Goal: Task Accomplishment & Management: Complete application form

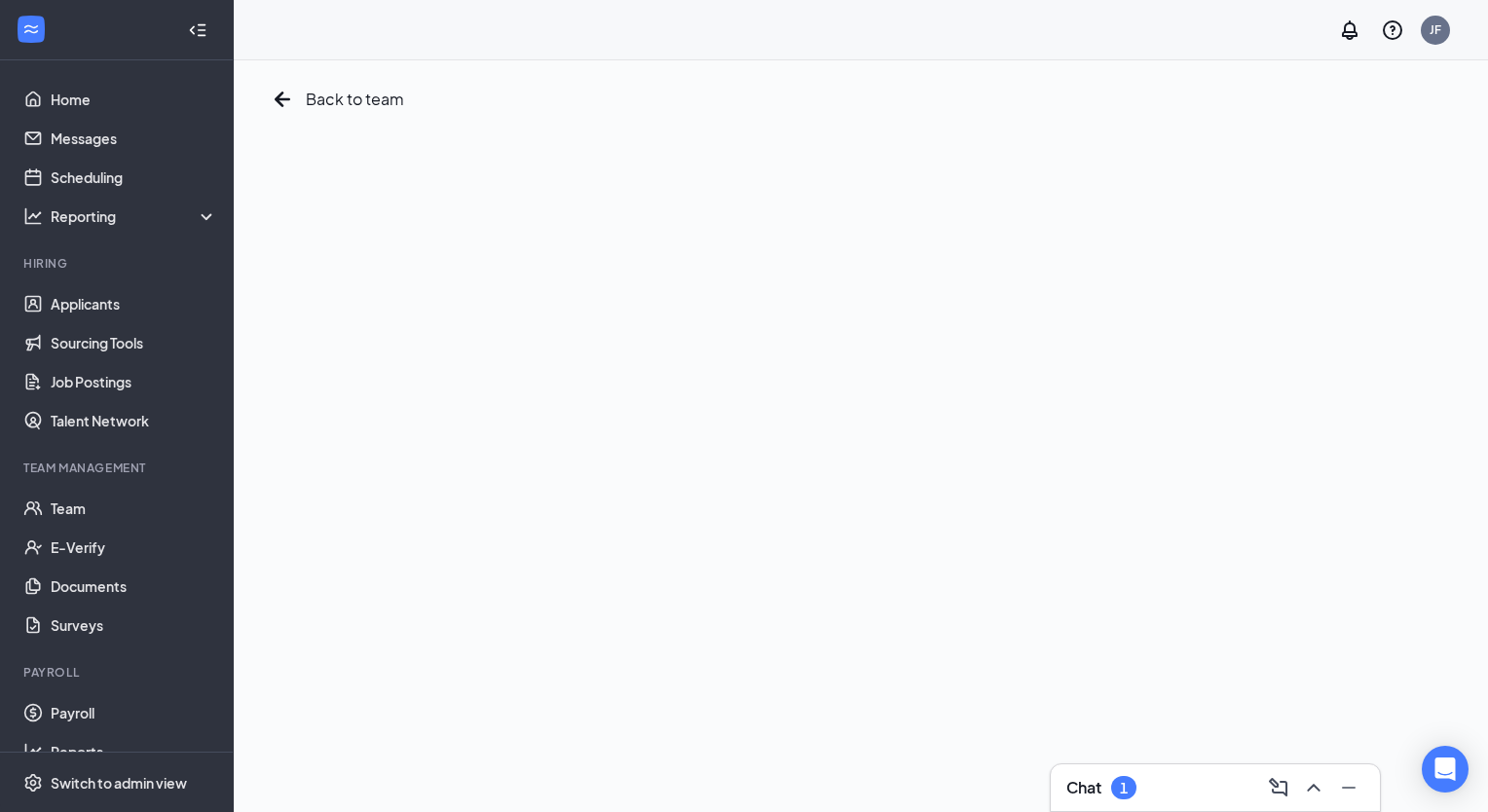
click at [1325, 784] on button at bounding box center [1314, 787] width 32 height 31
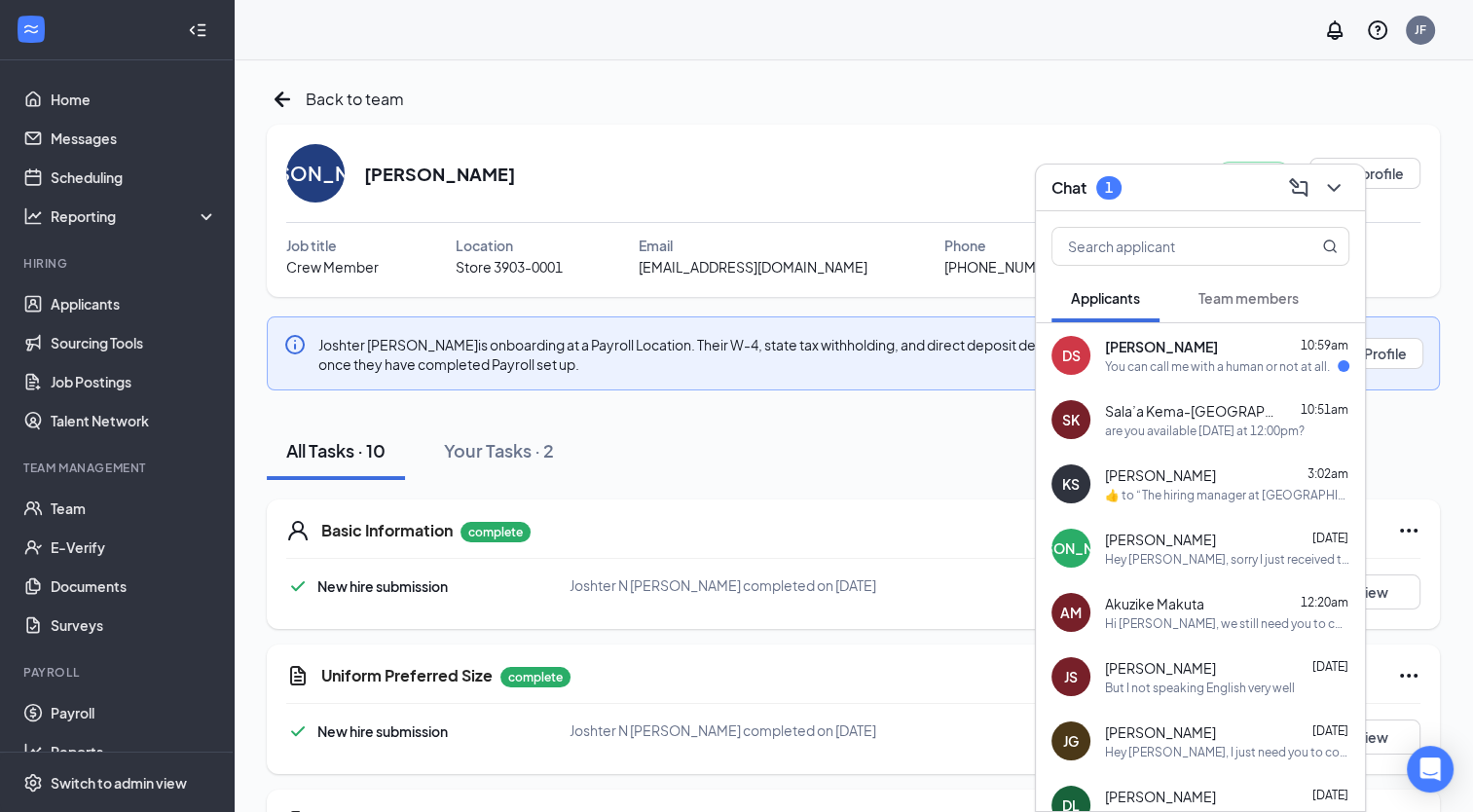
click at [1193, 379] on div "DS Damon Steele 10:59am You can call me with a human or not at all." at bounding box center [1200, 354] width 329 height 64
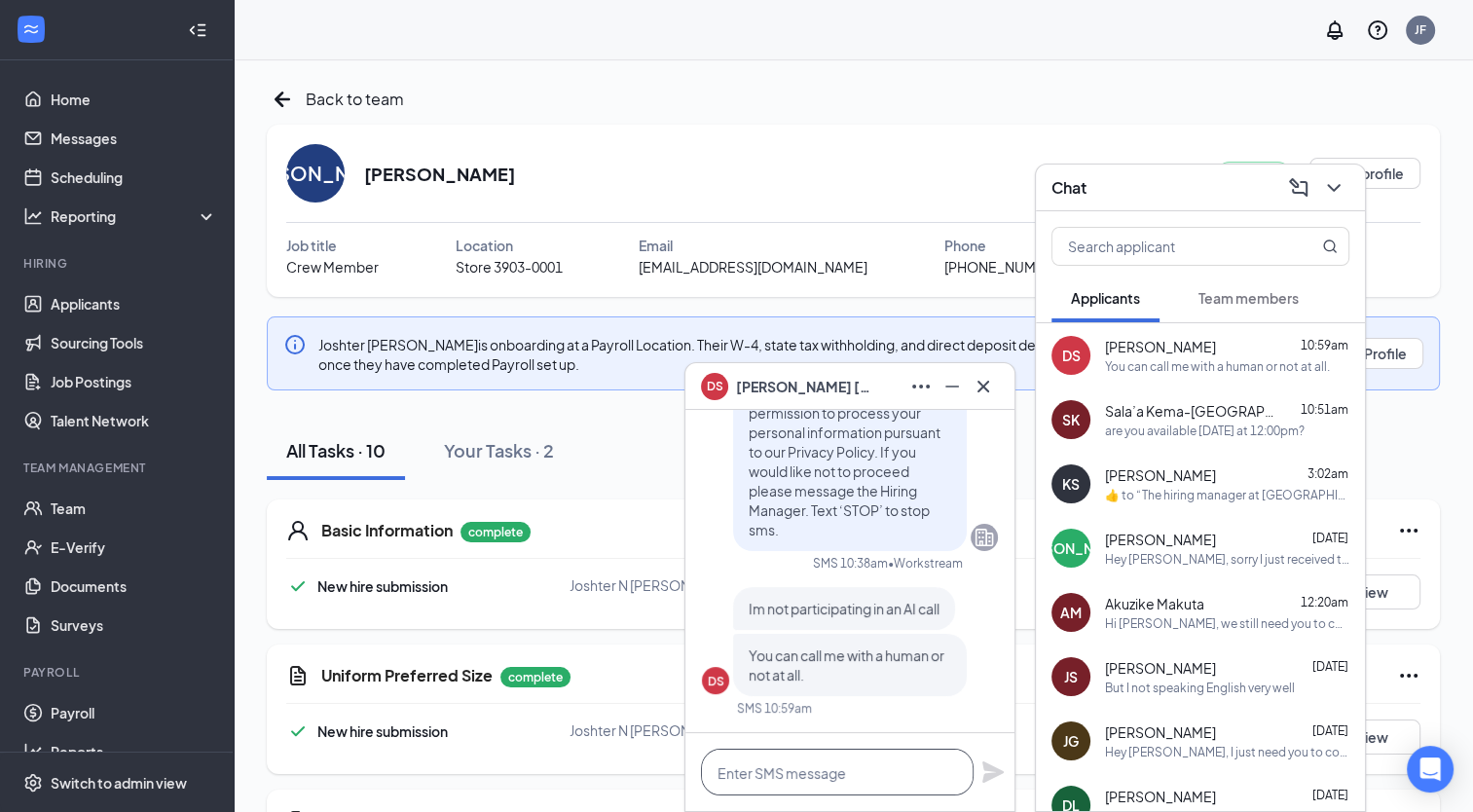
click at [851, 780] on textarea at bounding box center [837, 772] width 273 height 46
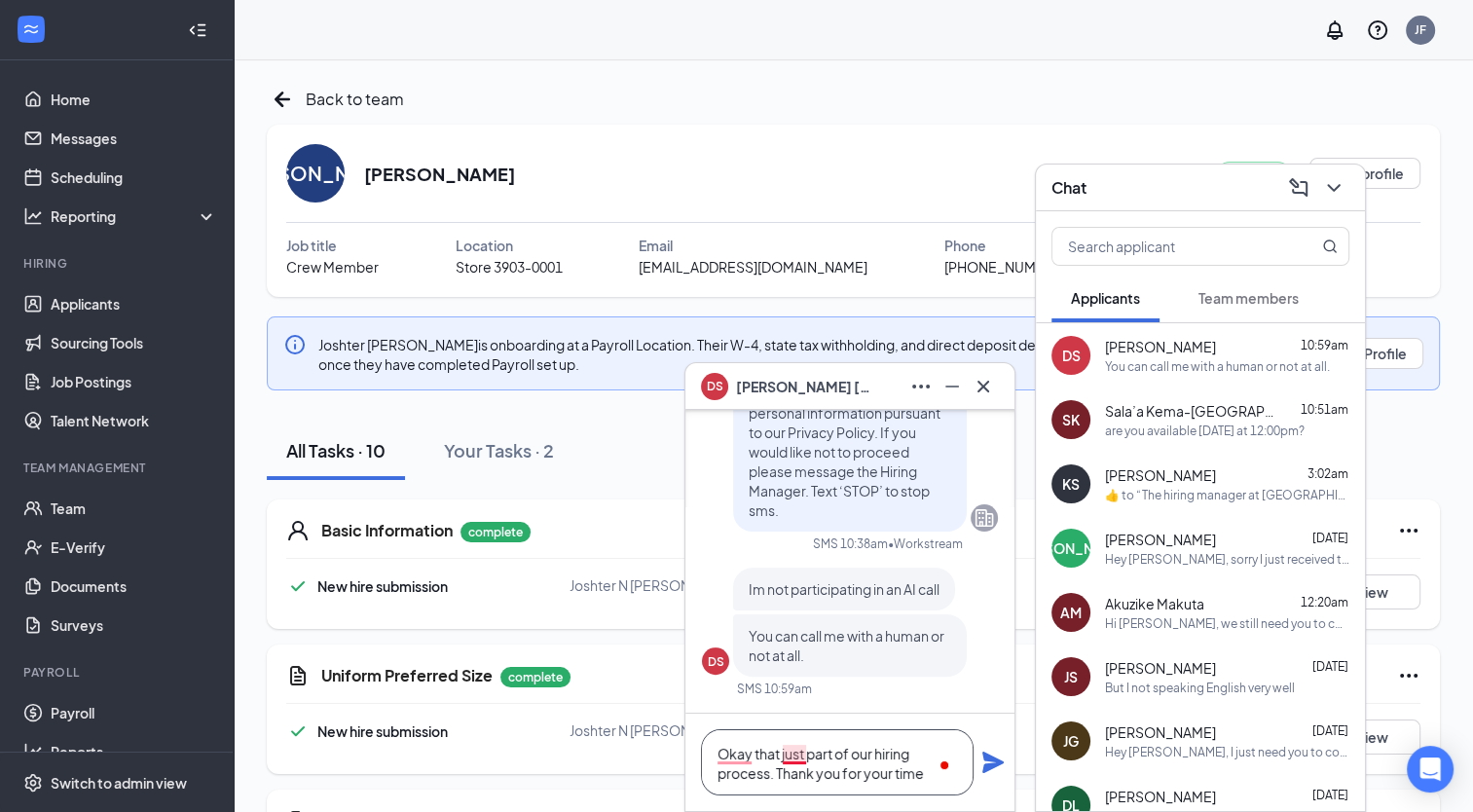
click at [797, 746] on textarea "Okay that just part of our hiring process. Thank you for your time" at bounding box center [837, 762] width 273 height 66
click at [751, 757] on textarea "Okay that's just part of our hiring process. Thank you for your time" at bounding box center [837, 762] width 273 height 66
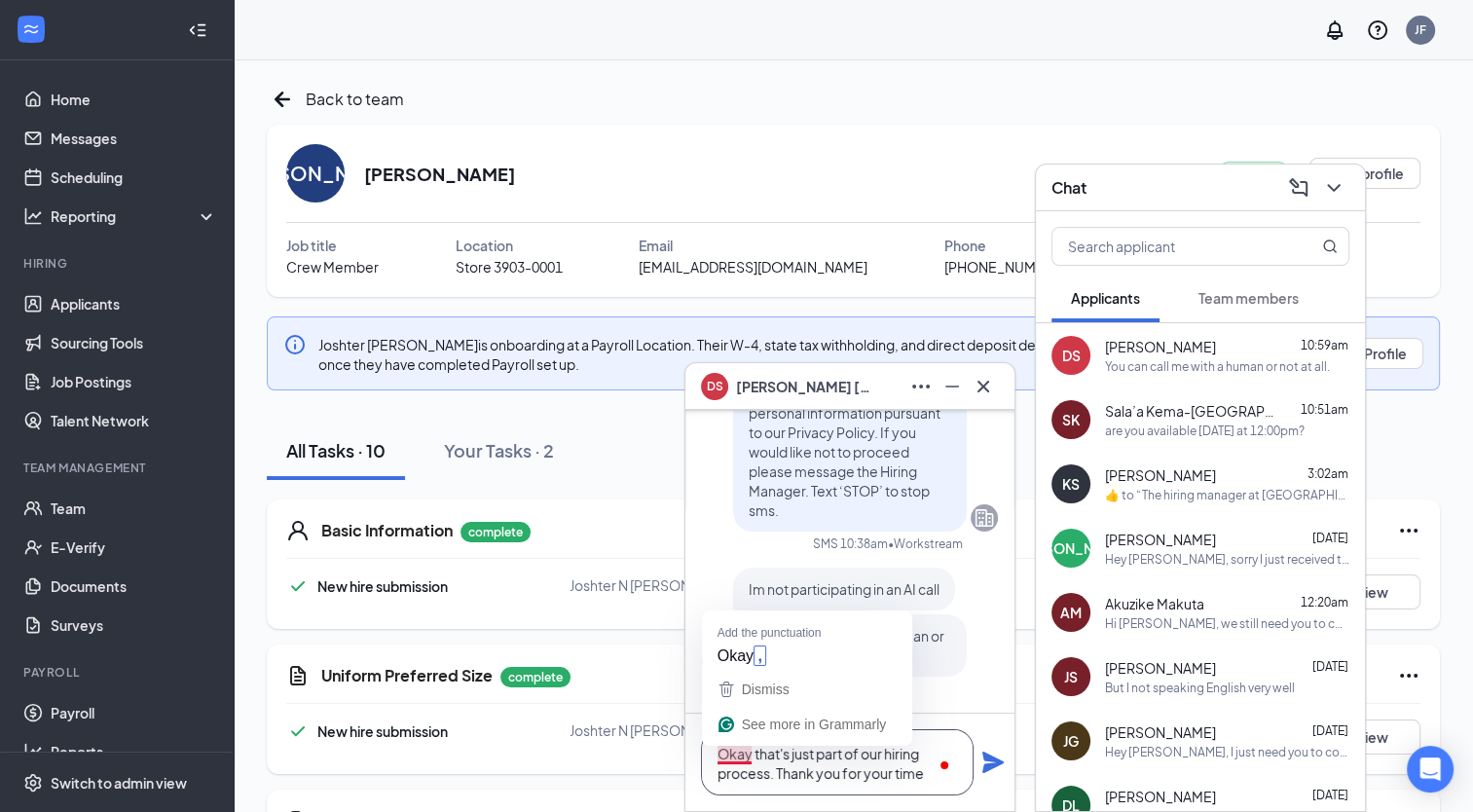
click at [734, 754] on textarea "Okay that's just part of our hiring process. Thank you for your time" at bounding box center [837, 762] width 273 height 66
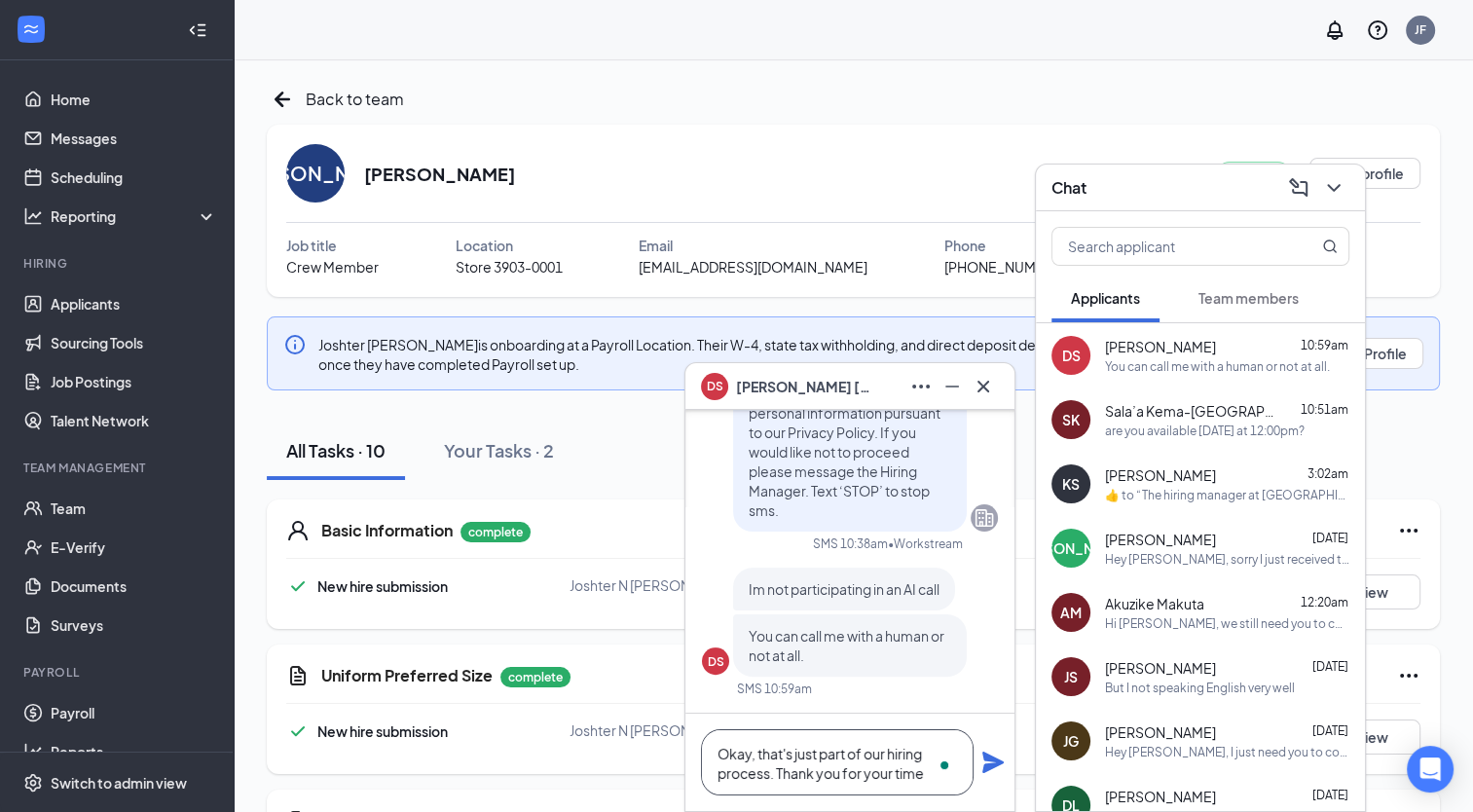
click at [923, 765] on textarea "Okay, that's just part of our hiring process. Thank you for your time" at bounding box center [837, 762] width 273 height 66
type textarea "Okay, that's just part of our hiring process. Thank you for your time."
click at [988, 754] on icon "Plane" at bounding box center [993, 763] width 22 height 22
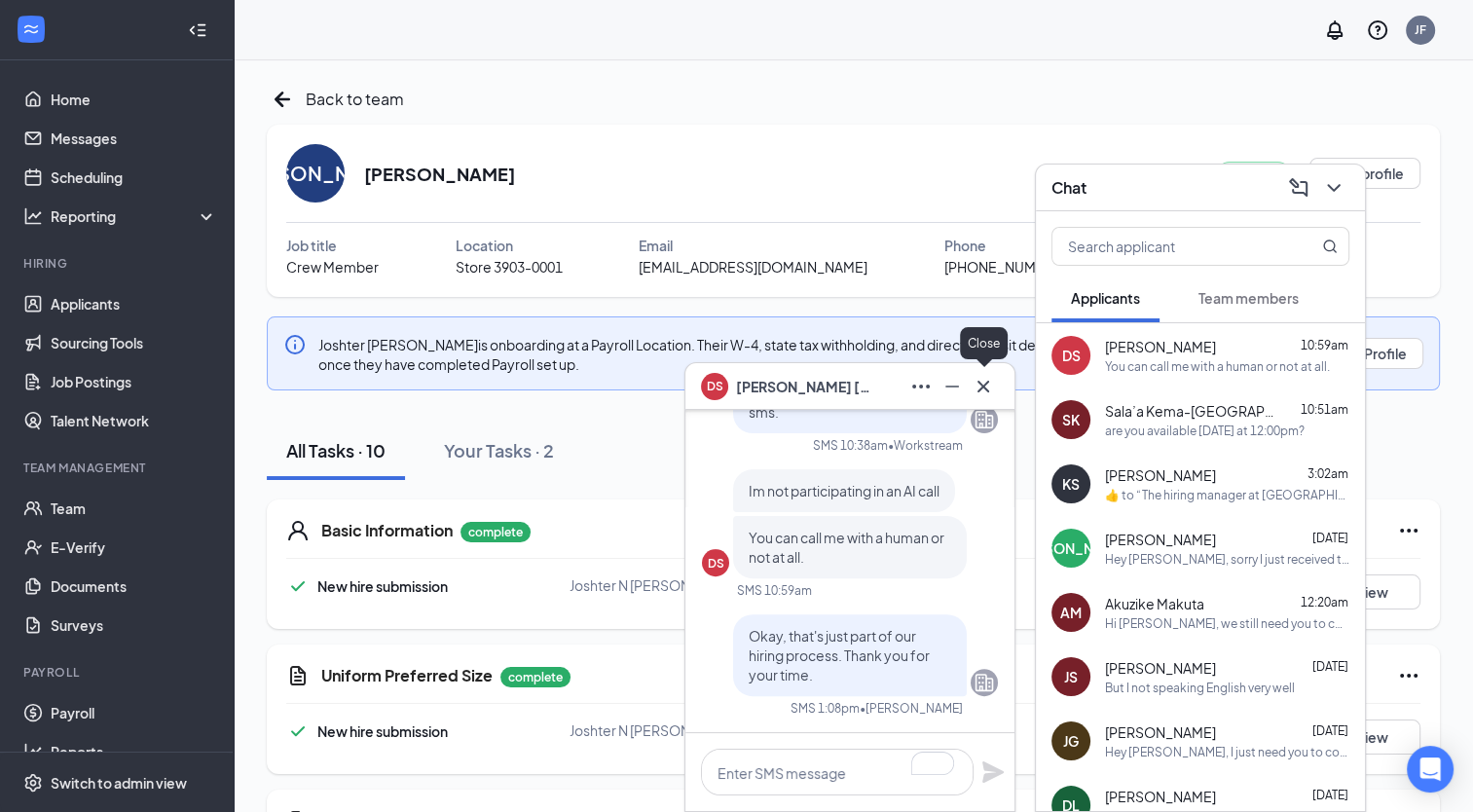
click at [983, 396] on icon "Cross" at bounding box center [984, 387] width 24 height 24
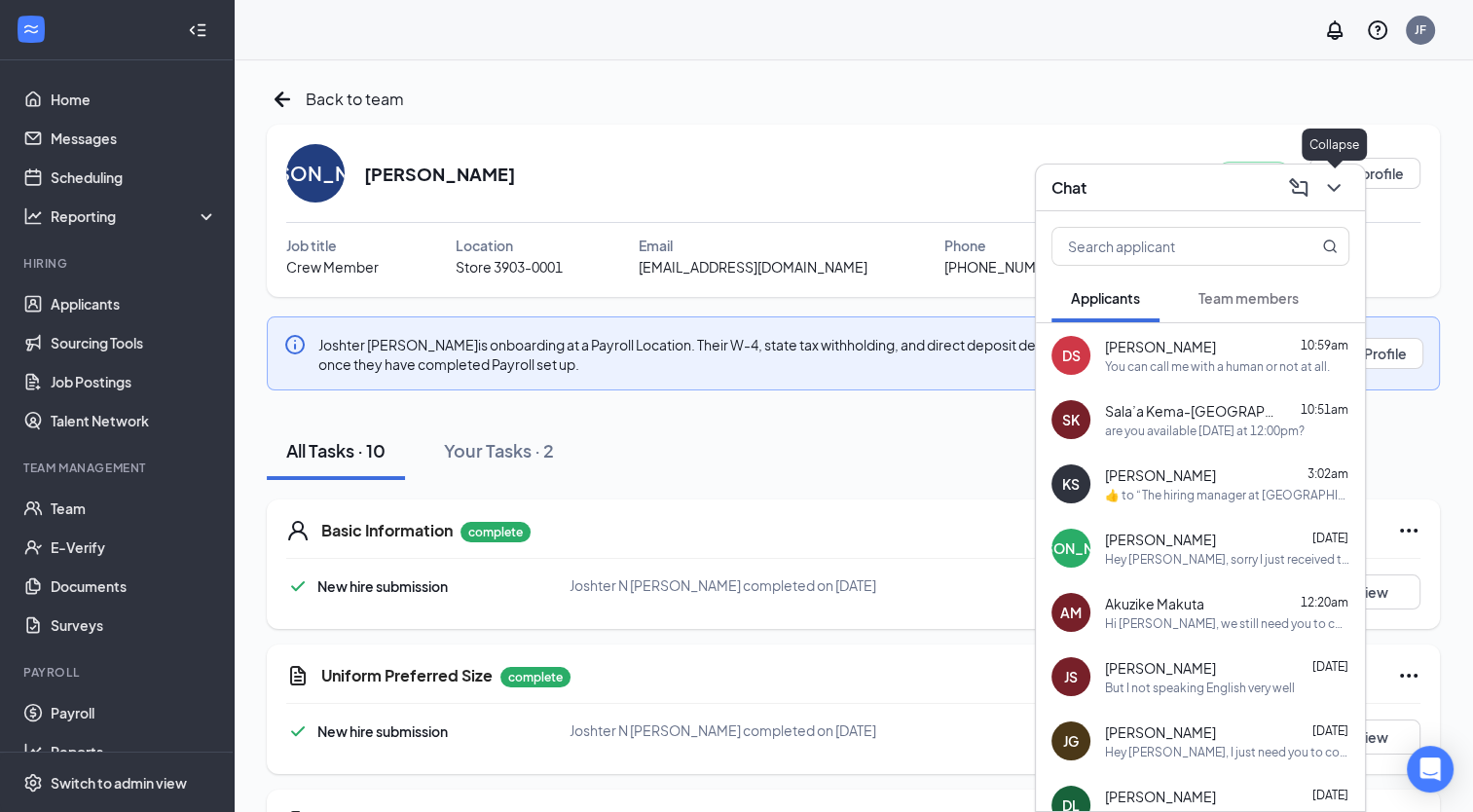
click at [1344, 193] on icon "ChevronDown" at bounding box center [1334, 188] width 24 height 24
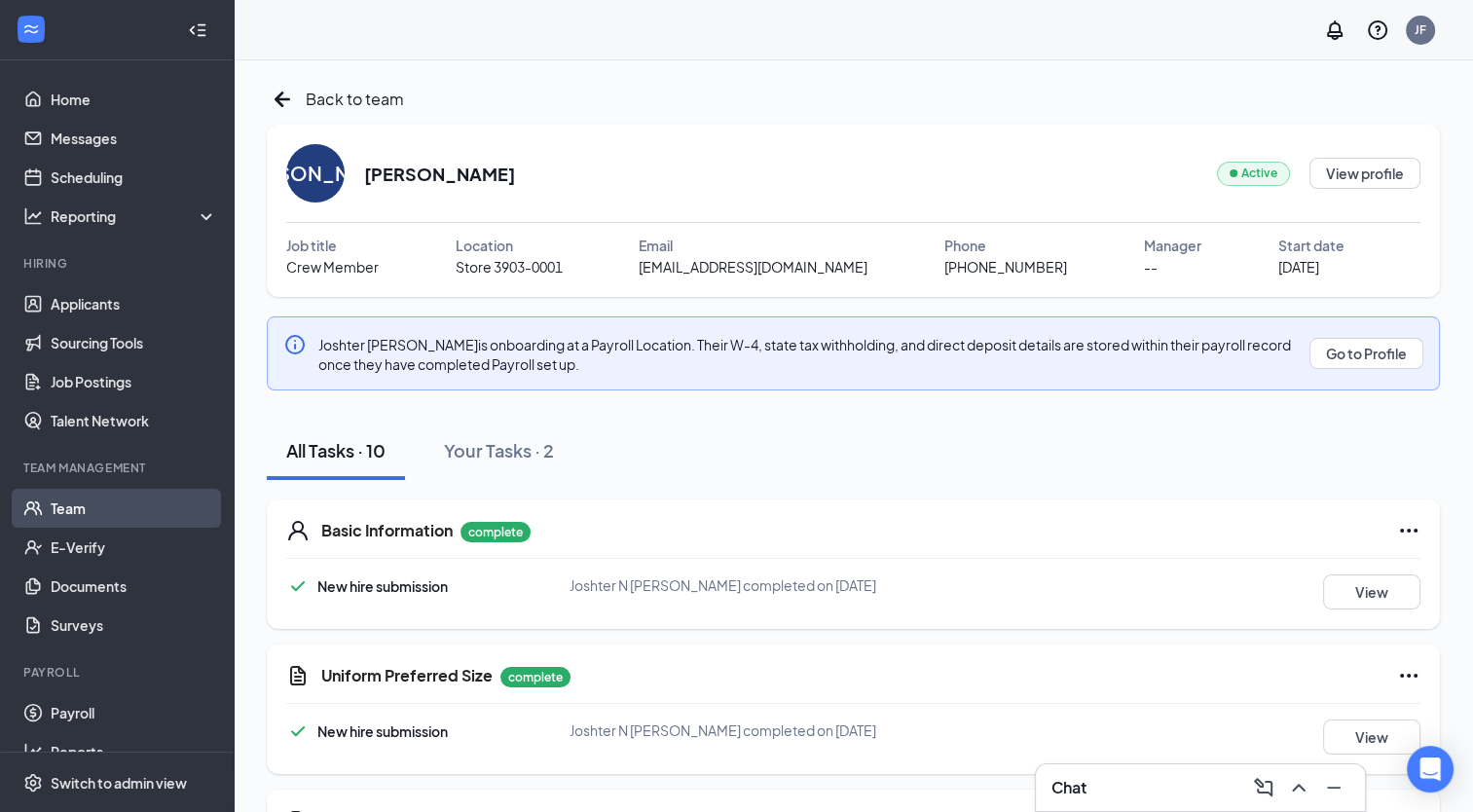
click at [98, 509] on link "Team" at bounding box center [133, 508] width 166 height 39
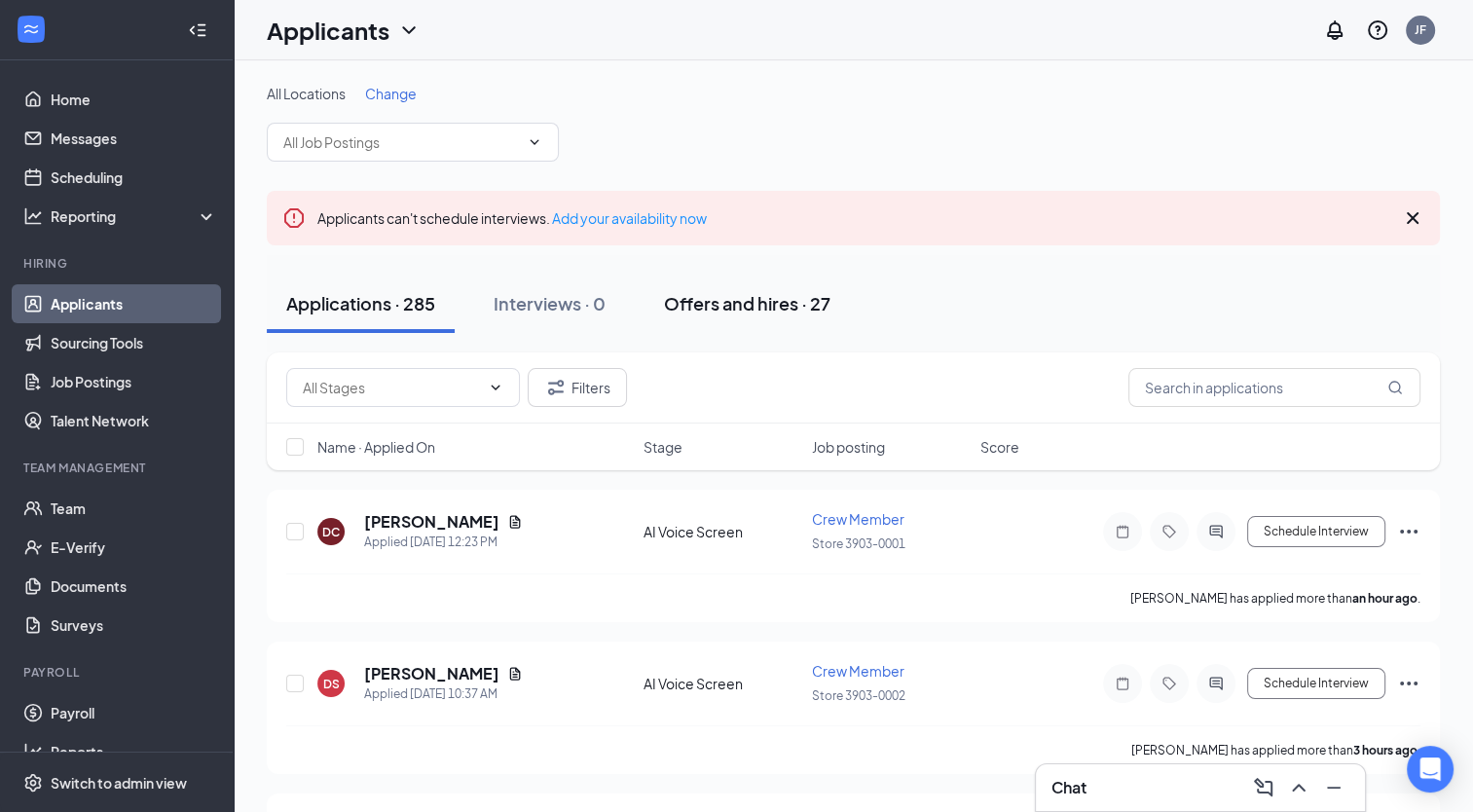
click at [771, 302] on div "Offers and hires · 27" at bounding box center [747, 303] width 166 height 25
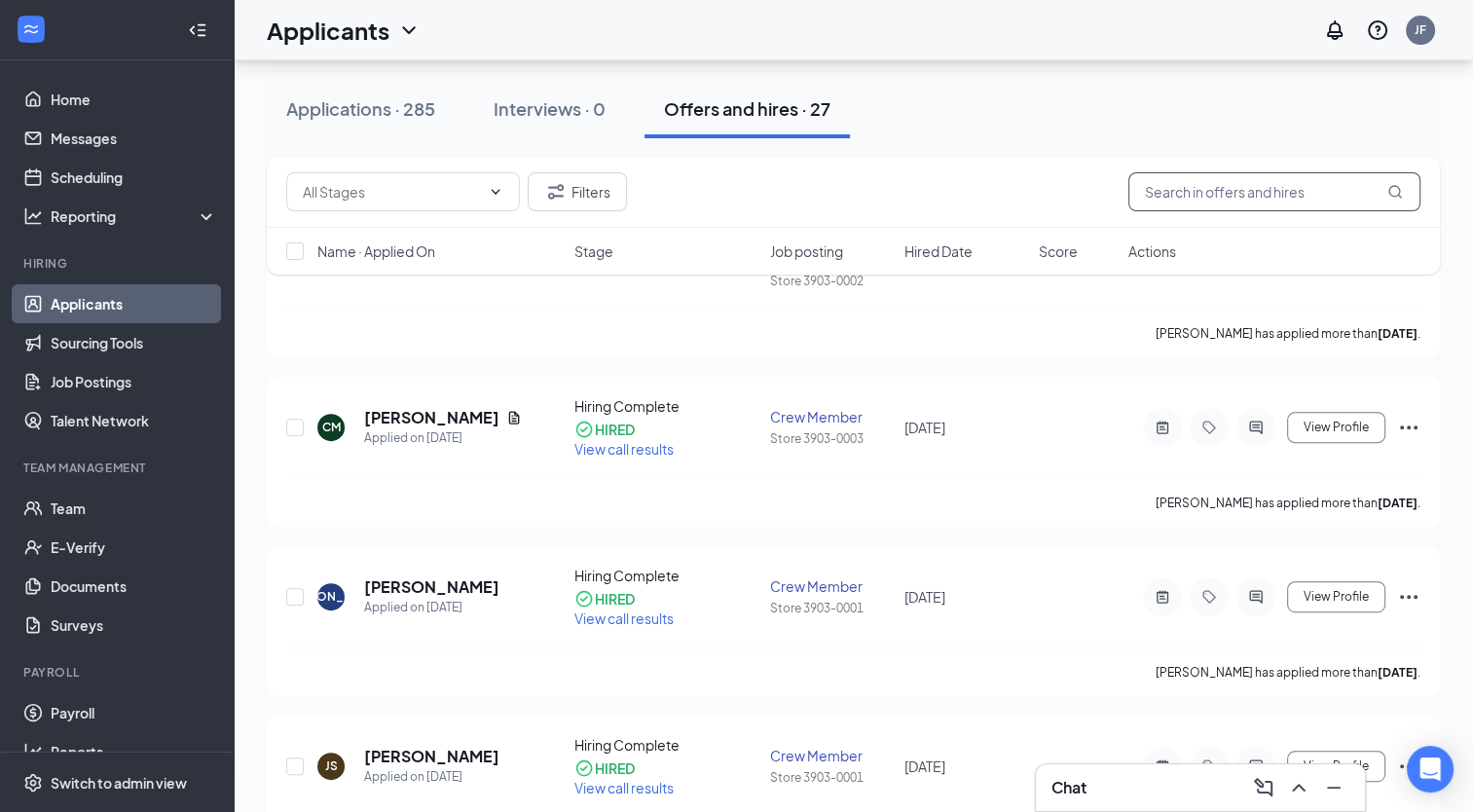
scroll to position [390, 0]
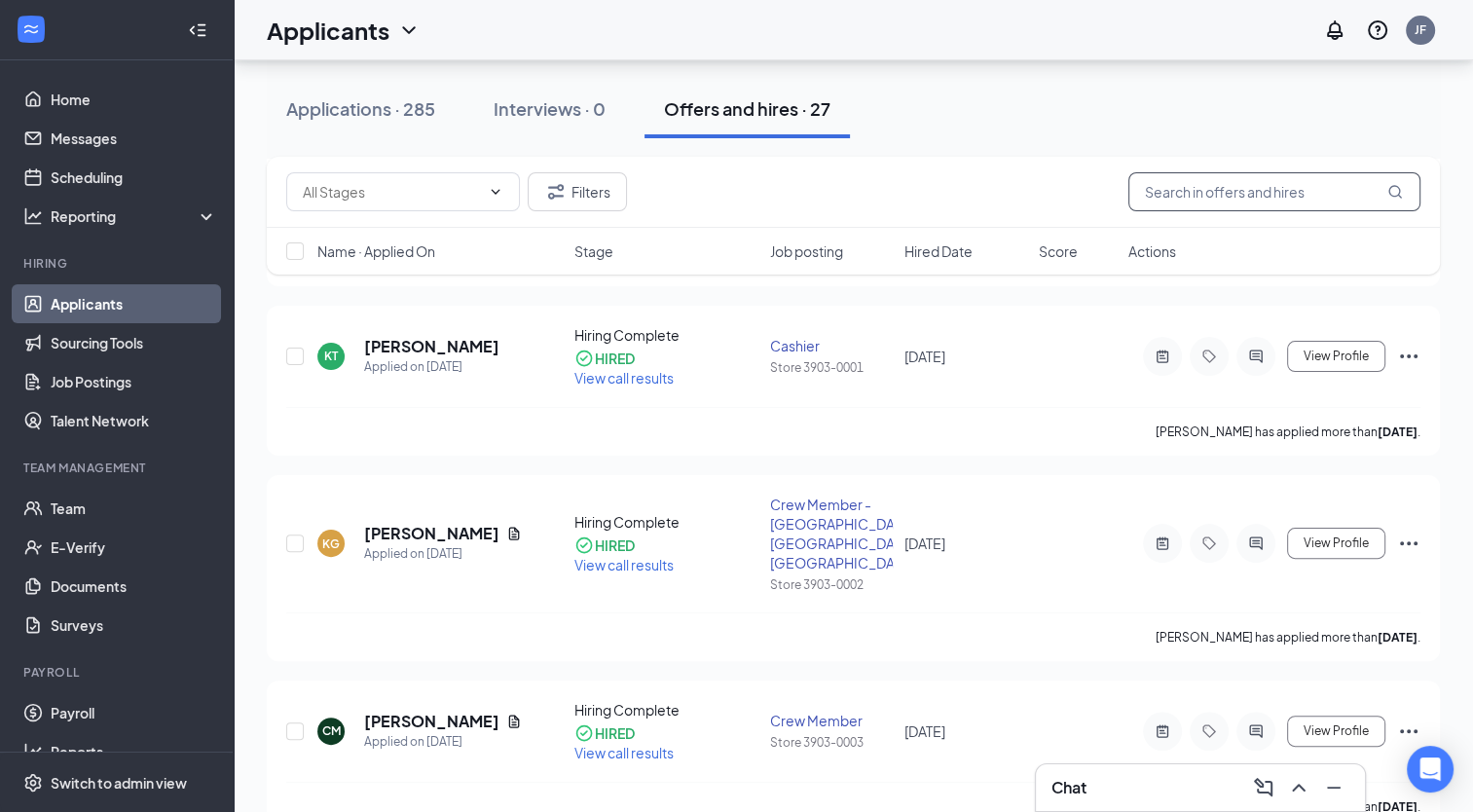
click at [1233, 177] on div "Filters" at bounding box center [854, 192] width 1174 height 71
click at [1241, 196] on input "text" at bounding box center [1274, 192] width 292 height 39
type input "madison"
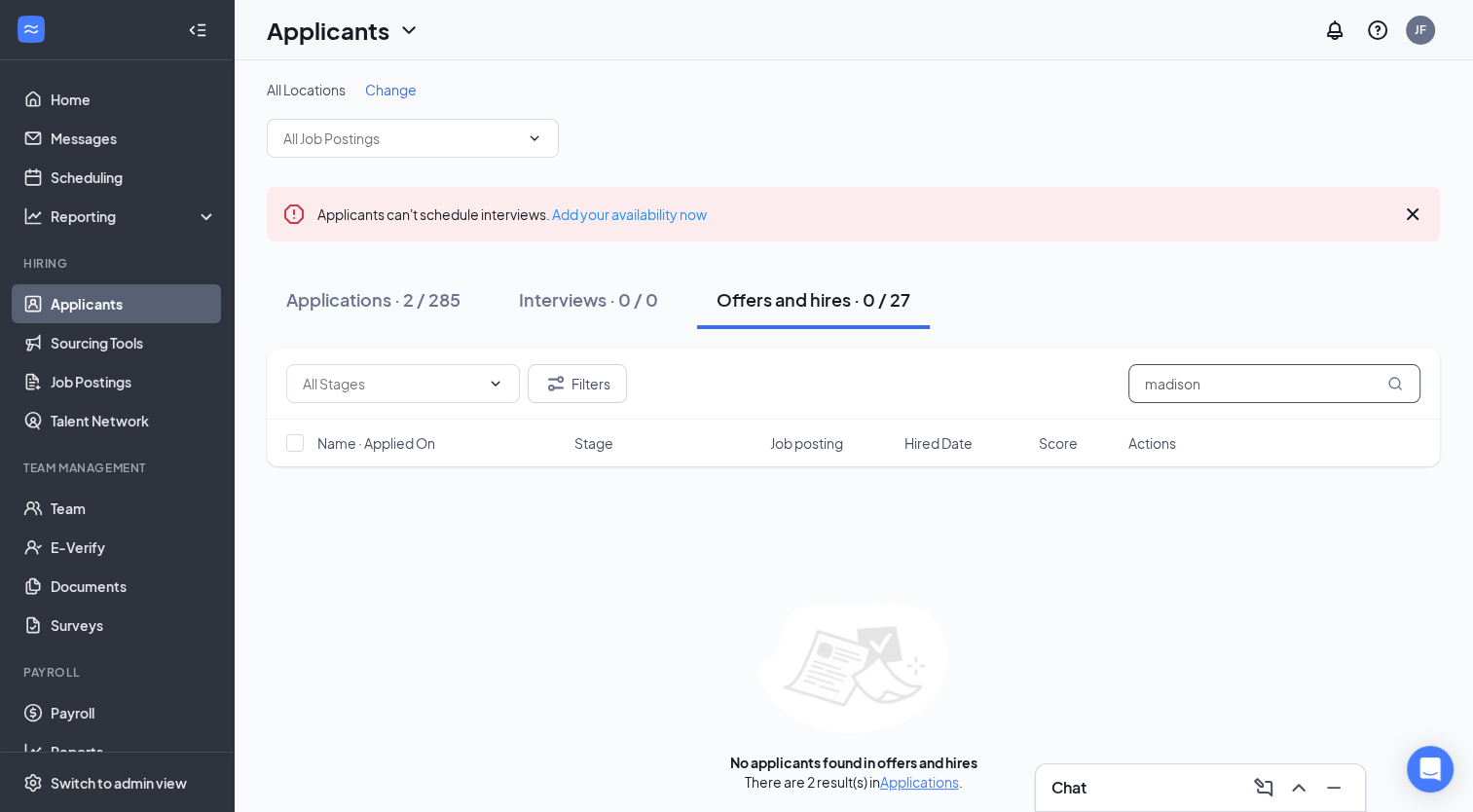
scroll to position [5, 0]
click at [911, 788] on div "There are 2 result(s) in Applications ." at bounding box center [855, 781] width 219 height 20
click at [913, 781] on link "Applications" at bounding box center [920, 781] width 79 height 18
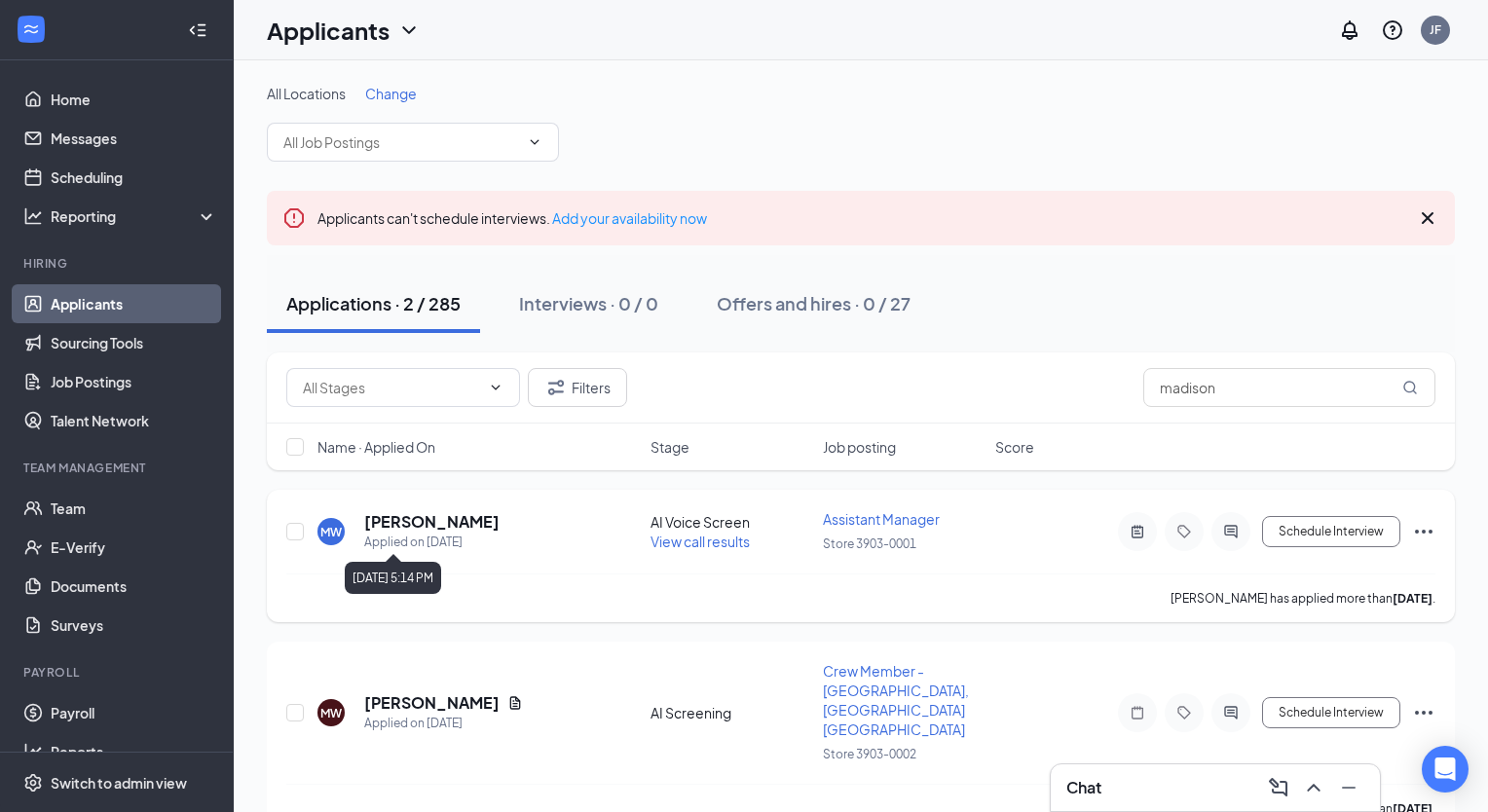
click at [456, 541] on div "Applied on Sep 13" at bounding box center [431, 542] width 135 height 20
click at [302, 527] on input "checkbox" at bounding box center [295, 531] width 18 height 18
checkbox input "true"
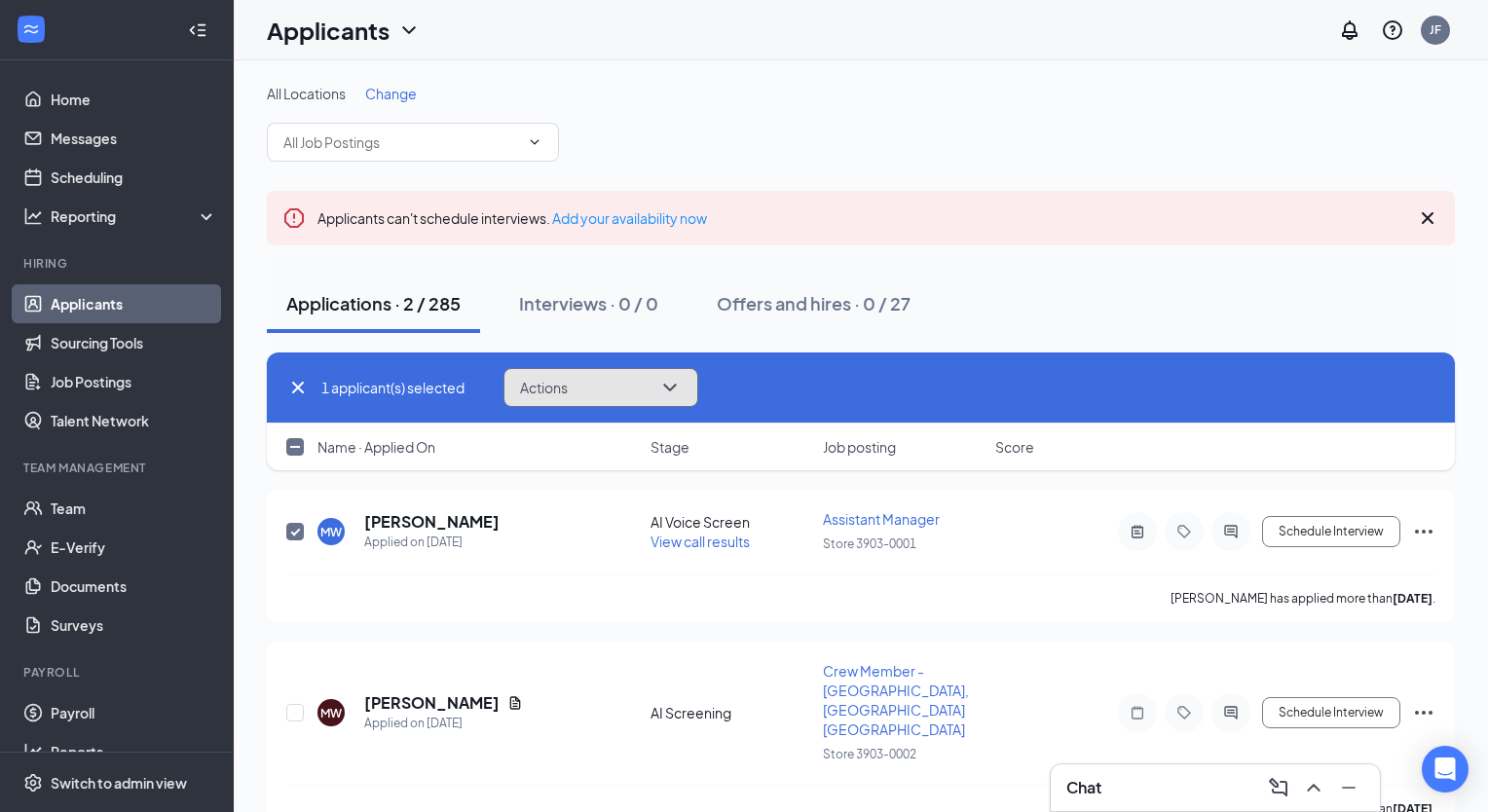
click at [597, 390] on button "Actions" at bounding box center [601, 388] width 195 height 39
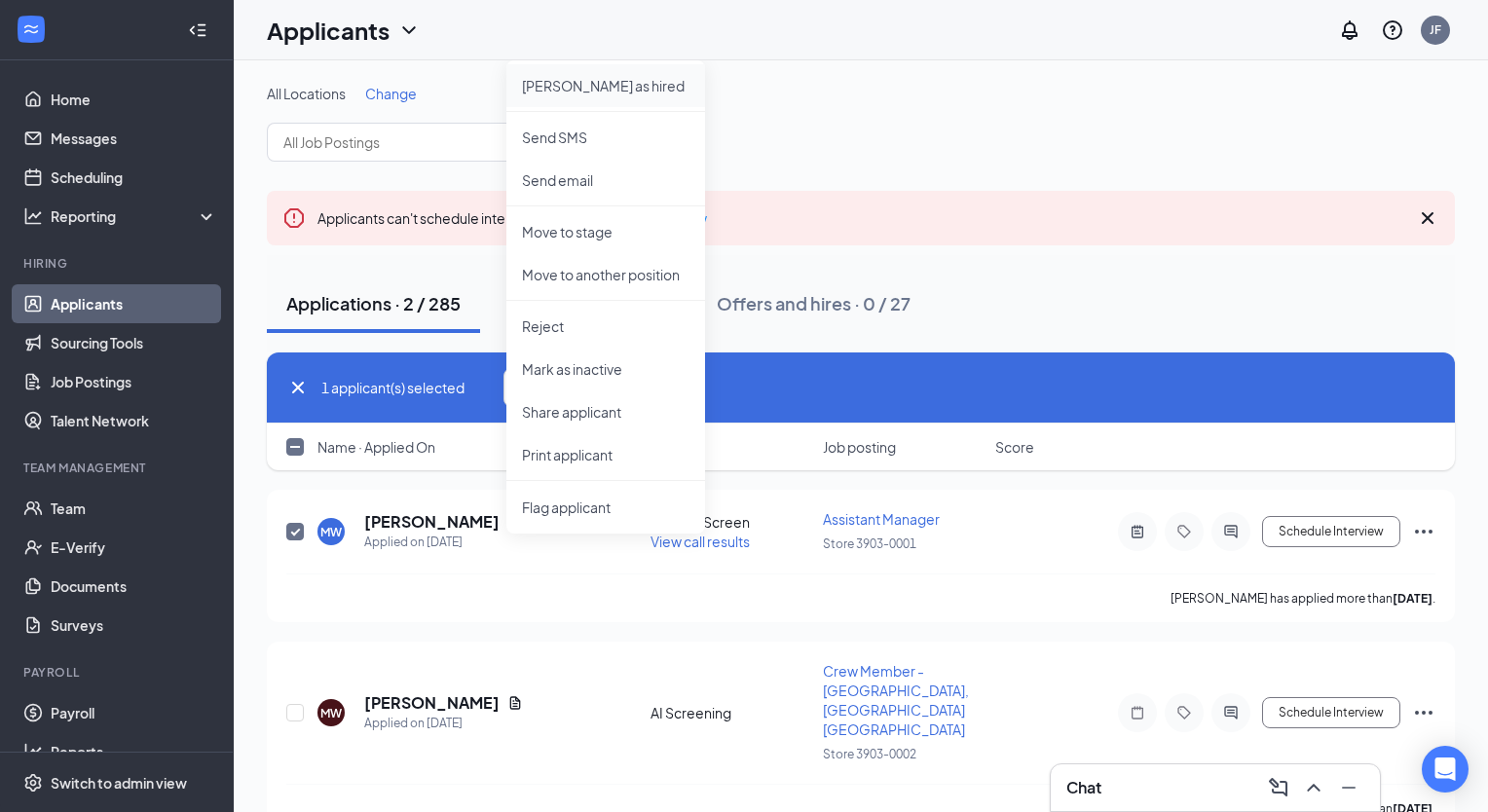
click at [590, 80] on p "Mark as hired" at bounding box center [606, 86] width 167 height 20
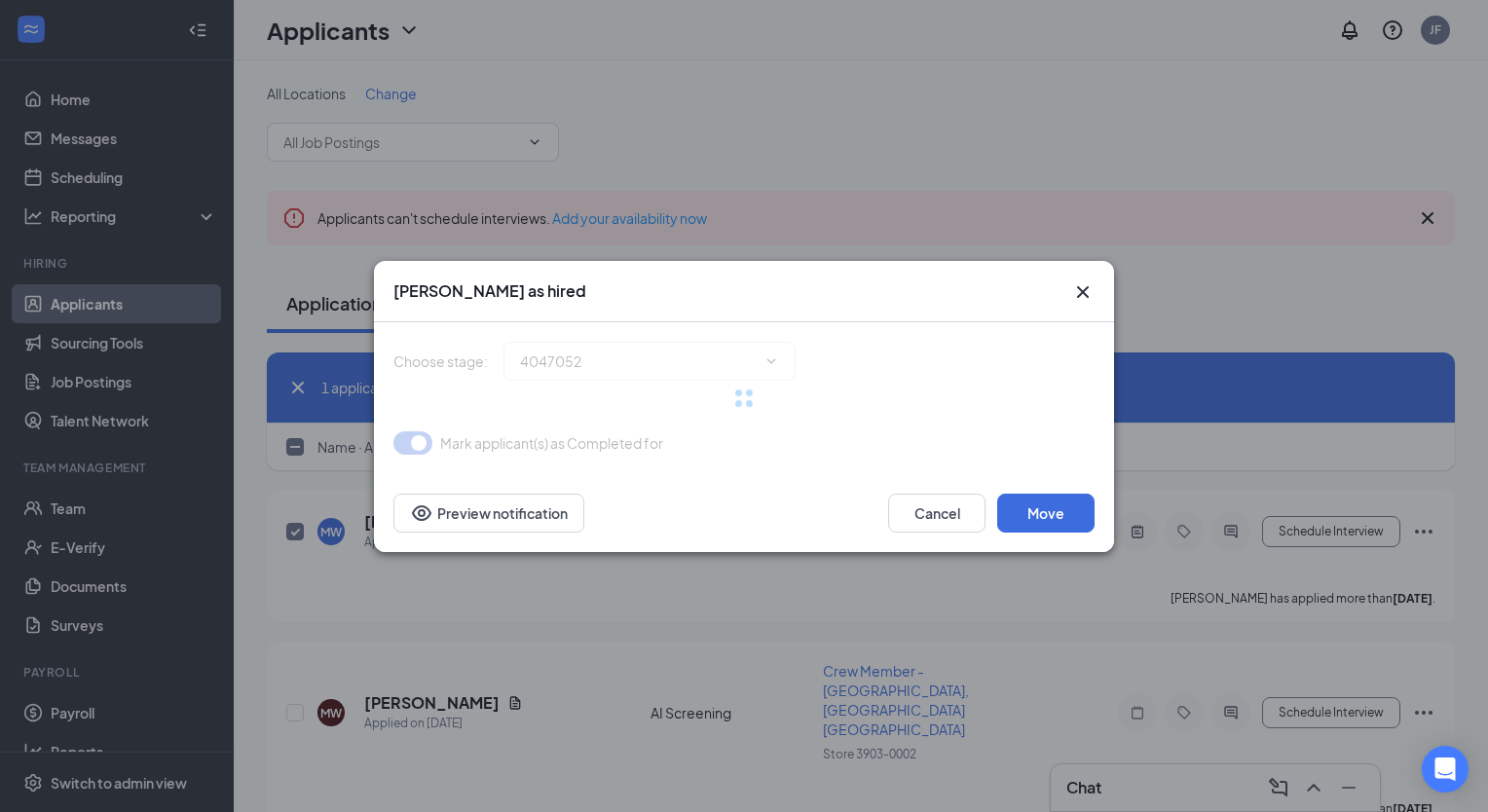
type input "Hiring Complete (final stage)"
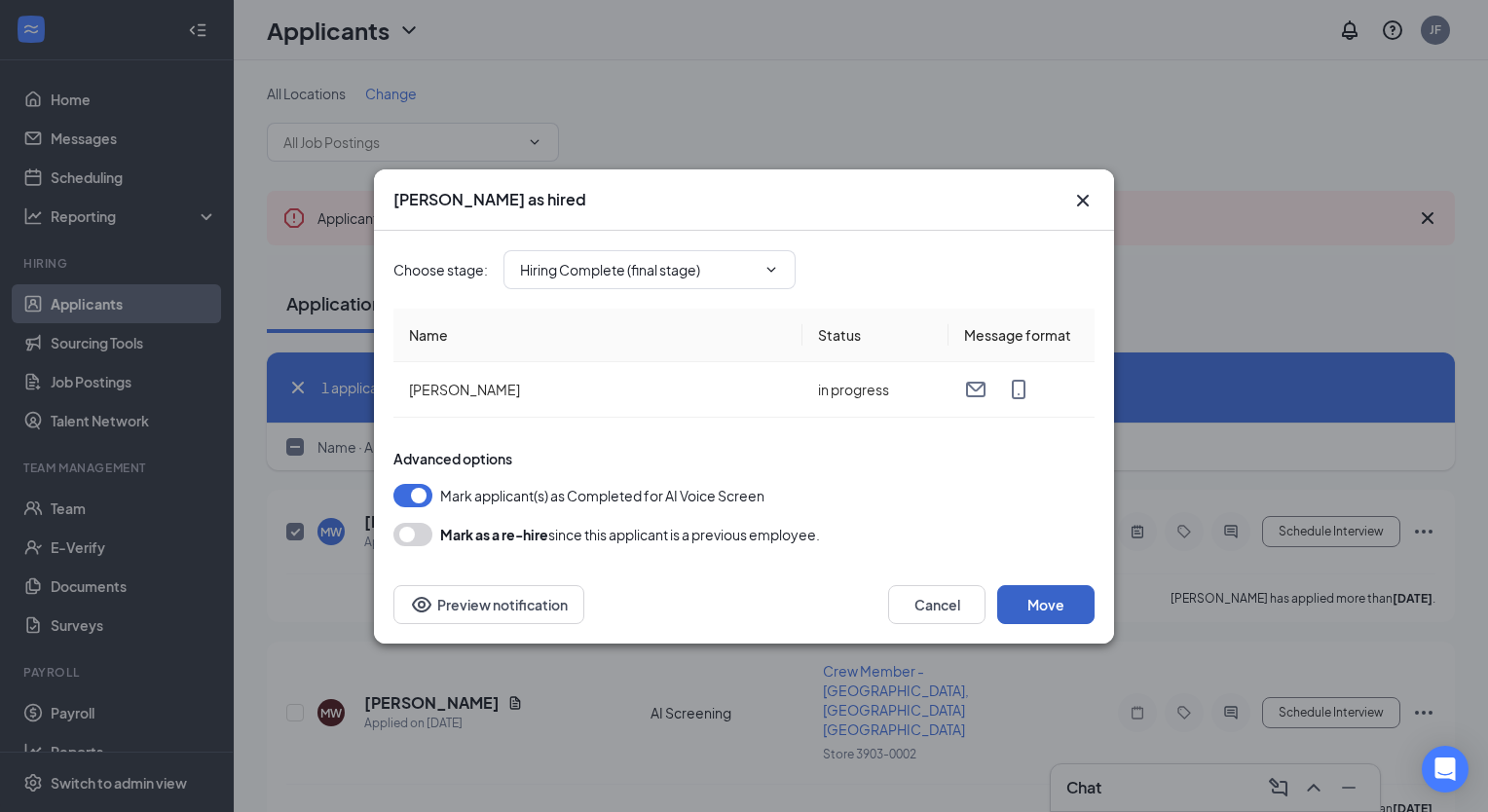
click at [1028, 604] on button "Move" at bounding box center [1046, 604] width 97 height 39
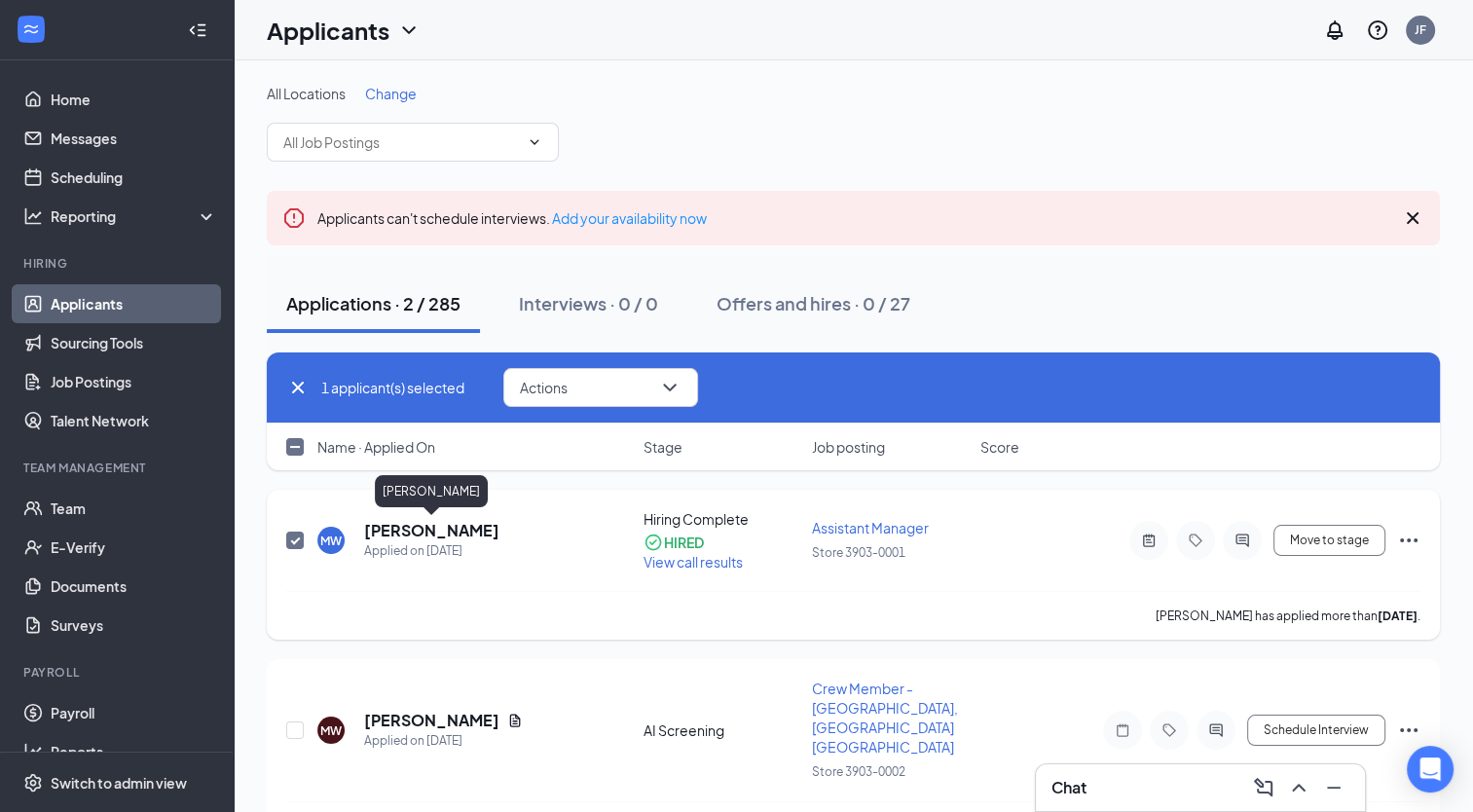
click at [464, 530] on h5 "Madison Whiteley" at bounding box center [431, 531] width 135 height 22
checkbox input "false"
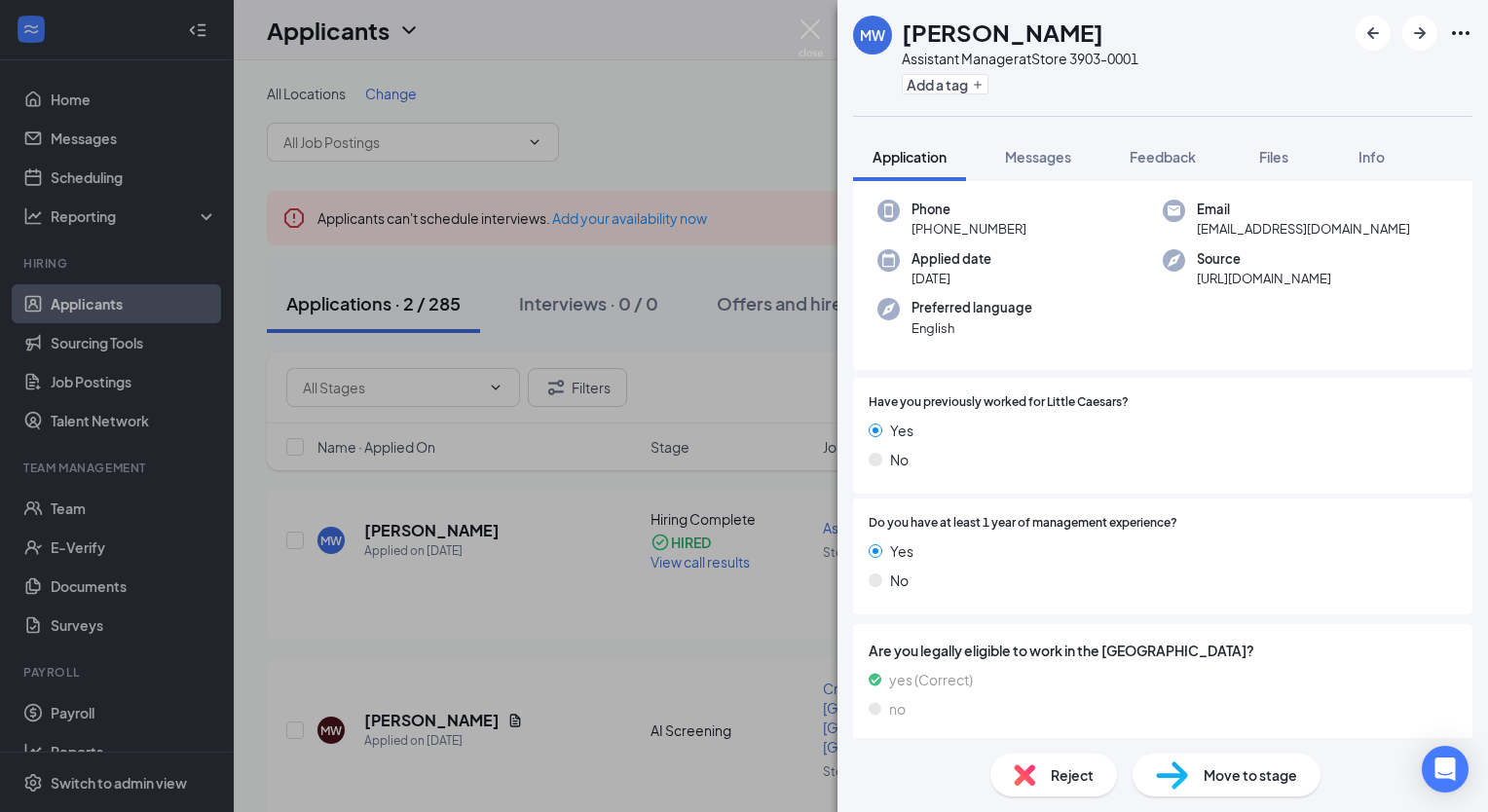
scroll to position [195, 0]
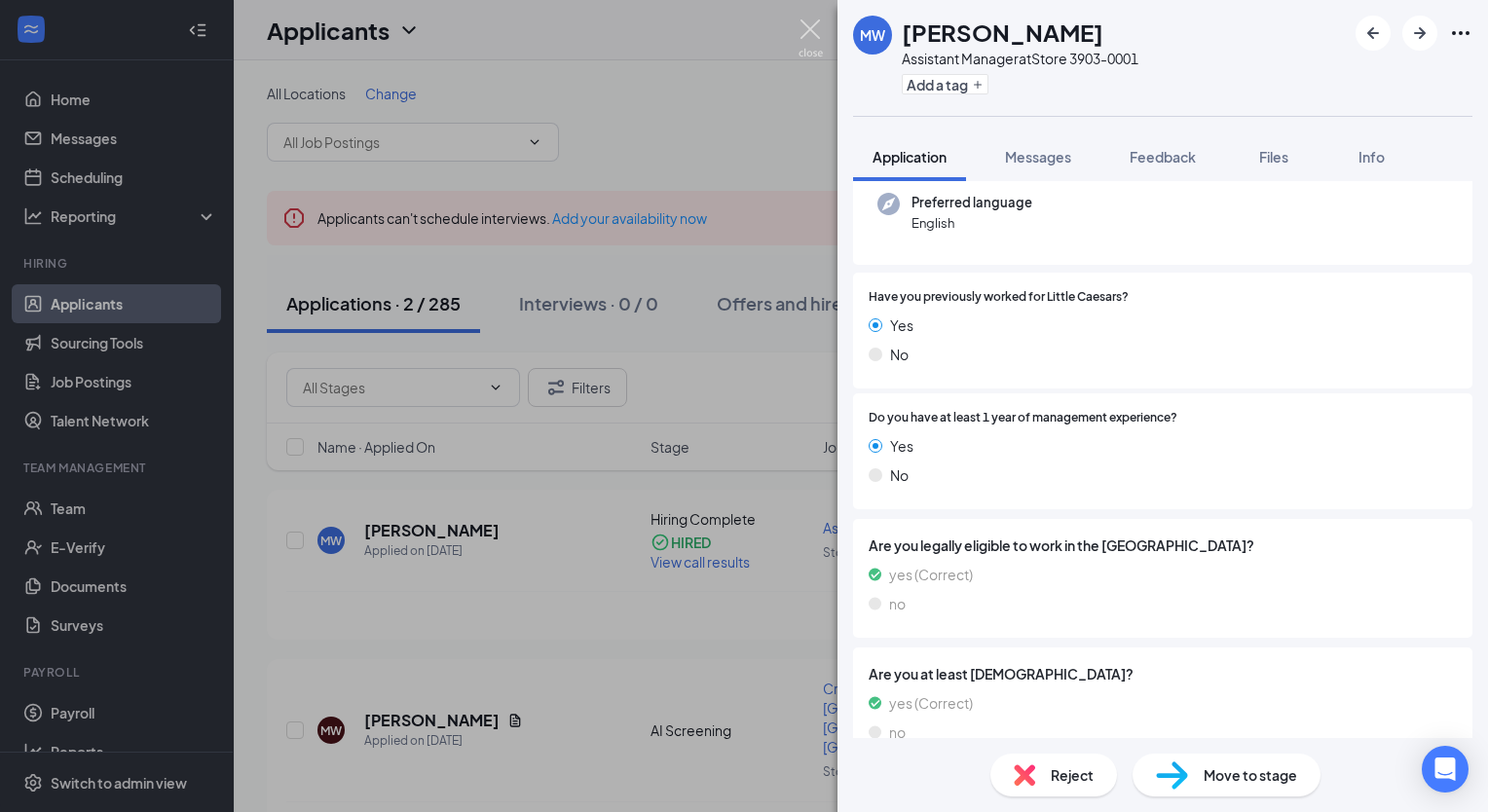
click at [810, 27] on img at bounding box center [810, 38] width 25 height 38
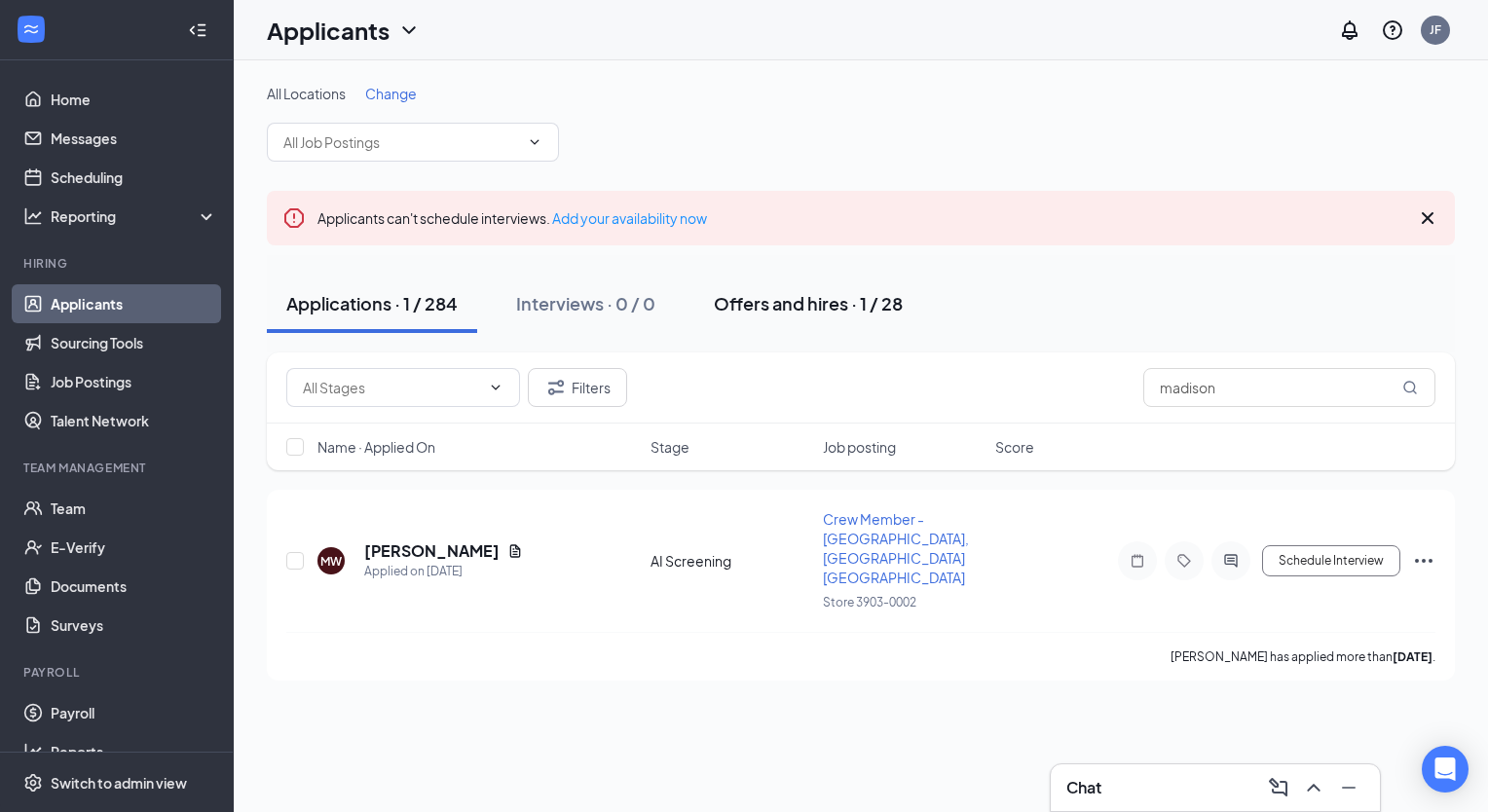
click at [835, 306] on div "Offers and hires · 1 / 28" at bounding box center [809, 303] width 189 height 25
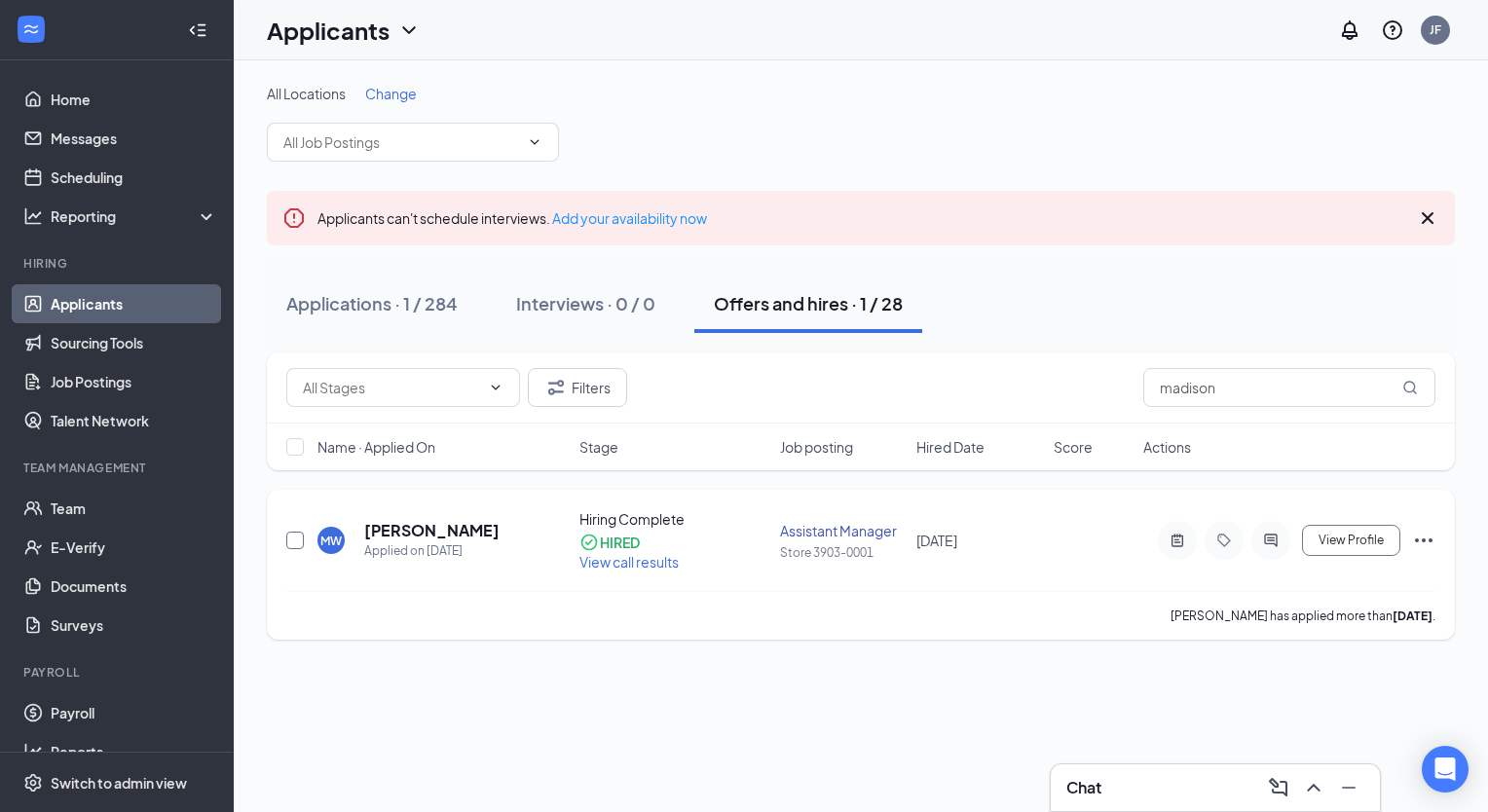
click at [302, 545] on input "checkbox" at bounding box center [295, 540] width 18 height 18
checkbox input "true"
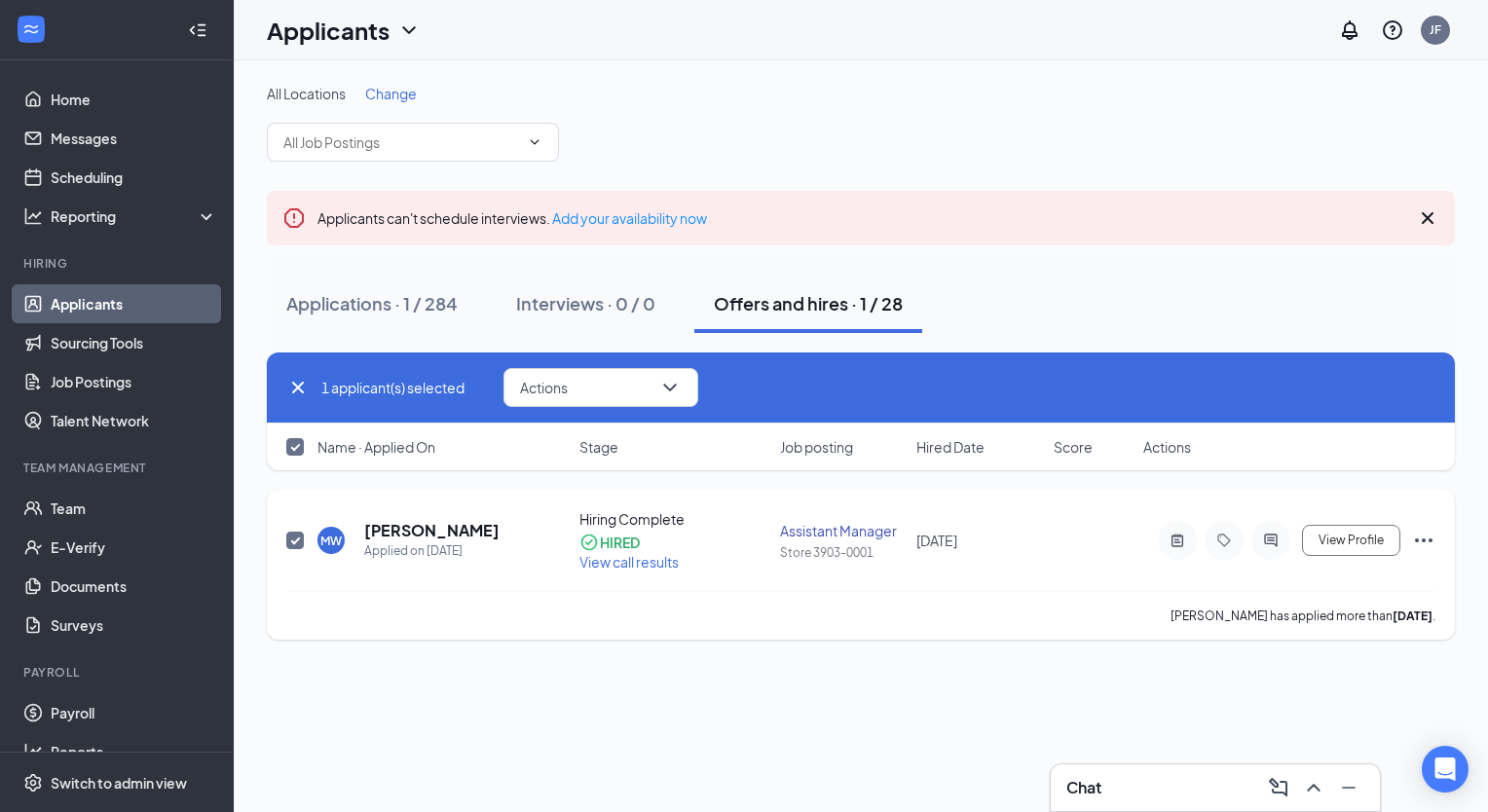
click at [1426, 538] on icon "Ellipses" at bounding box center [1424, 540] width 24 height 24
click at [873, 687] on div "All Locations Change Applicants can't schedule interviews. Add your availabilit…" at bounding box center [861, 436] width 1255 height 752
click at [98, 505] on link "Team" at bounding box center [133, 508] width 166 height 39
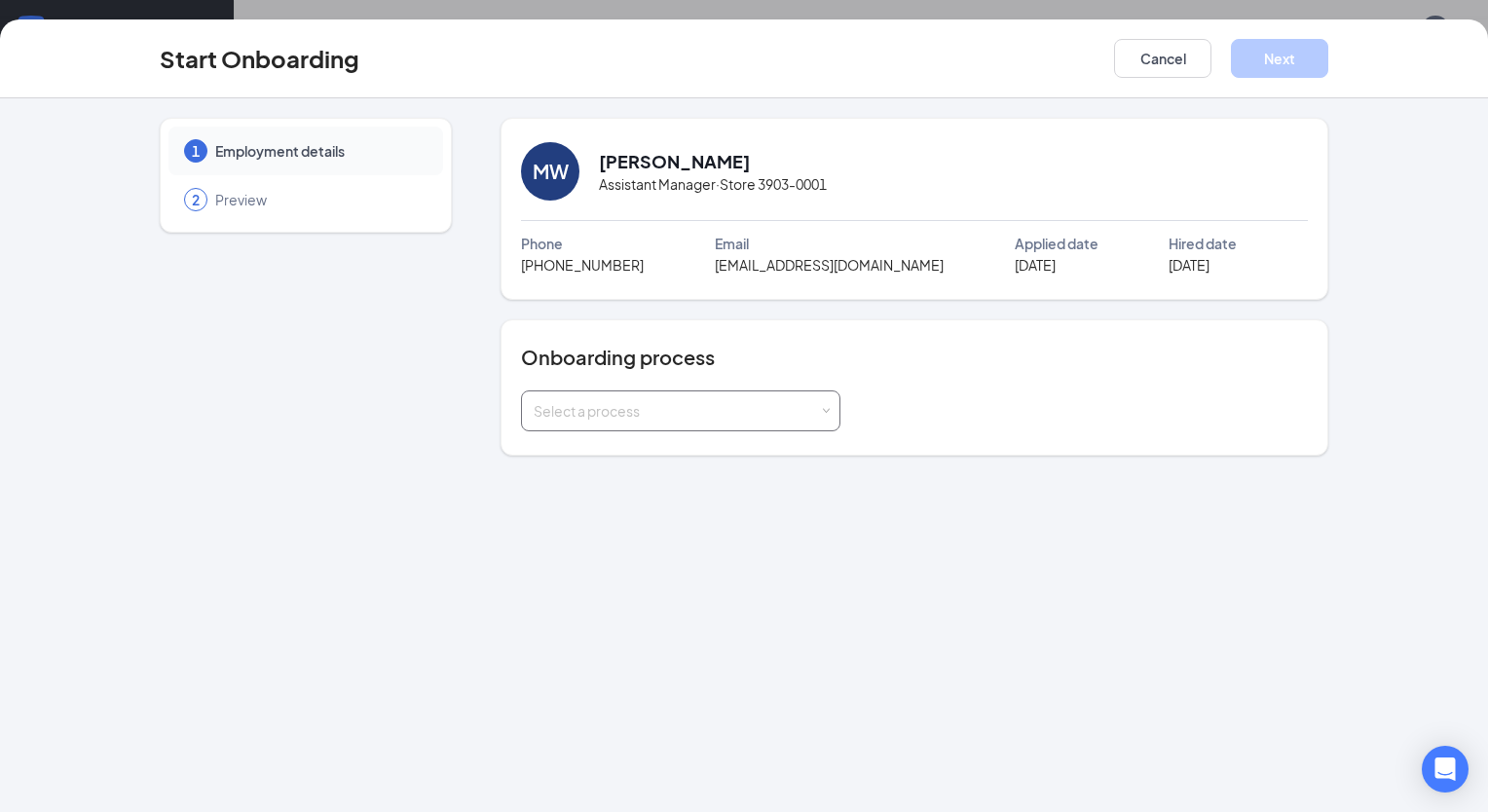
click at [679, 406] on div "Select a process" at bounding box center [677, 410] width 286 height 20
click at [643, 488] on li "New Hire" at bounding box center [679, 487] width 319 height 35
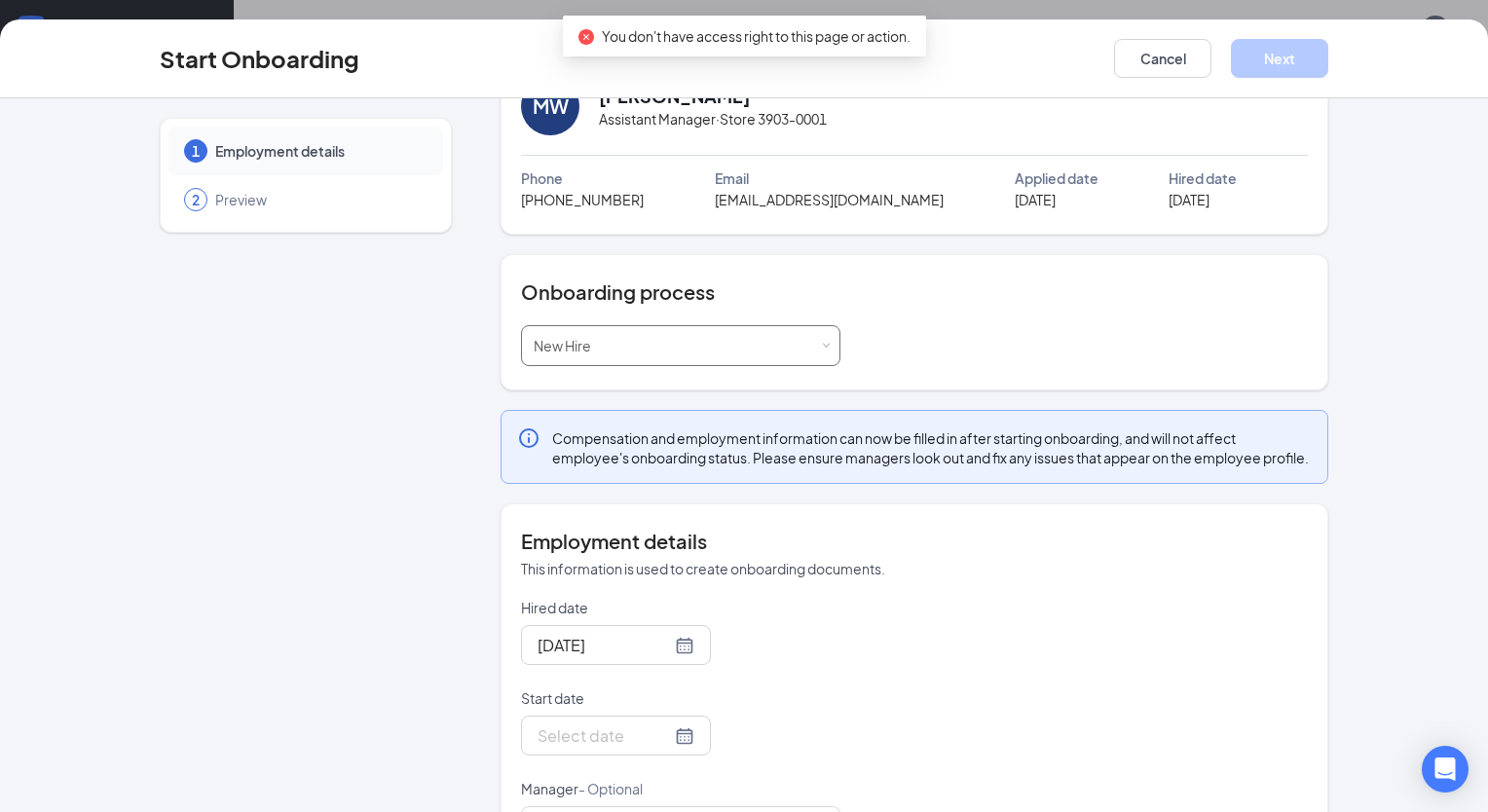
scroll to position [159, 0]
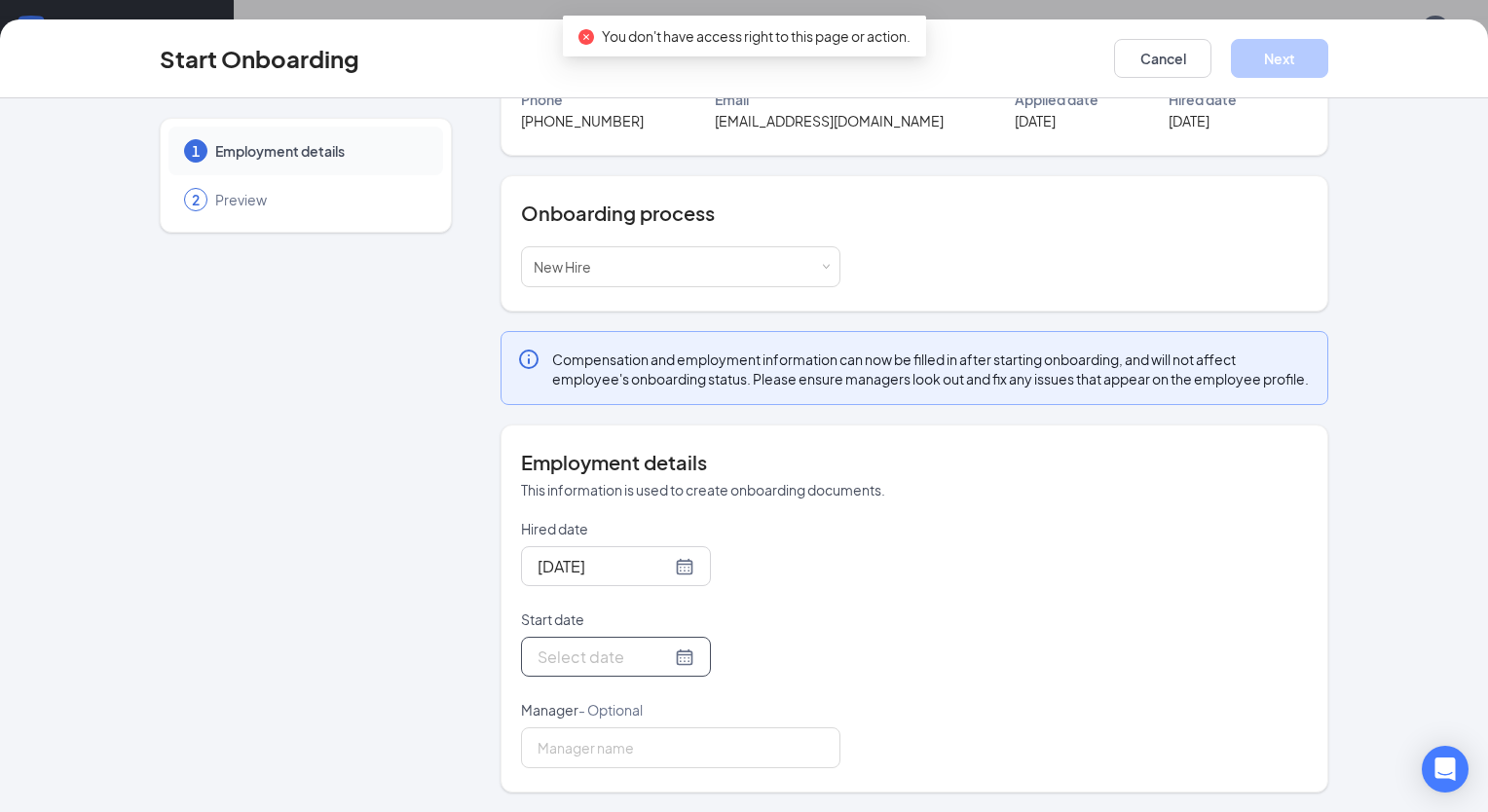
click at [651, 658] on div at bounding box center [615, 656] width 157 height 25
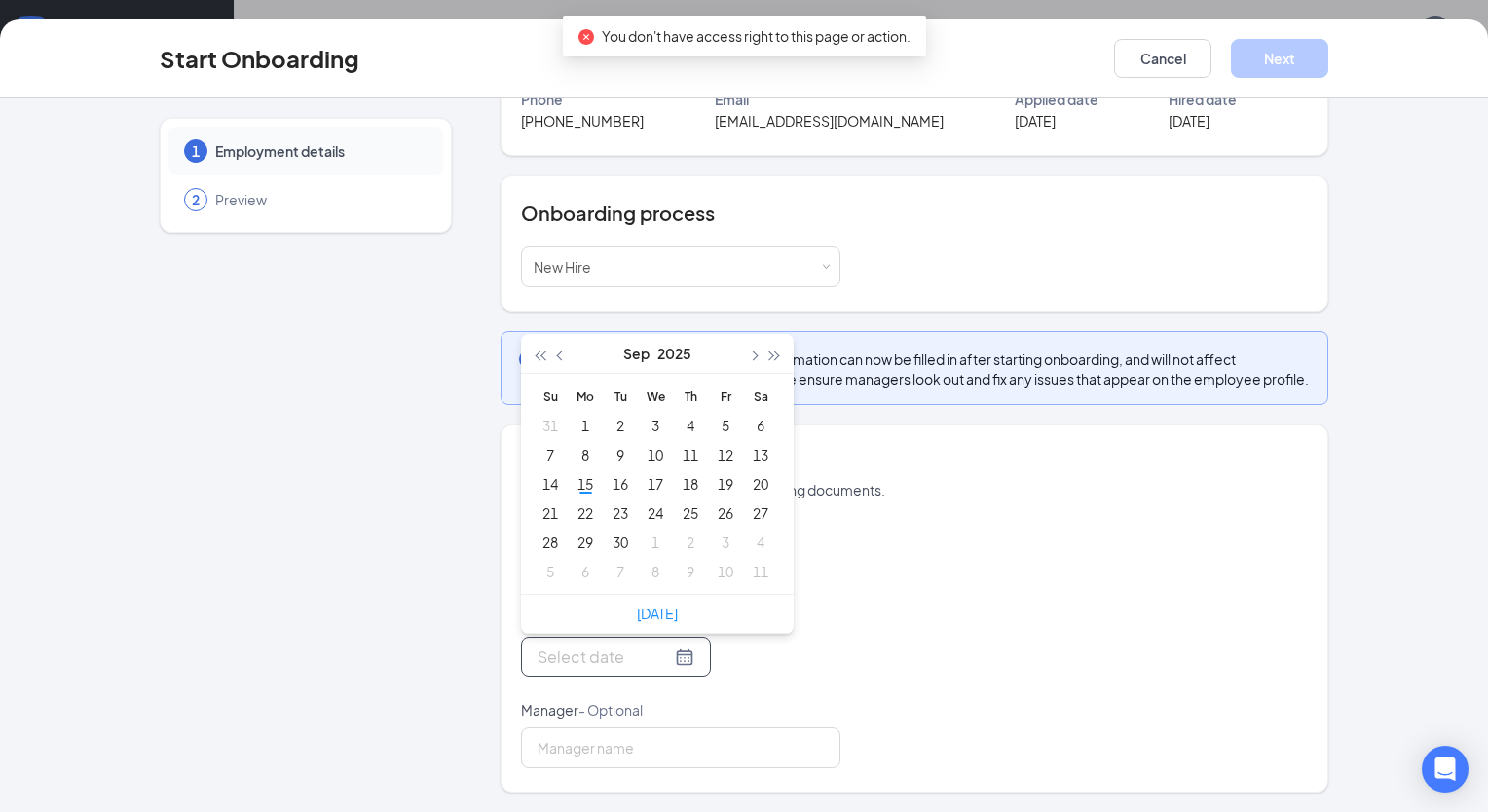
click at [663, 660] on div at bounding box center [615, 656] width 157 height 25
type input "Sep 16, 2025"
click at [614, 488] on div "16" at bounding box center [620, 484] width 24 height 24
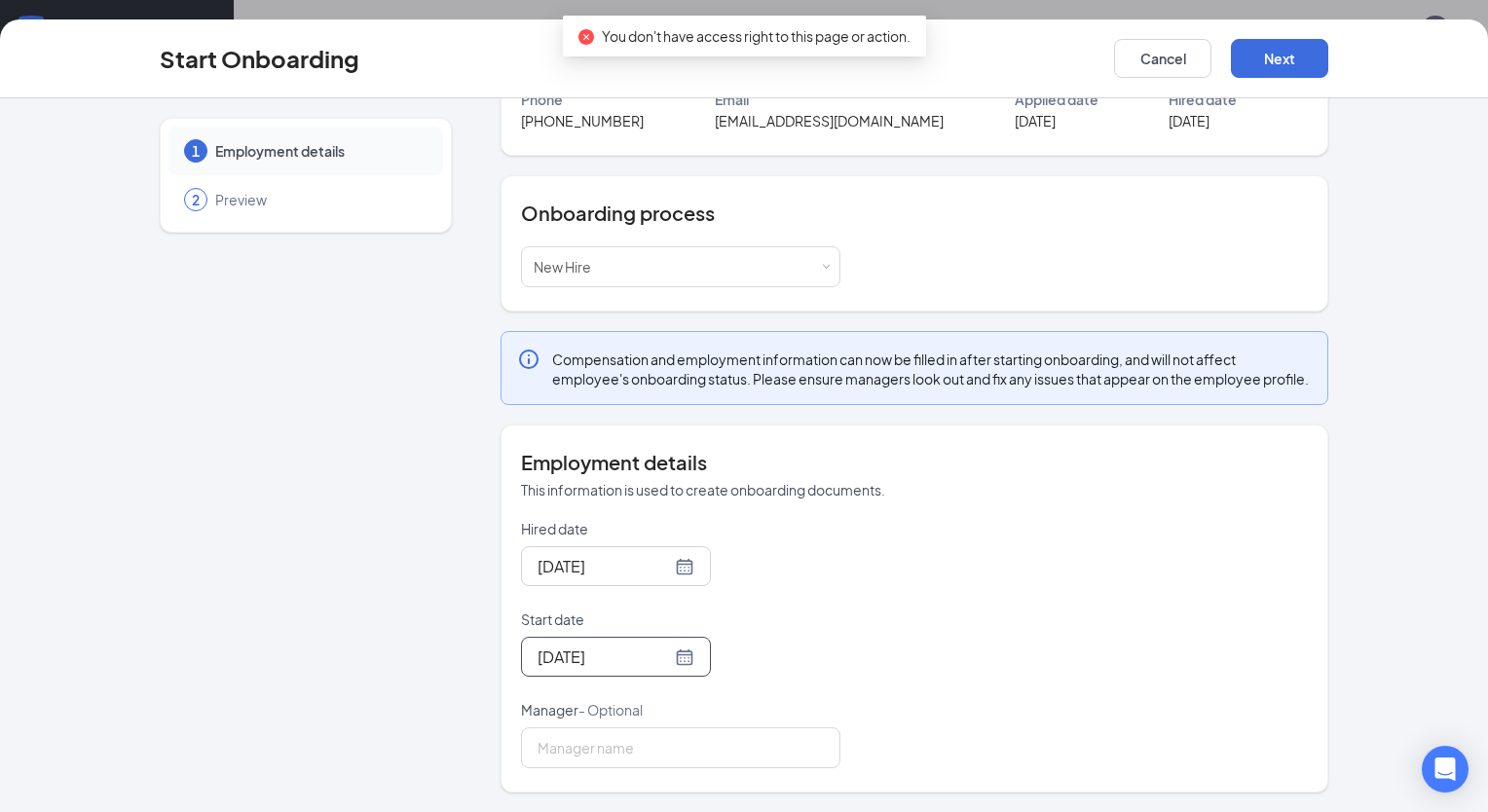
click at [1071, 629] on div "Hired date Sep 15, 2025 Start date Sep 16, 2025 Sep 2025 Su Mo Tu We Th Fr Sa 3…" at bounding box center [914, 643] width 787 height 249
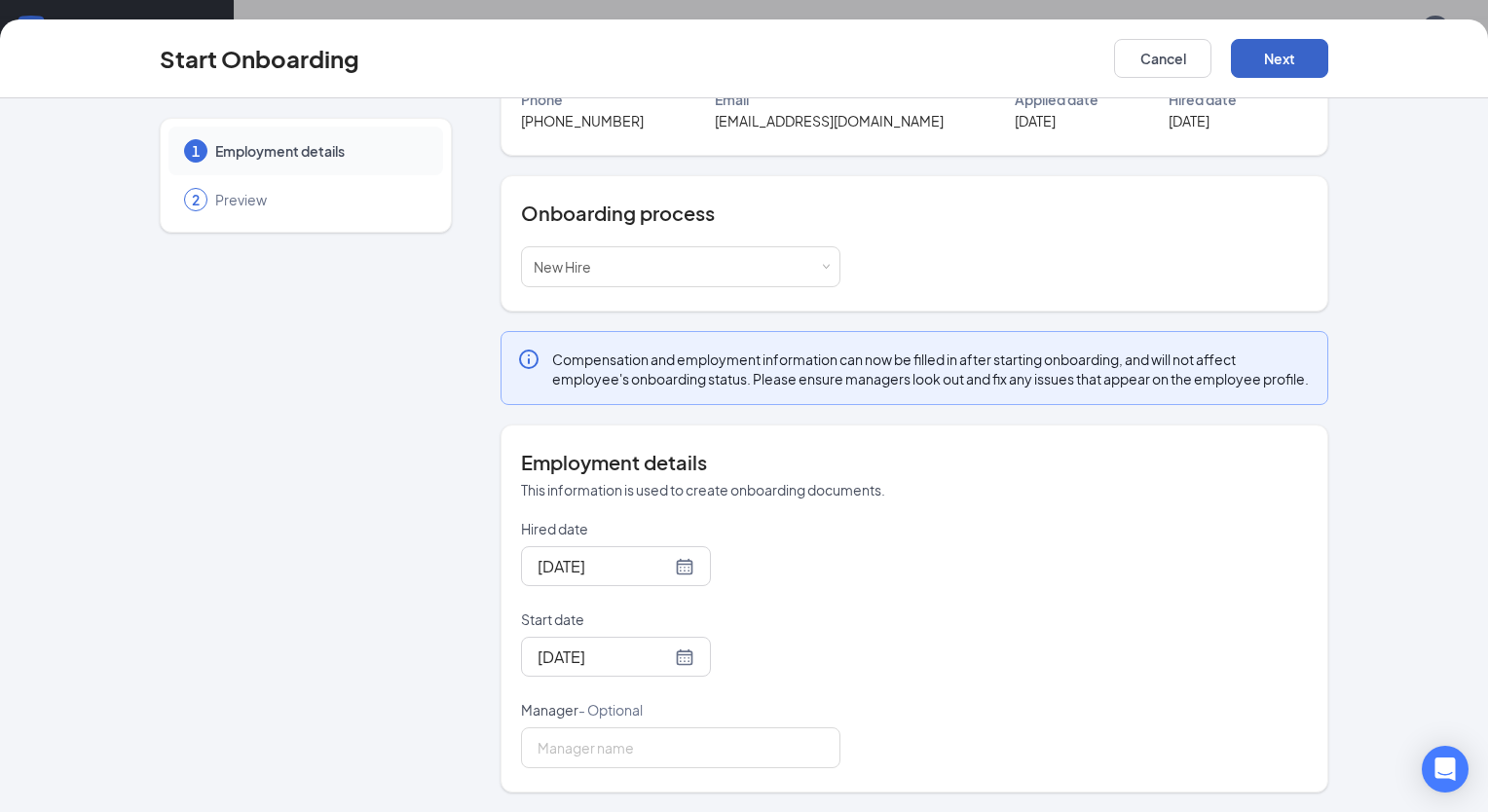
click at [1296, 56] on button "Next" at bounding box center [1279, 59] width 97 height 39
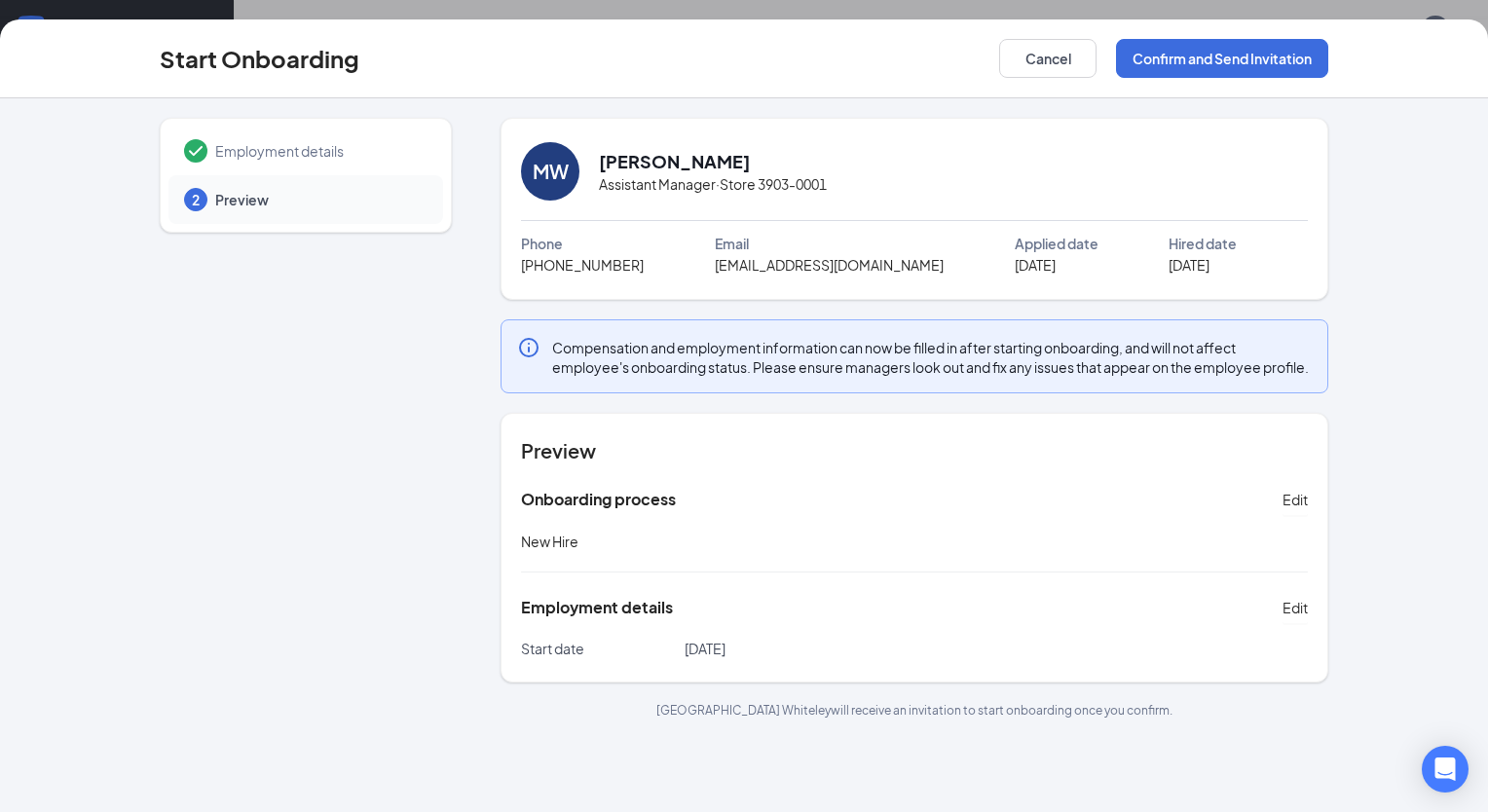
scroll to position [0, 0]
click at [1219, 58] on button "Confirm and Send Invitation" at bounding box center [1222, 59] width 213 height 39
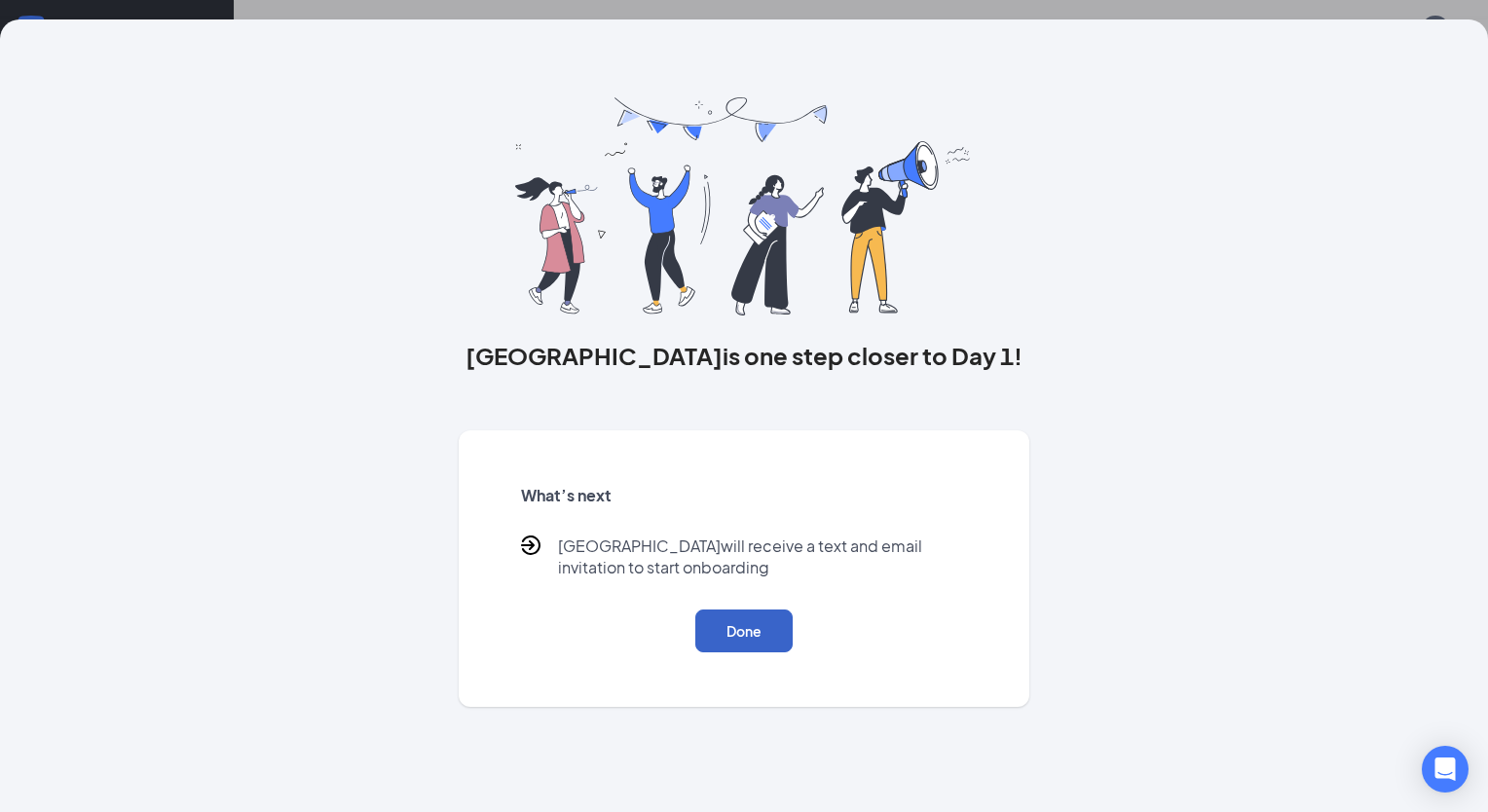
click at [736, 636] on button "Done" at bounding box center [744, 631] width 97 height 43
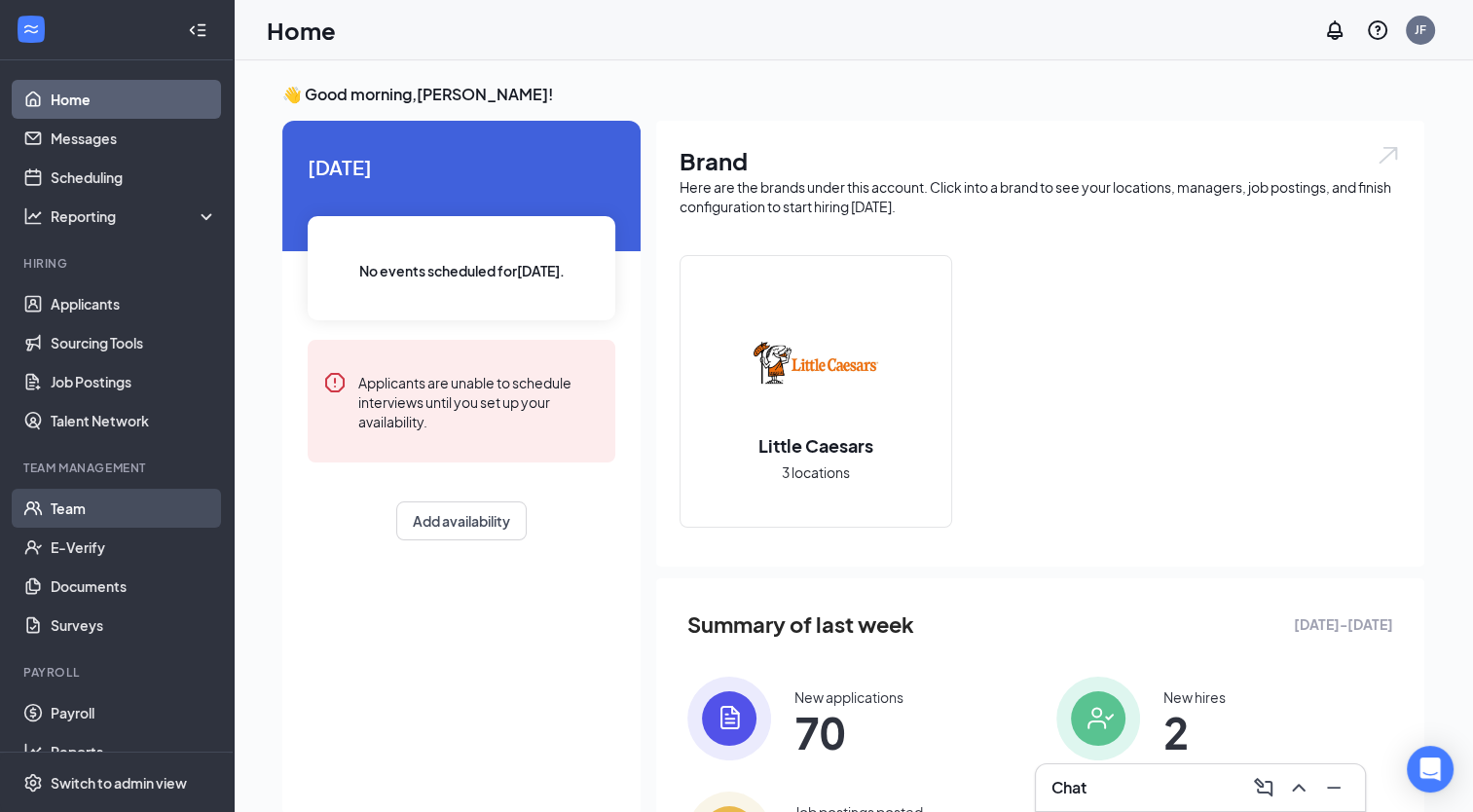
click at [77, 505] on link "Team" at bounding box center [133, 508] width 166 height 39
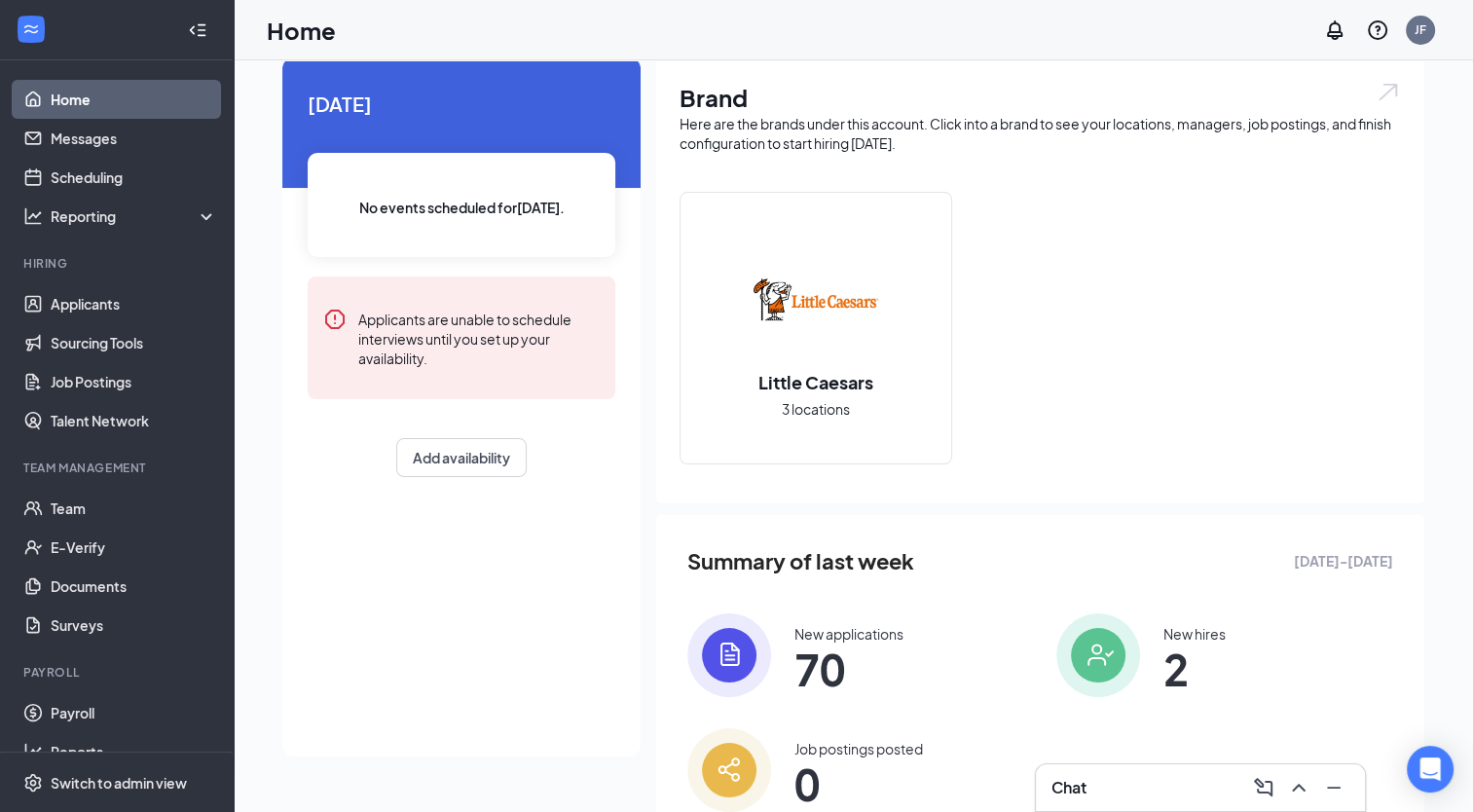
scroll to position [138, 0]
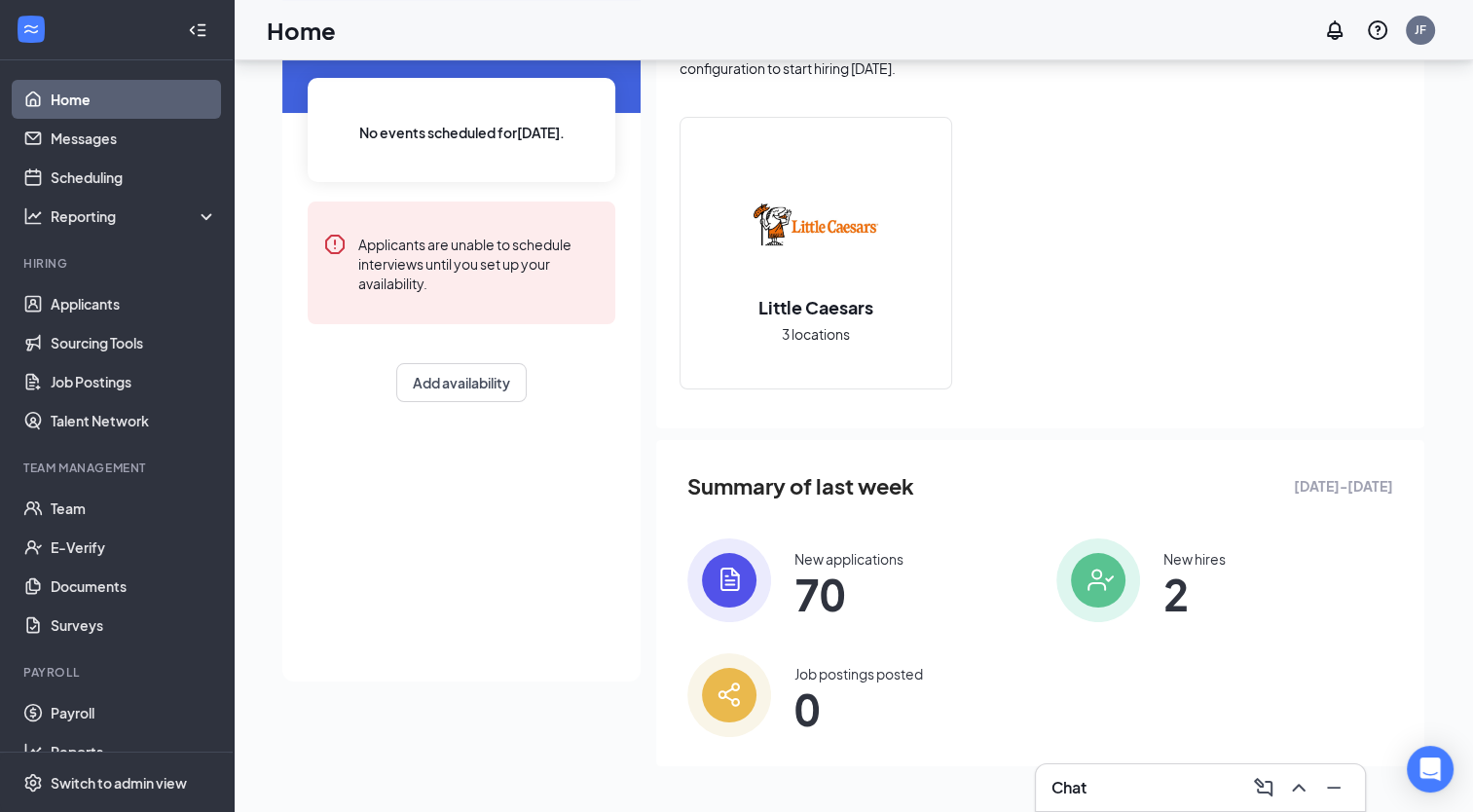
click at [1112, 589] on img at bounding box center [1098, 580] width 84 height 84
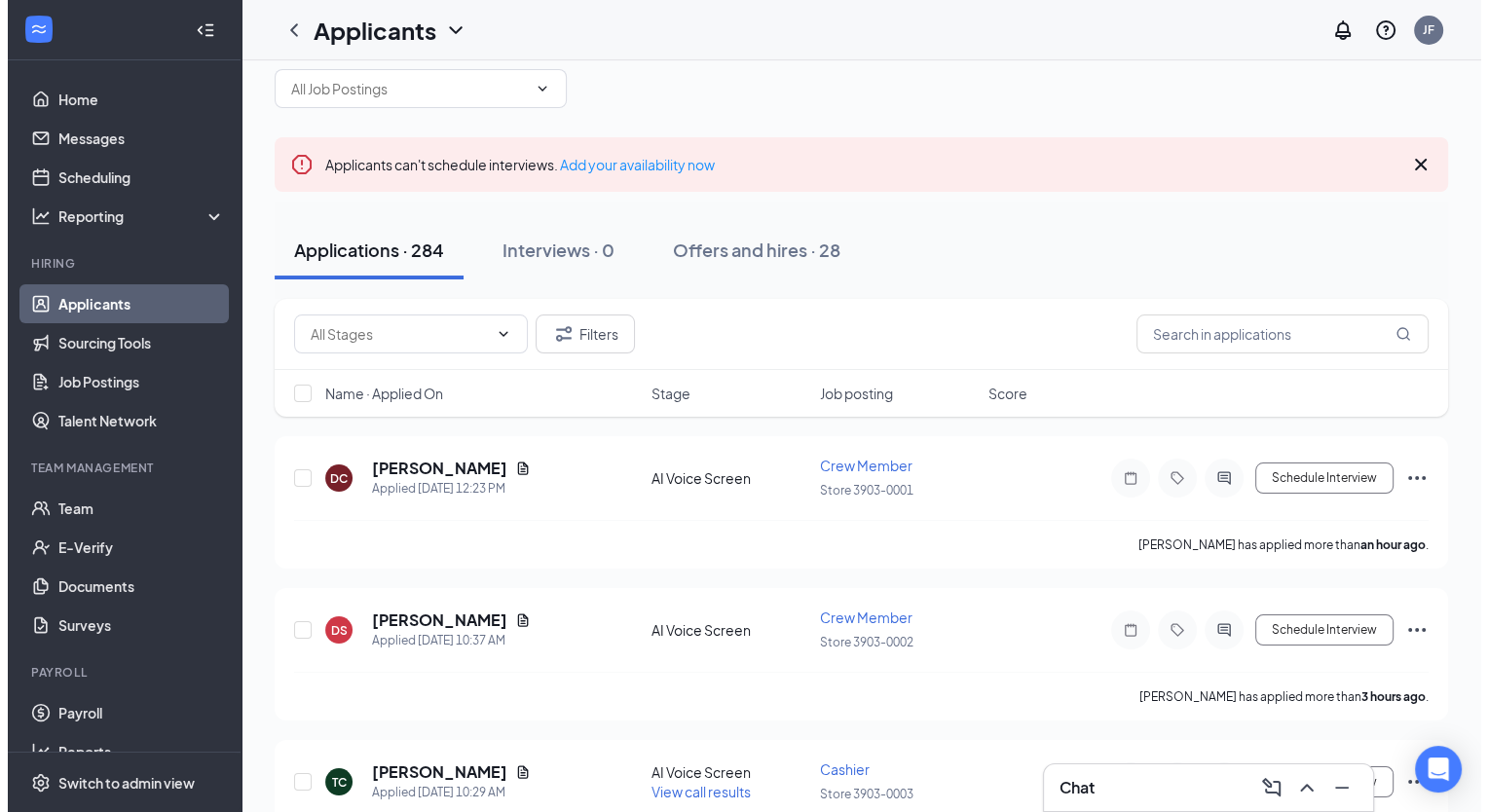
scroll to position [97, 0]
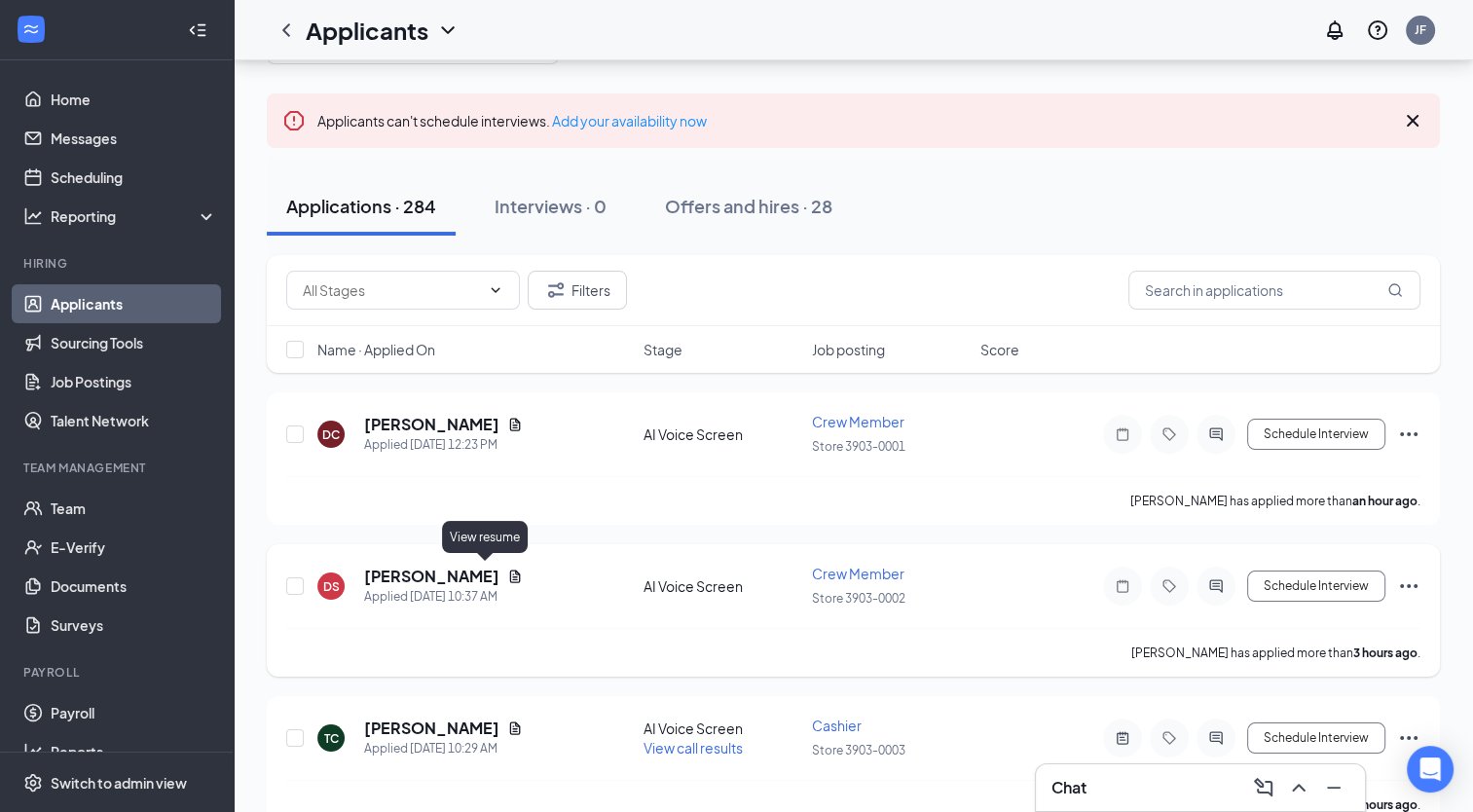
click at [510, 571] on icon "Document" at bounding box center [515, 576] width 11 height 13
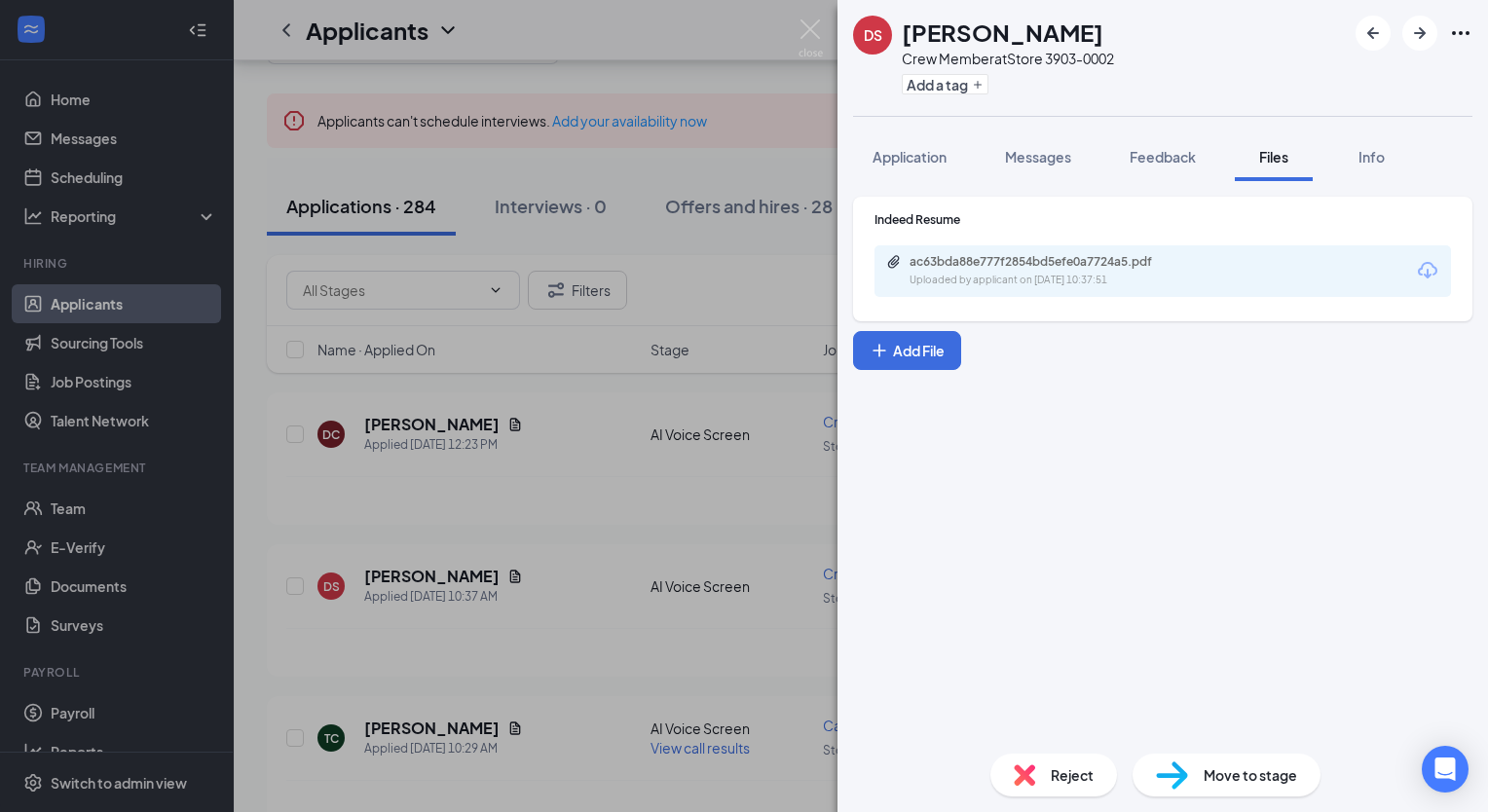
drag, startPoint x: 1055, startPoint y: 157, endPoint x: 1052, endPoint y: 185, distance: 28.2
click at [1054, 157] on span "Messages" at bounding box center [1038, 156] width 66 height 18
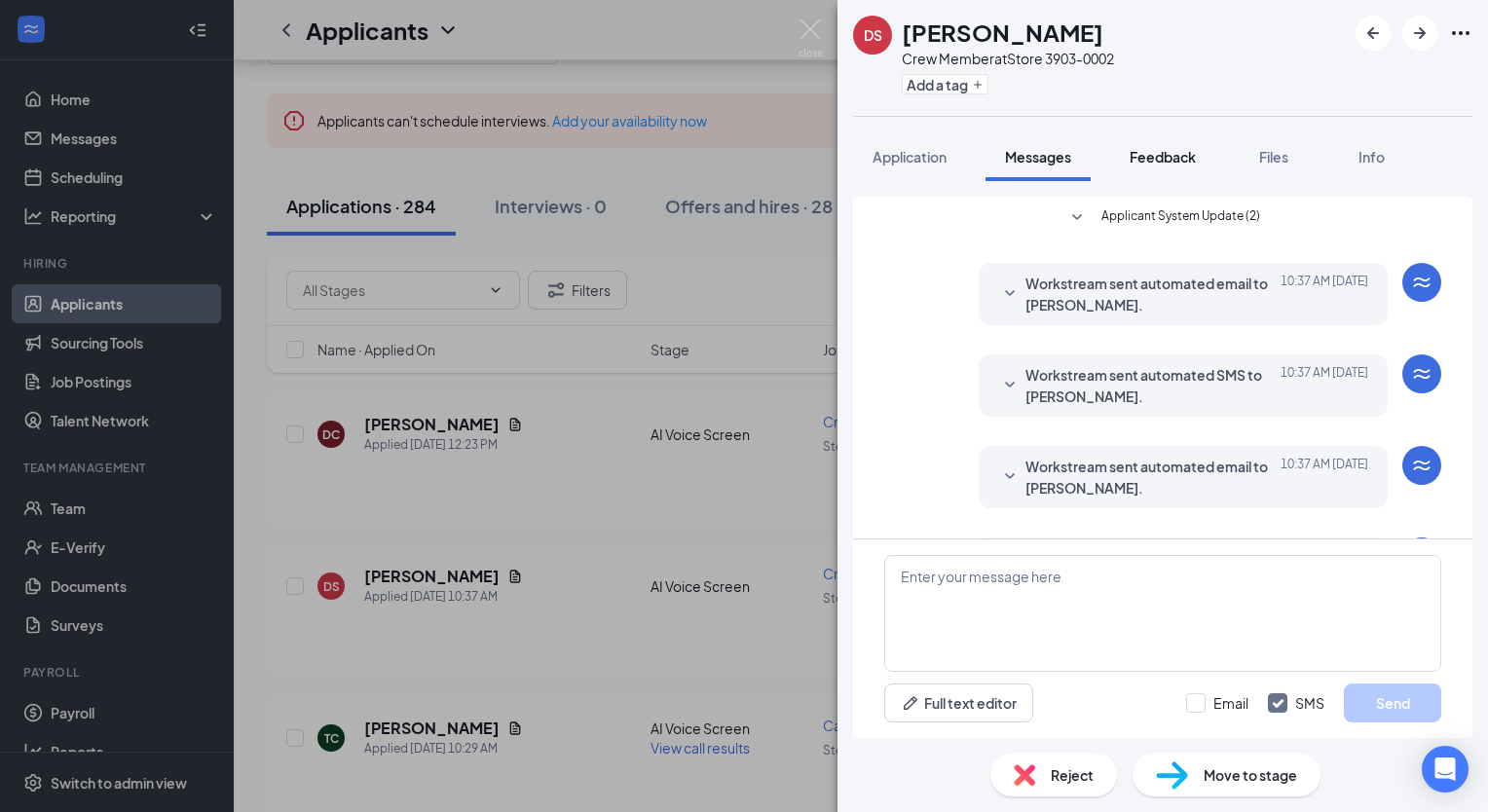
click at [1176, 162] on span "Feedback" at bounding box center [1162, 156] width 66 height 18
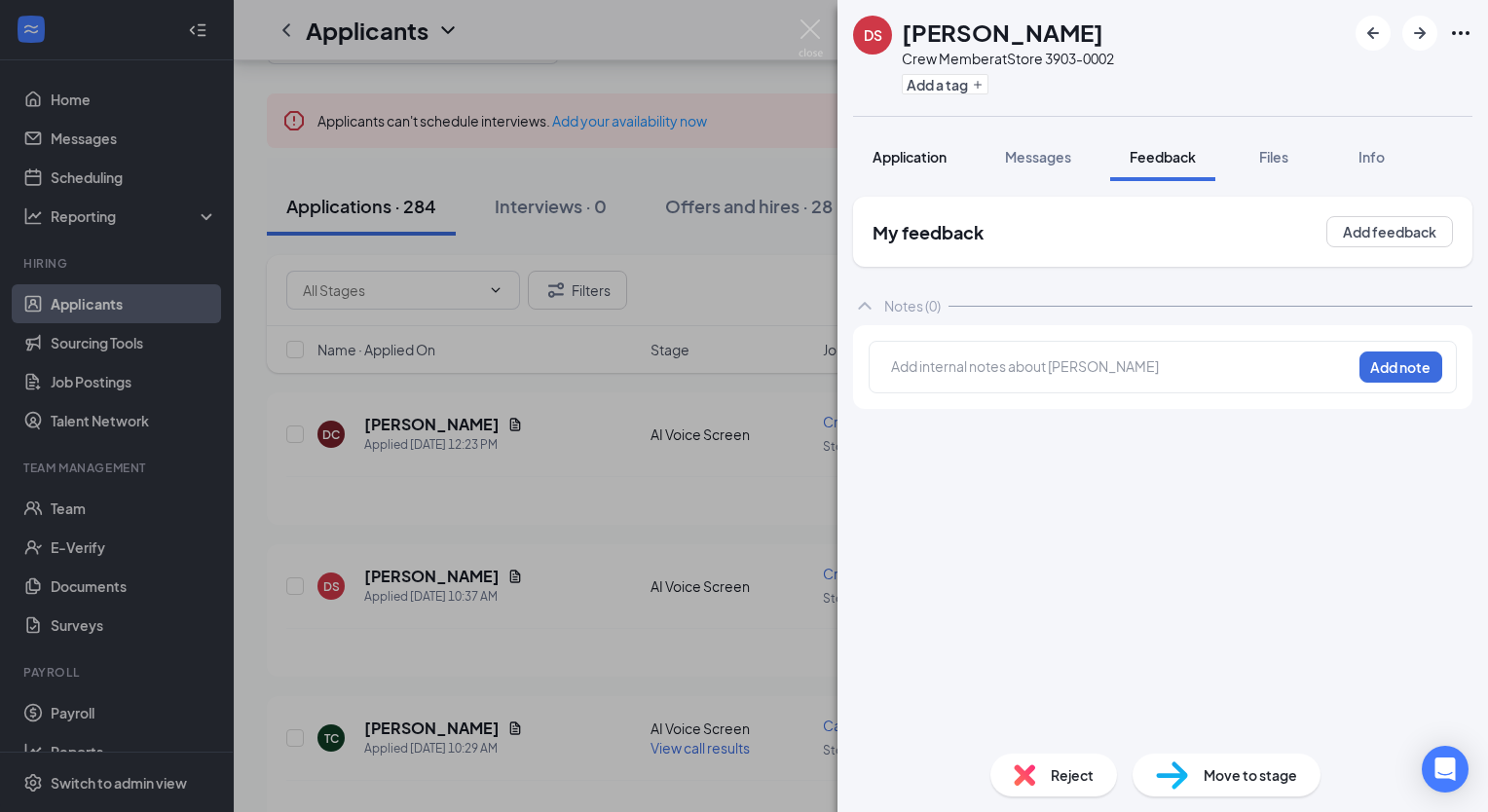
click at [926, 160] on span "Application" at bounding box center [909, 156] width 74 height 18
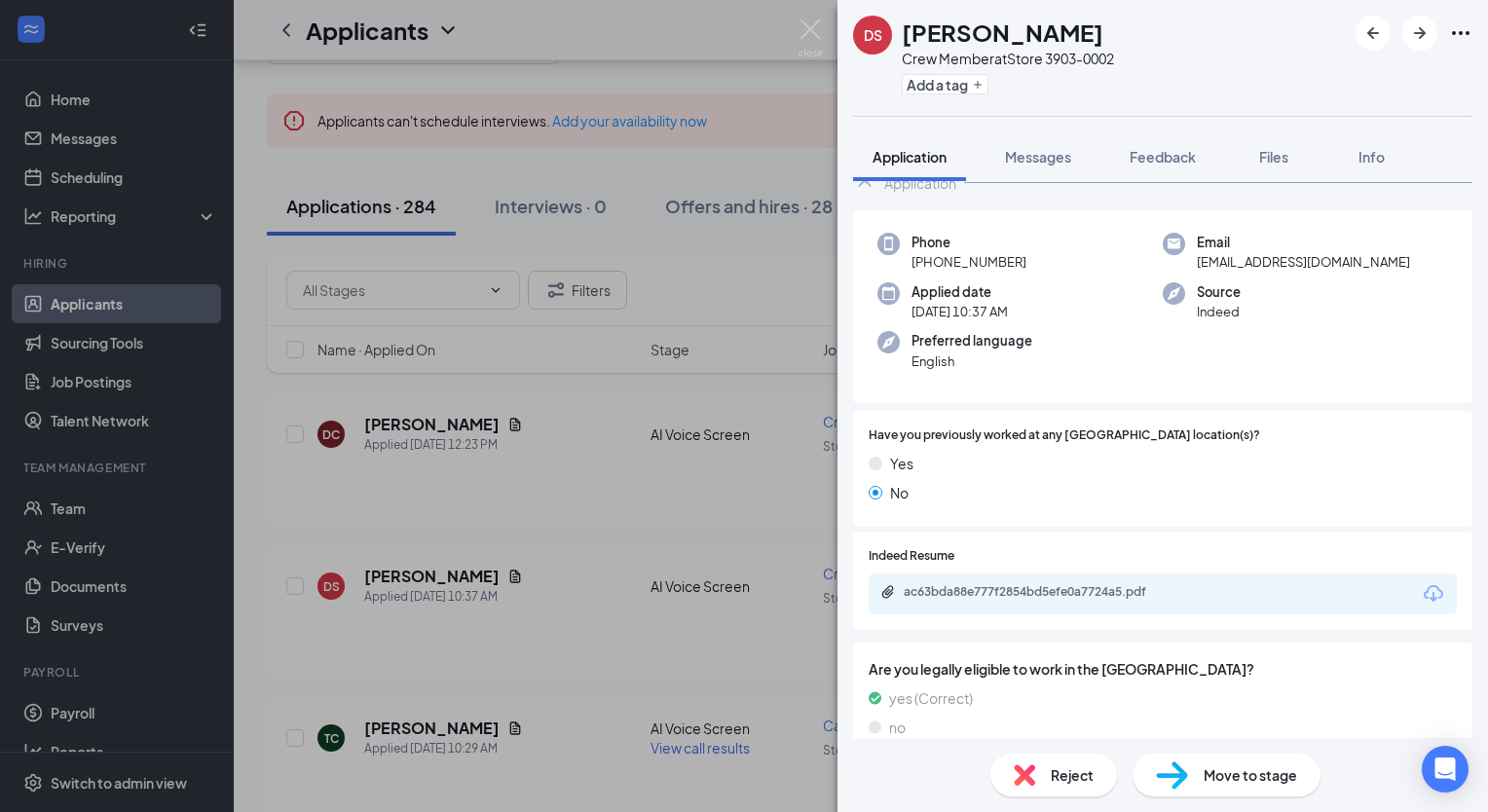
scroll to position [84, 0]
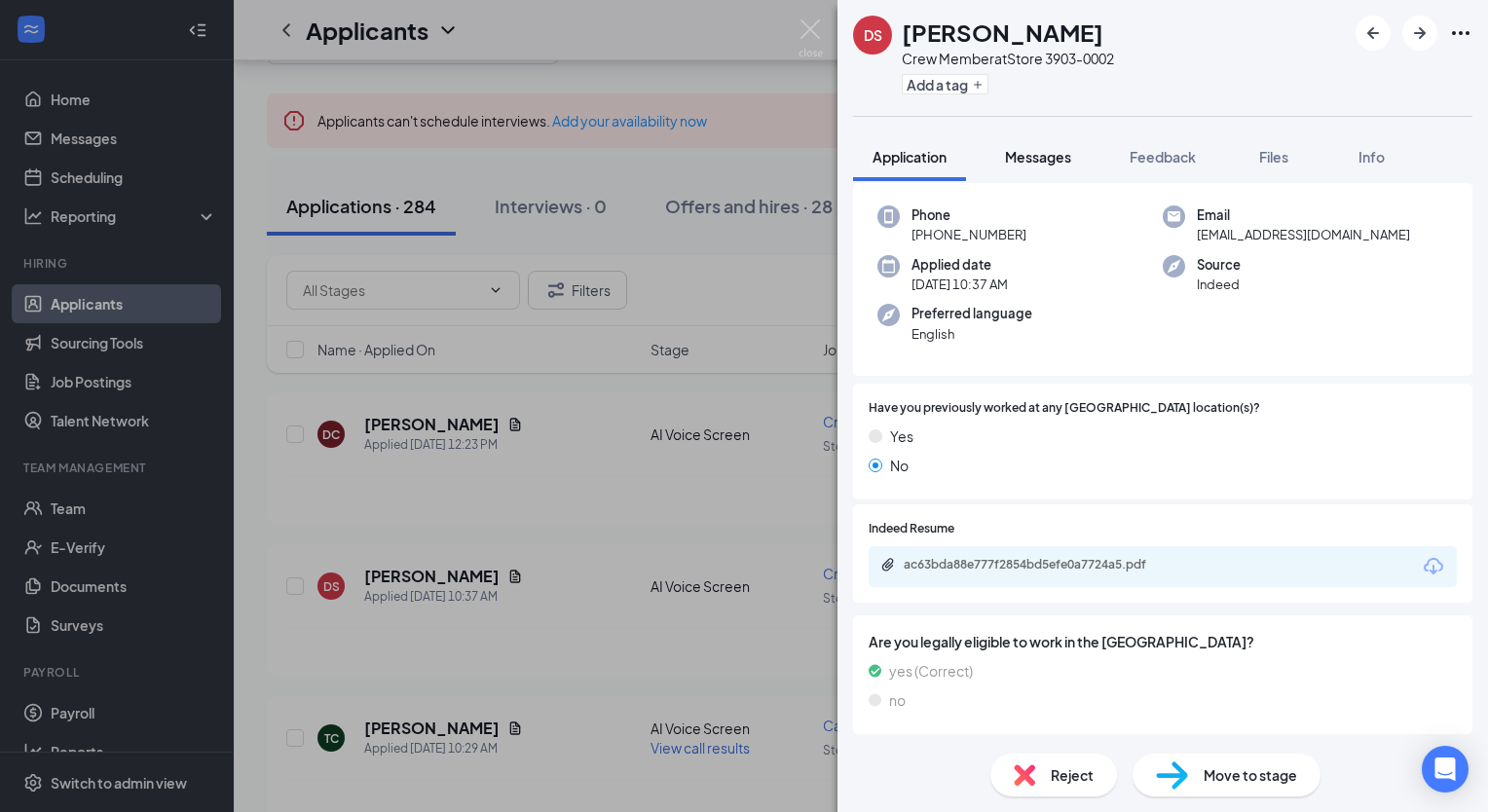
click at [1067, 150] on span "Messages" at bounding box center [1038, 156] width 66 height 18
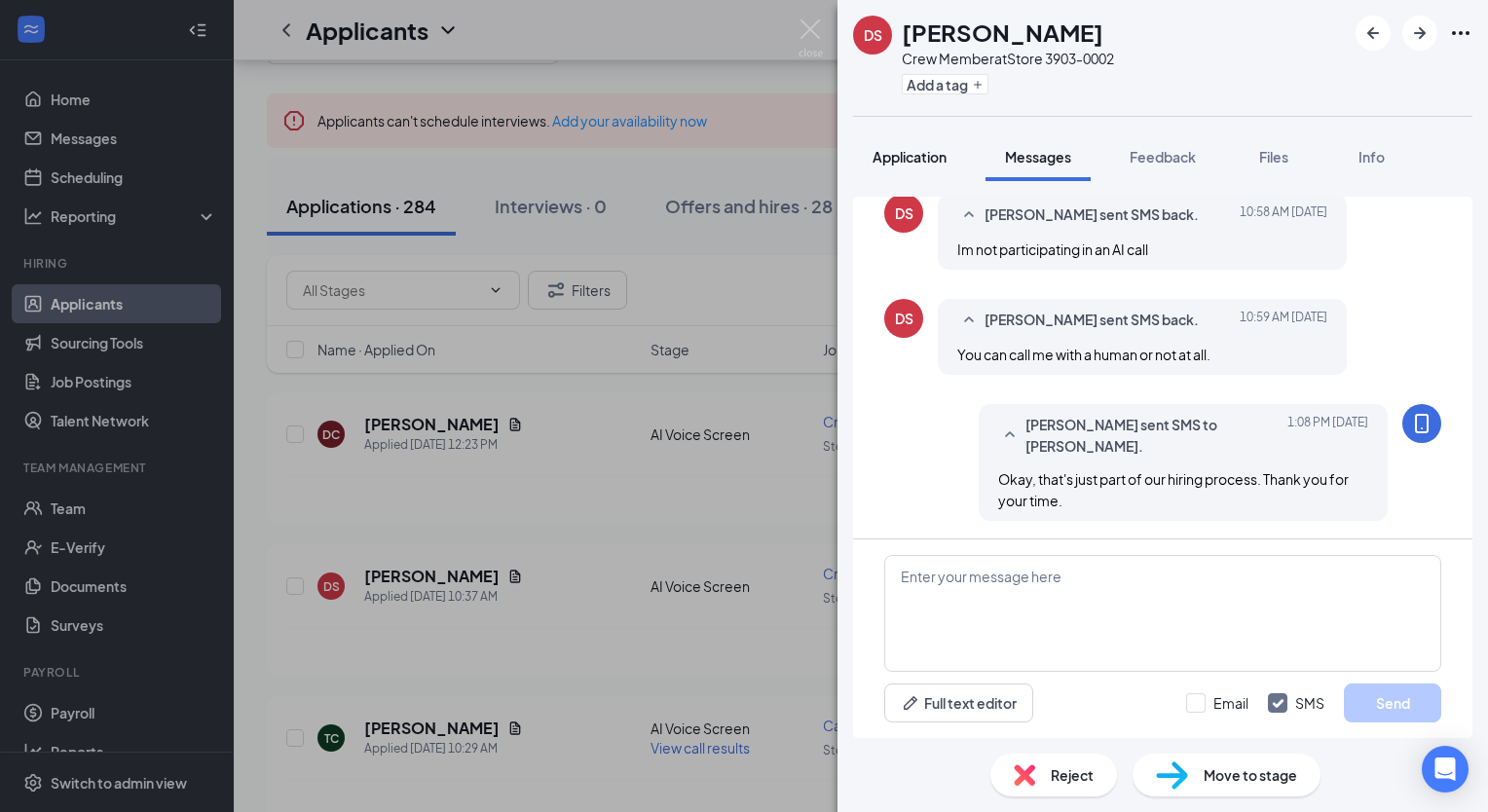
scroll to position [436, 0]
click at [912, 150] on span "Application" at bounding box center [909, 156] width 74 height 18
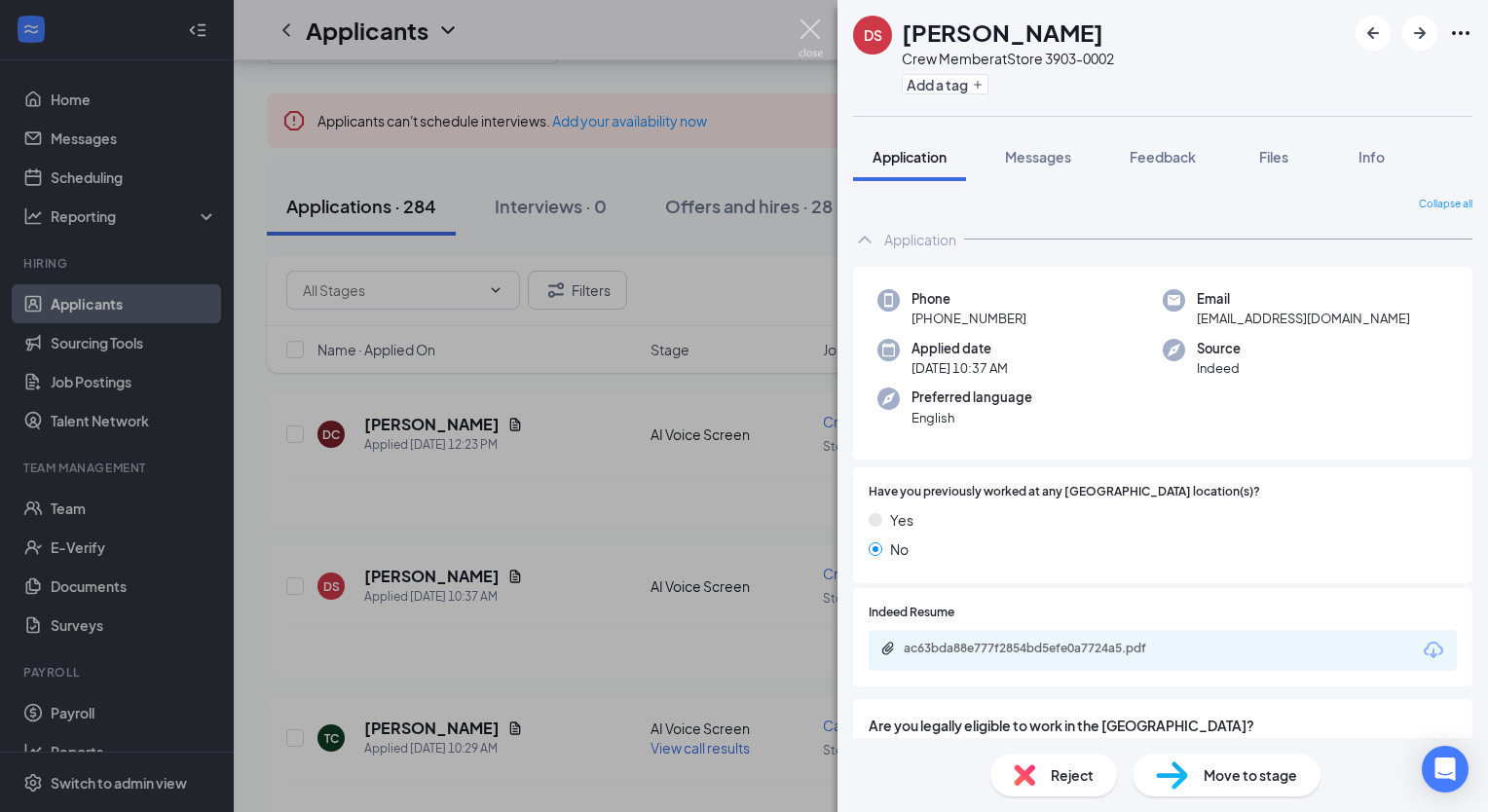
click at [813, 31] on img at bounding box center [810, 38] width 25 height 38
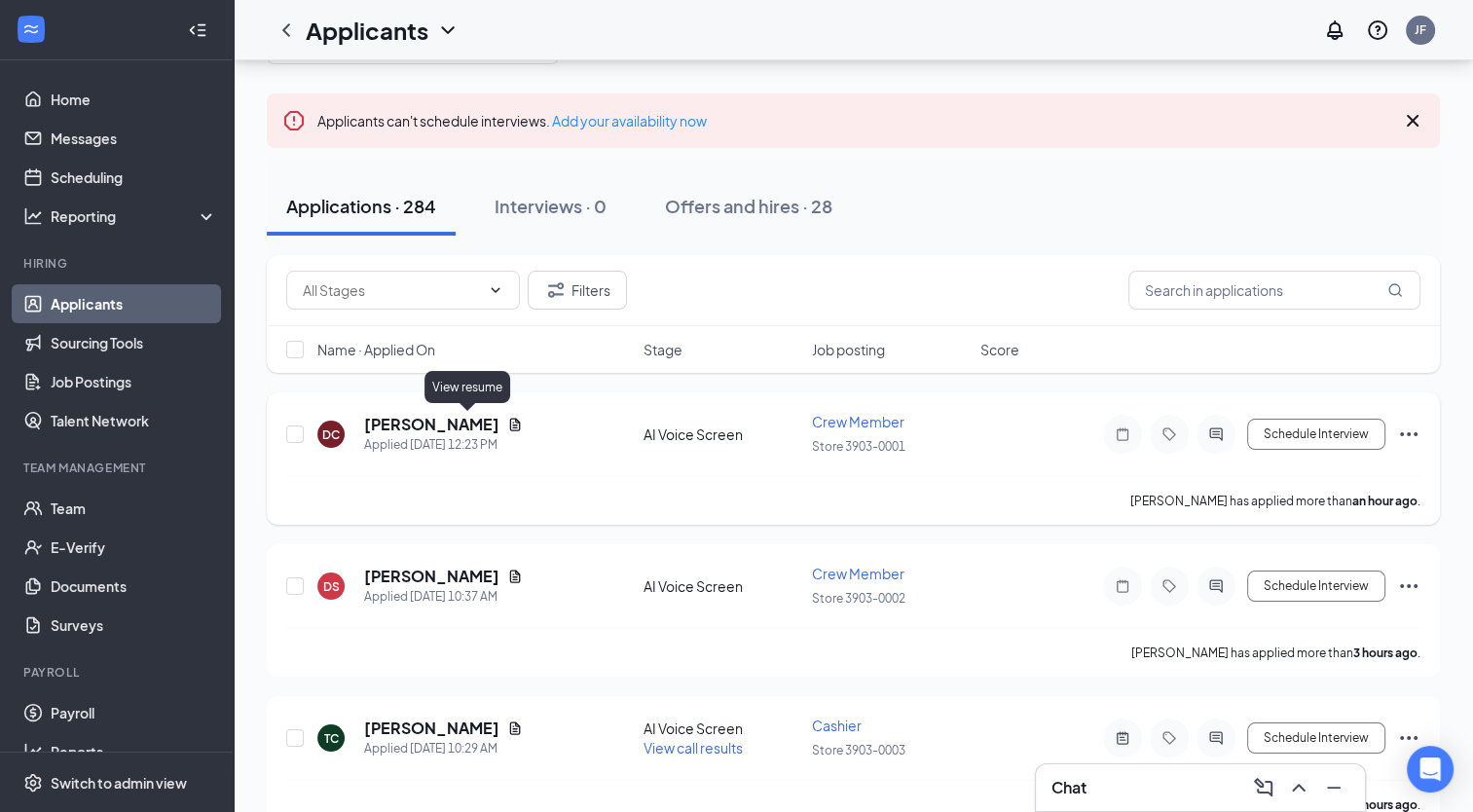
click at [510, 421] on icon "Document" at bounding box center [515, 423] width 11 height 13
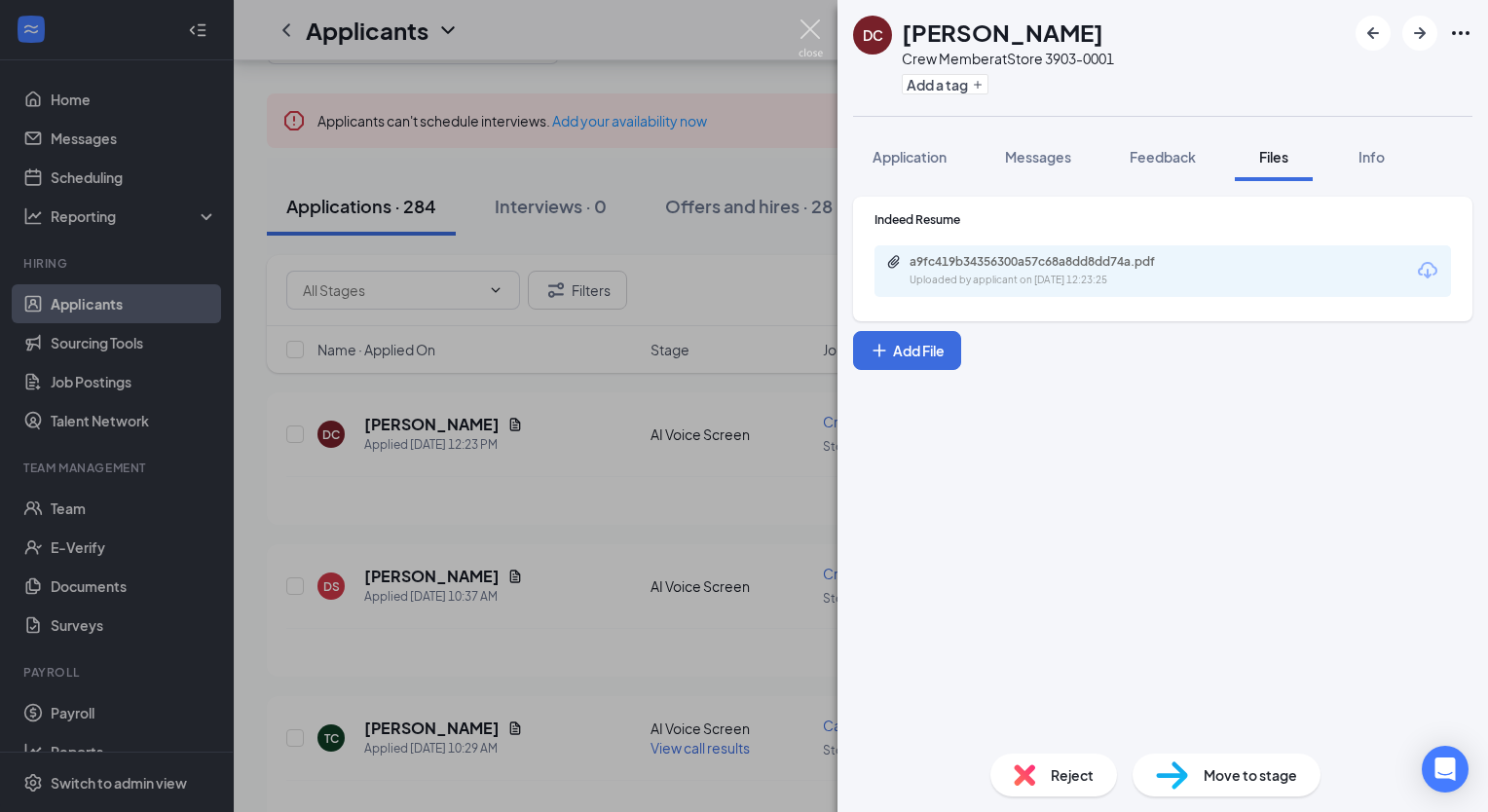
click at [808, 30] on img at bounding box center [810, 38] width 25 height 38
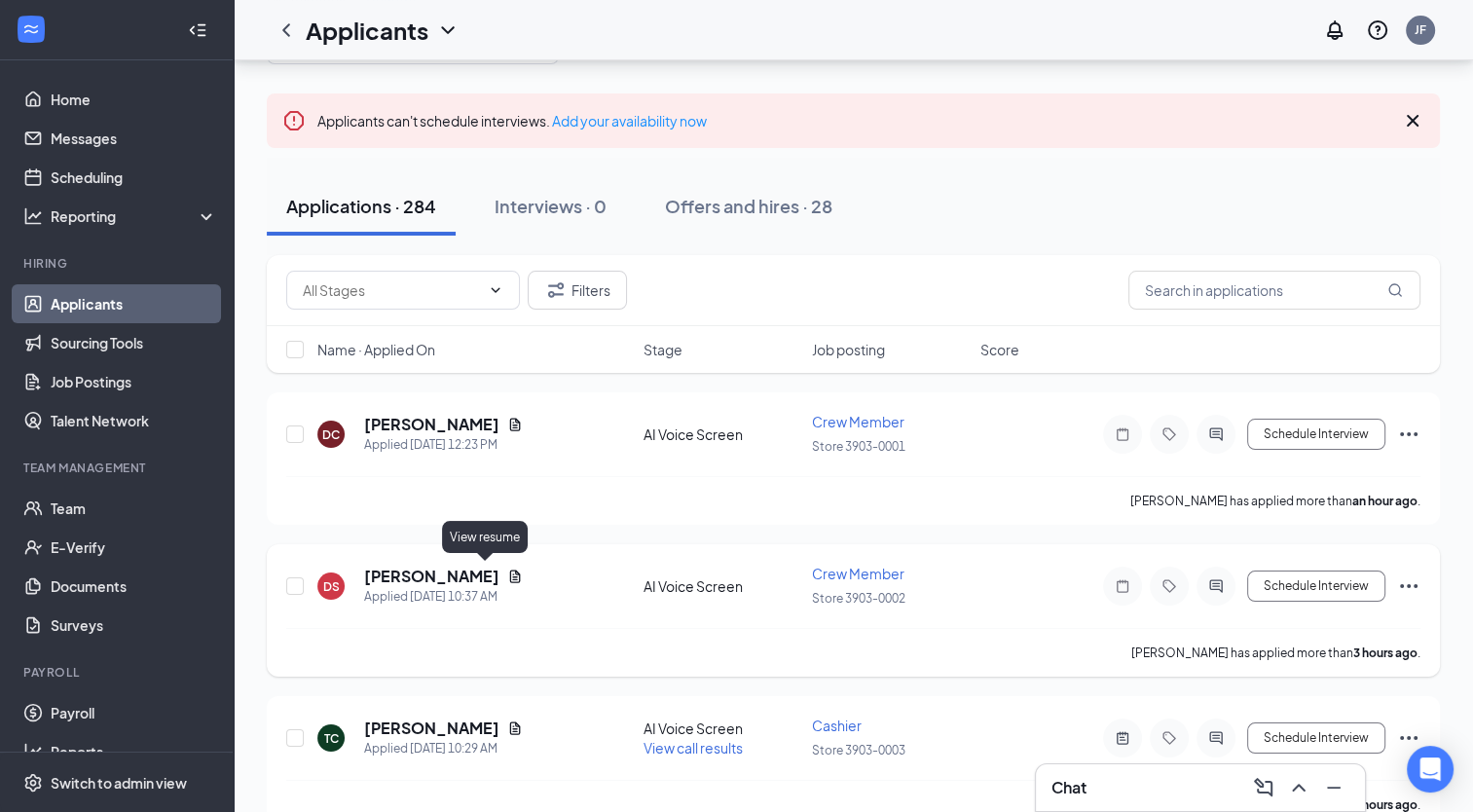
click at [507, 572] on icon "Document" at bounding box center [515, 577] width 16 height 16
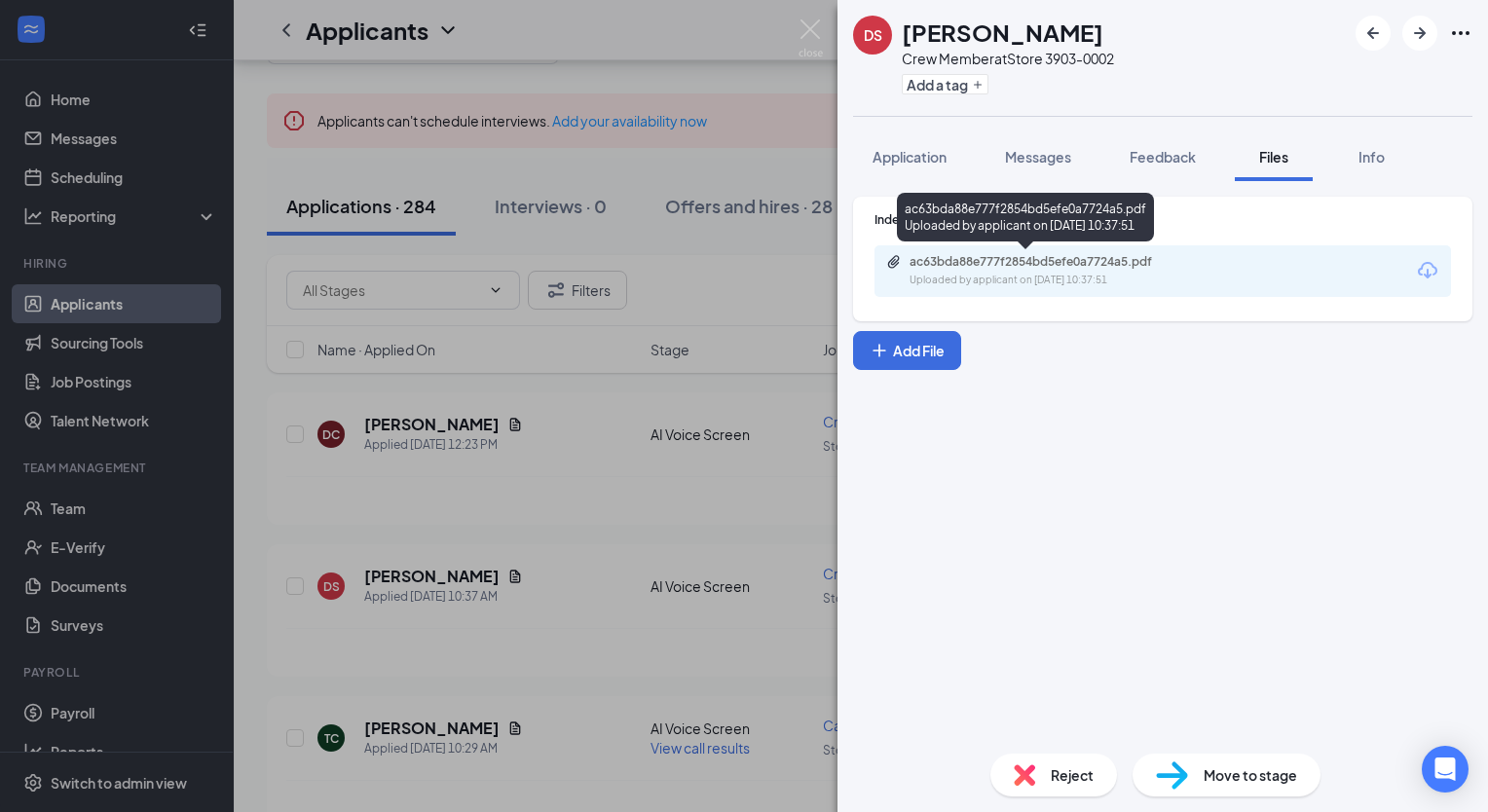
click at [1075, 264] on div "ac63bda88e777f2854bd5efe0a7724a5.pdf" at bounding box center [1046, 262] width 273 height 16
click at [1056, 768] on span "Reject" at bounding box center [1072, 775] width 43 height 22
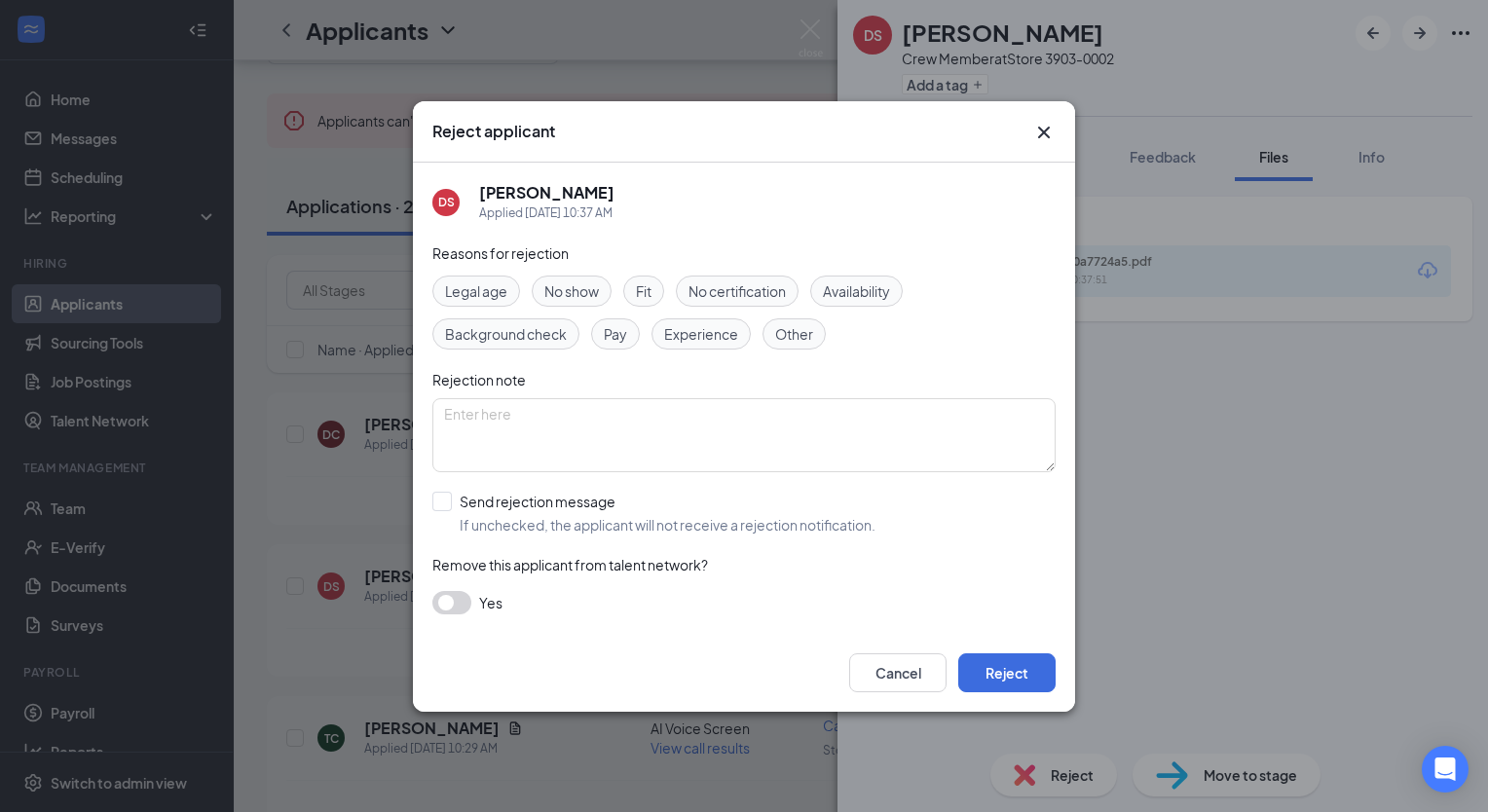
drag, startPoint x: 1043, startPoint y: 143, endPoint x: 1032, endPoint y: 138, distance: 12.1
click at [1041, 144] on div "Reject applicant DS Damon Steele Applied Today 10:37 AM Reasons for rejection L…" at bounding box center [744, 406] width 663 height 610
click at [793, 332] on span "Other" at bounding box center [794, 334] width 38 height 22
click at [778, 335] on span "Other" at bounding box center [794, 334] width 38 height 22
click at [1003, 678] on button "Reject" at bounding box center [1006, 673] width 97 height 39
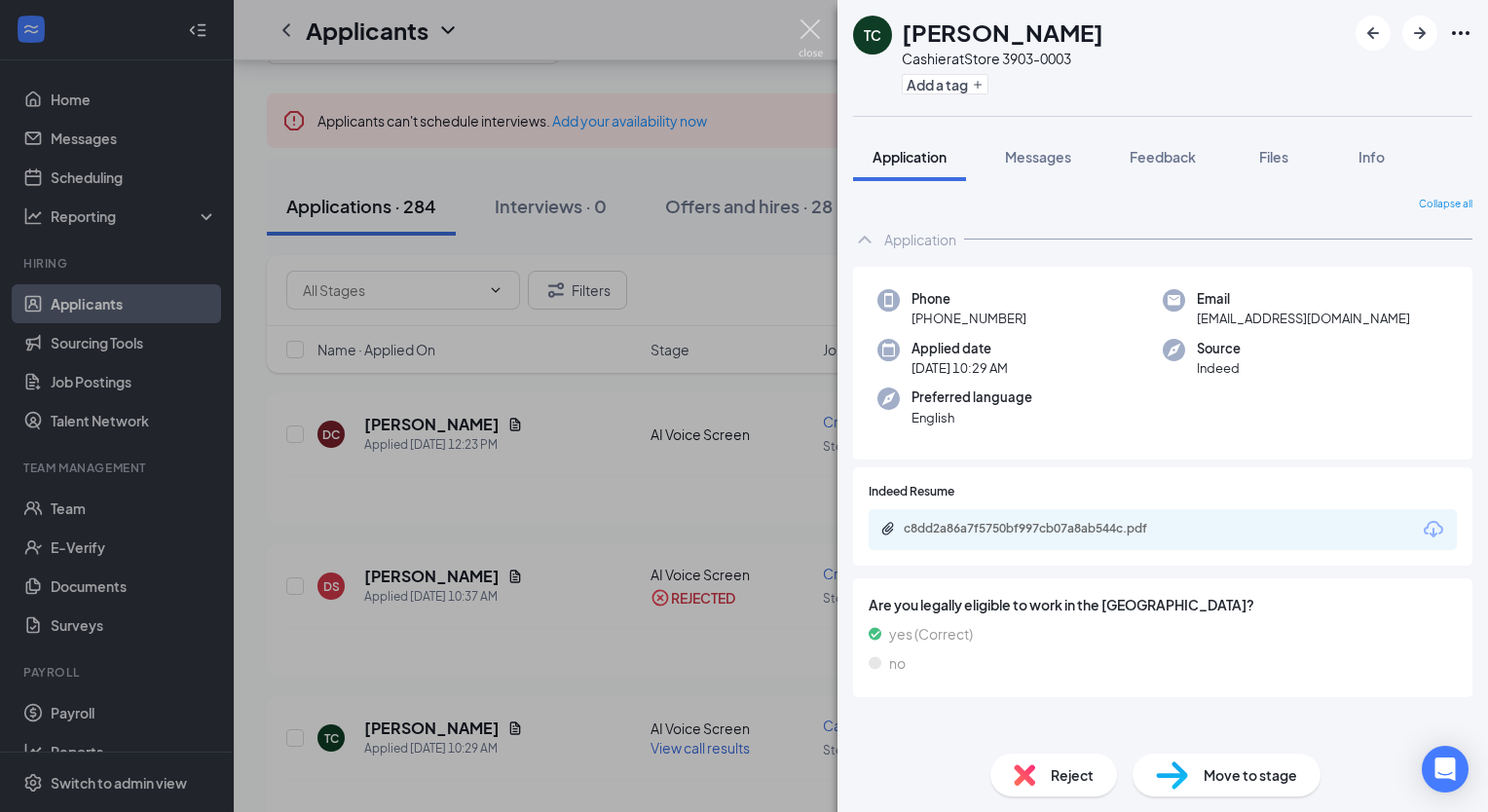
click at [810, 31] on img at bounding box center [810, 38] width 25 height 38
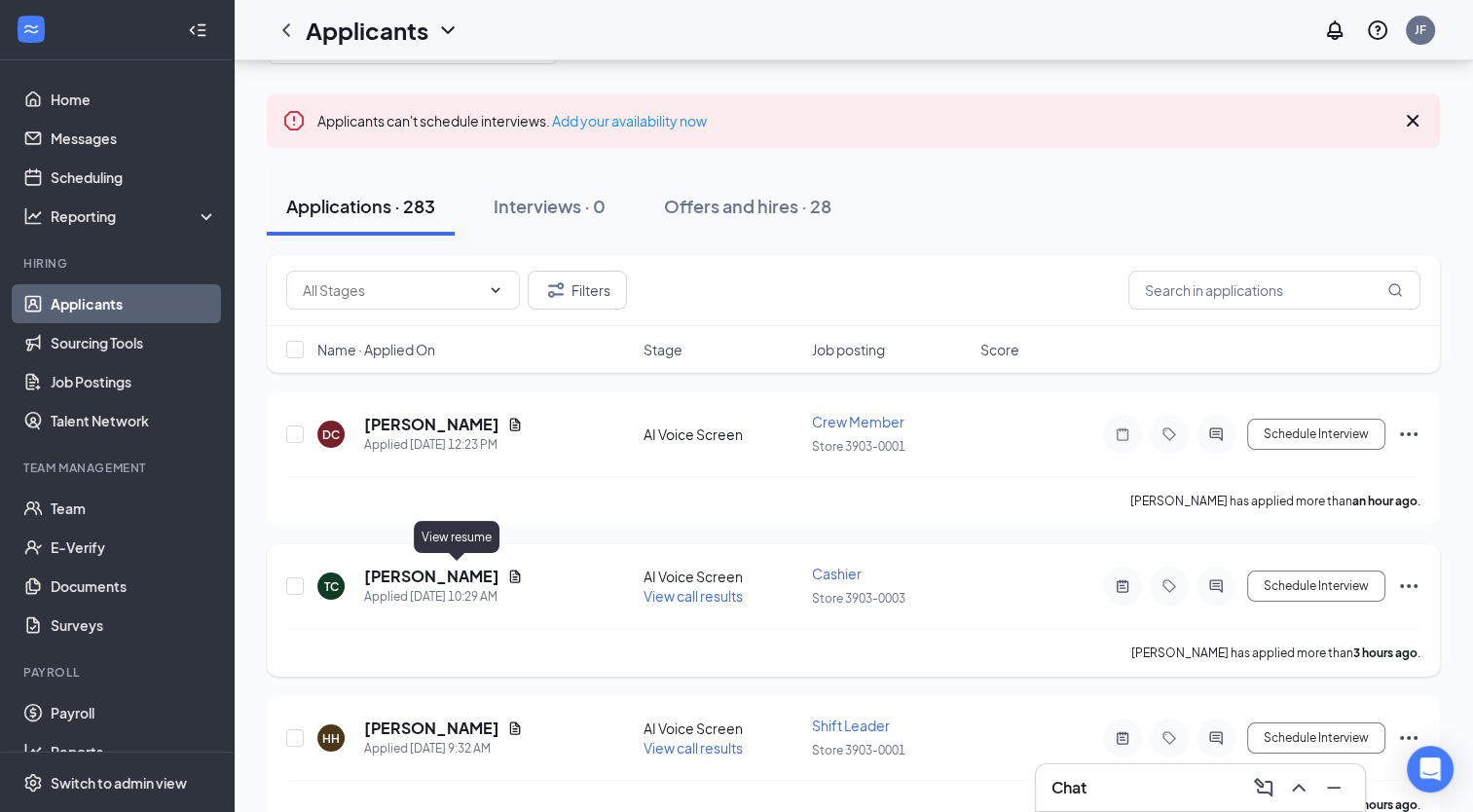
click at [507, 569] on icon "Document" at bounding box center [515, 577] width 16 height 16
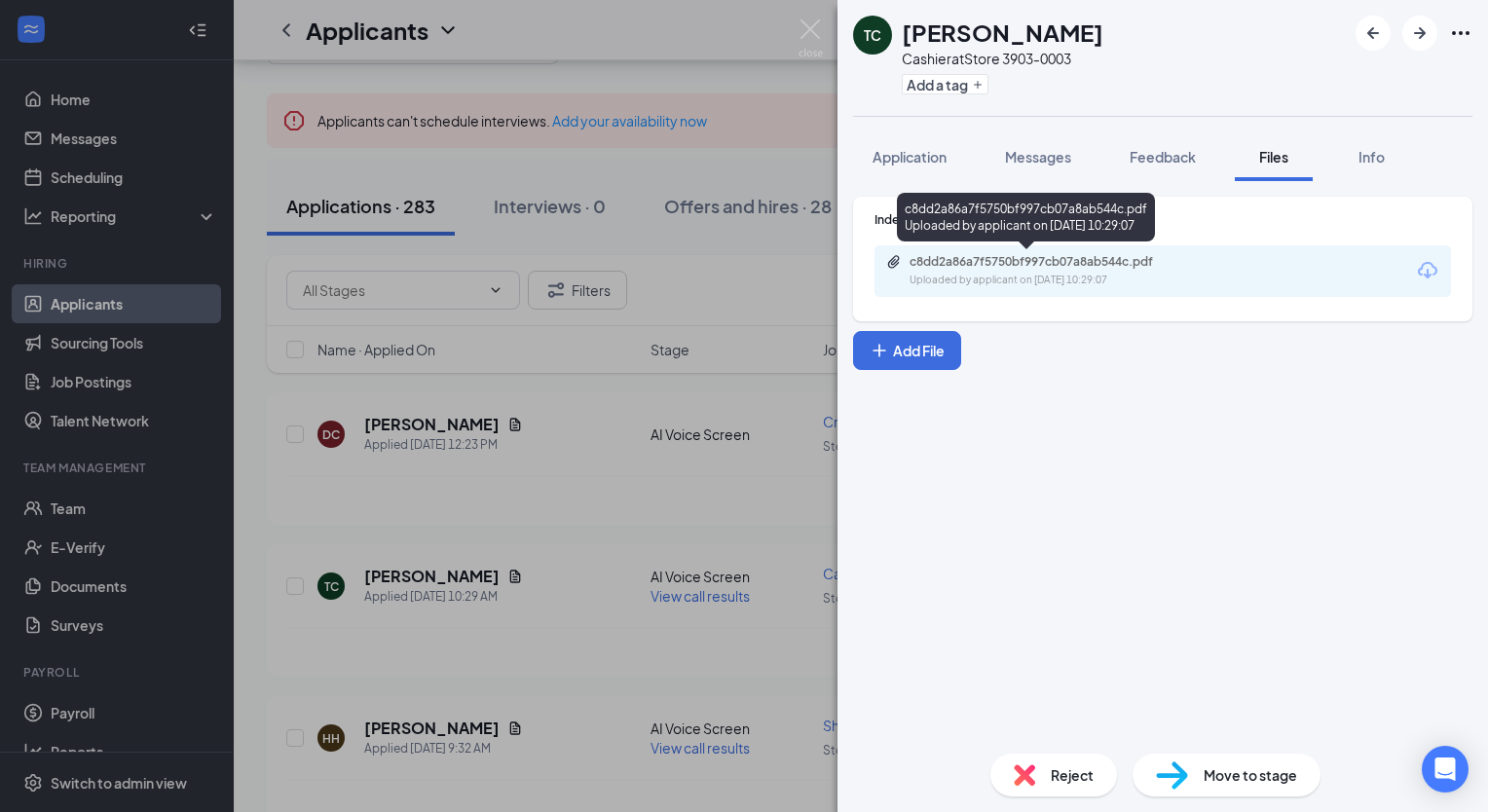
click at [950, 255] on div "c8dd2a86a7f5750bf997cb07a8ab544c.pdf" at bounding box center [1046, 262] width 273 height 16
click at [817, 26] on img at bounding box center [810, 38] width 25 height 38
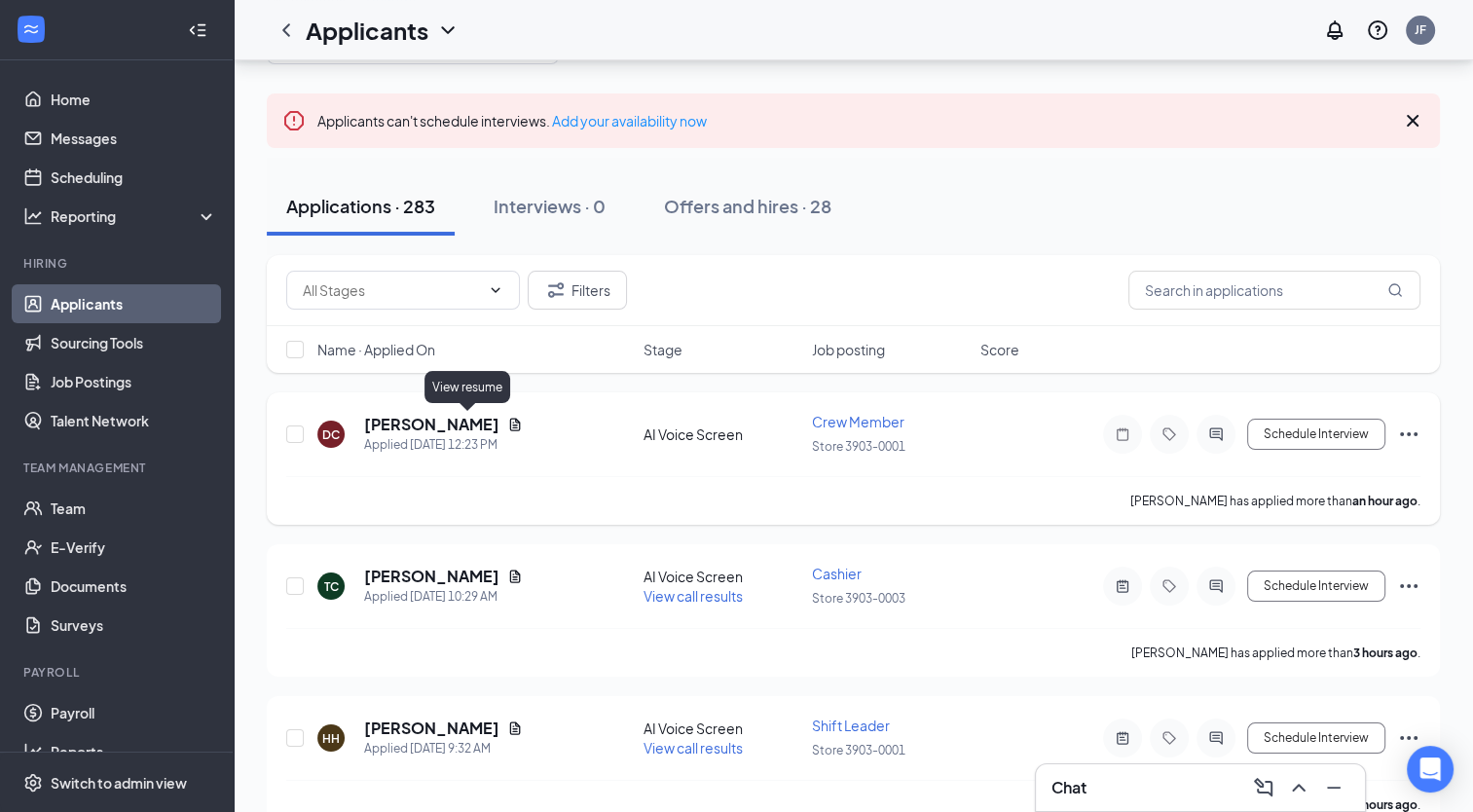
click at [507, 425] on icon "Document" at bounding box center [515, 424] width 16 height 16
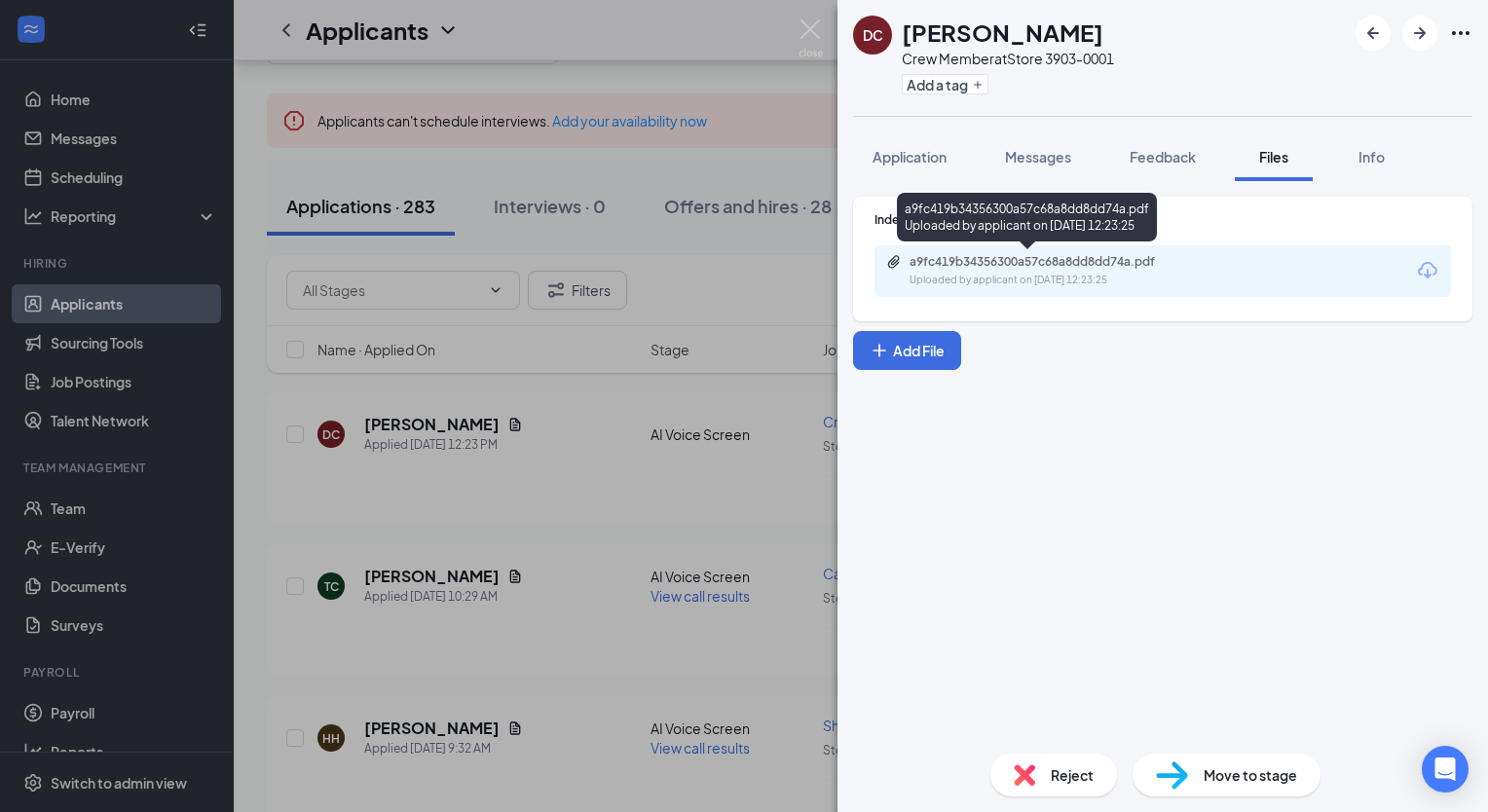
click at [1005, 263] on div "a9fc419b34356300a57c68a8dd8dd74a.pdf" at bounding box center [1046, 262] width 273 height 16
click at [804, 33] on img at bounding box center [810, 38] width 25 height 38
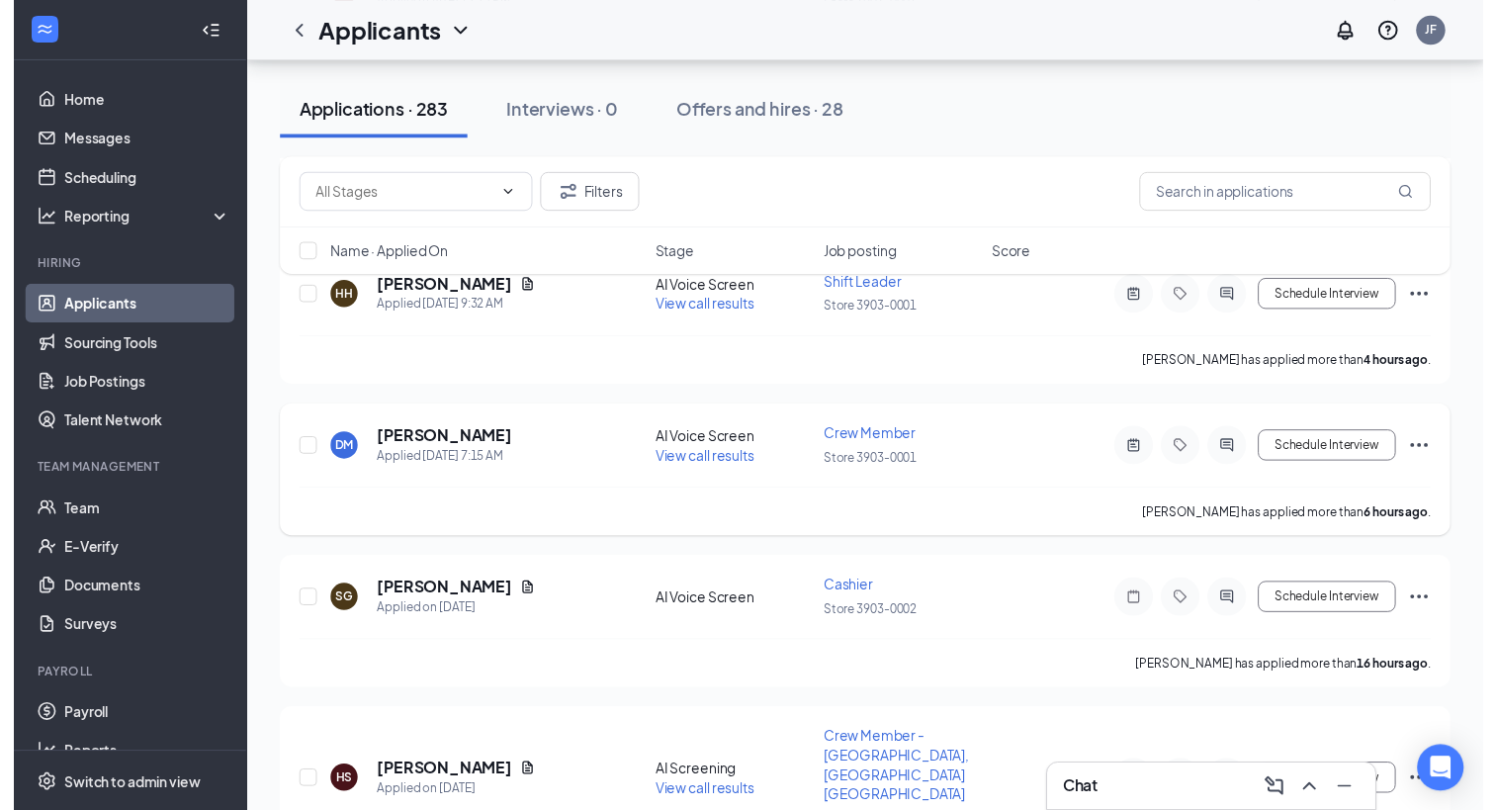
scroll to position [593, 0]
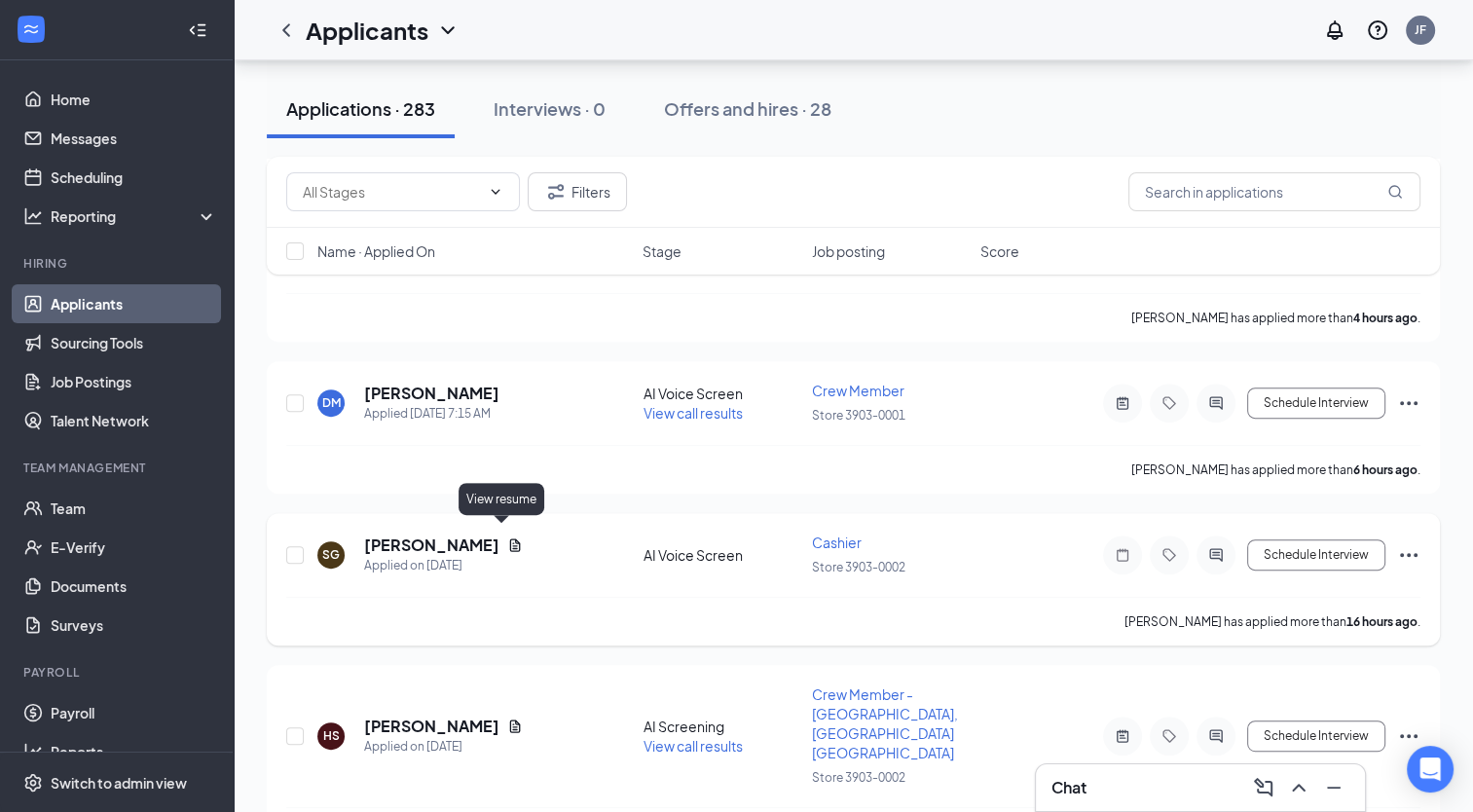
click at [510, 538] on icon "Document" at bounding box center [515, 544] width 11 height 13
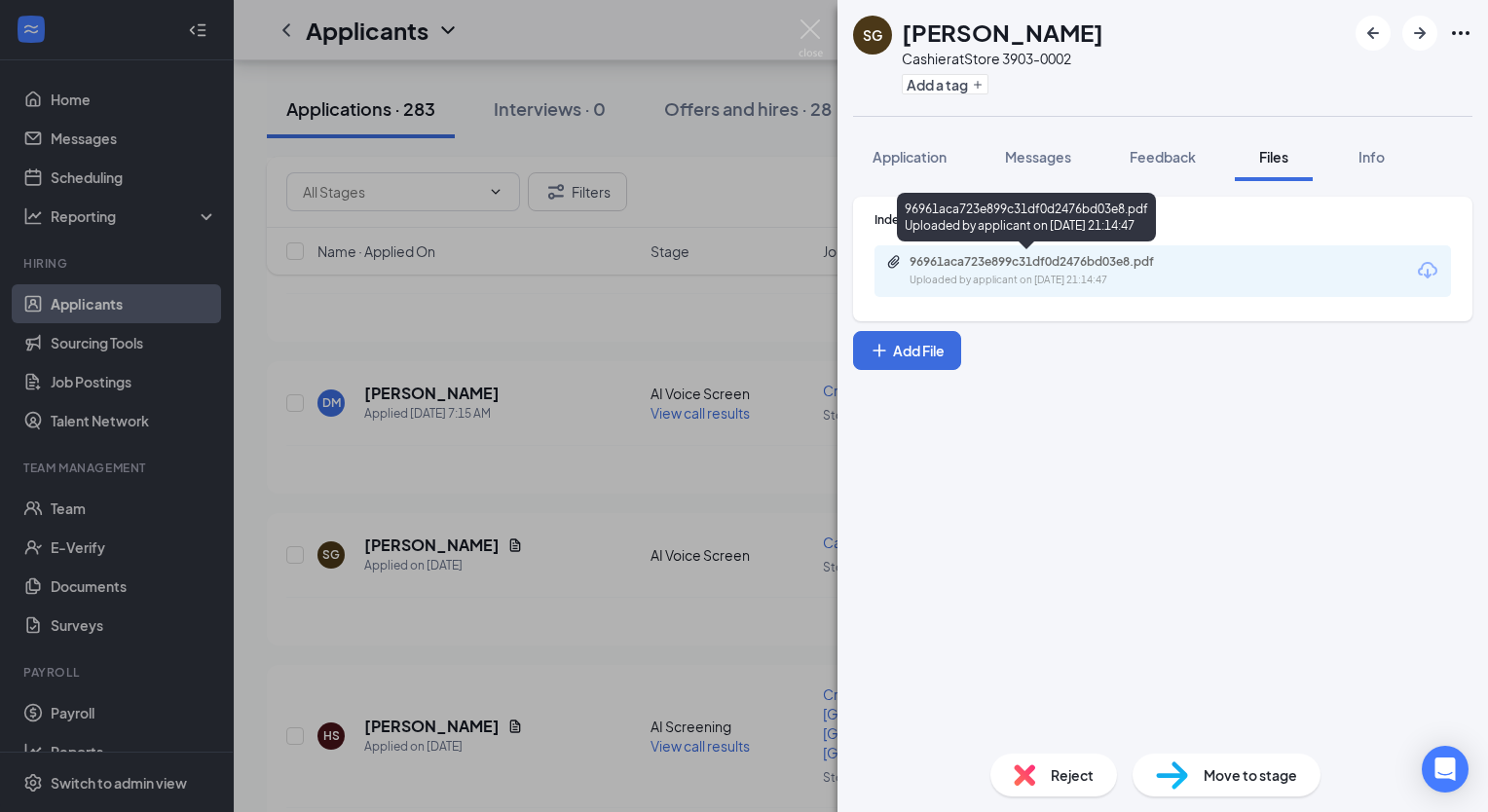
click at [907, 254] on div "96961aca723e899c31df0d2476bd03e8.pdf" at bounding box center [1044, 262] width 315 height 16
drag, startPoint x: 806, startPoint y: 44, endPoint x: 418, endPoint y: 755, distance: 810.0
click at [804, 44] on img at bounding box center [810, 38] width 25 height 38
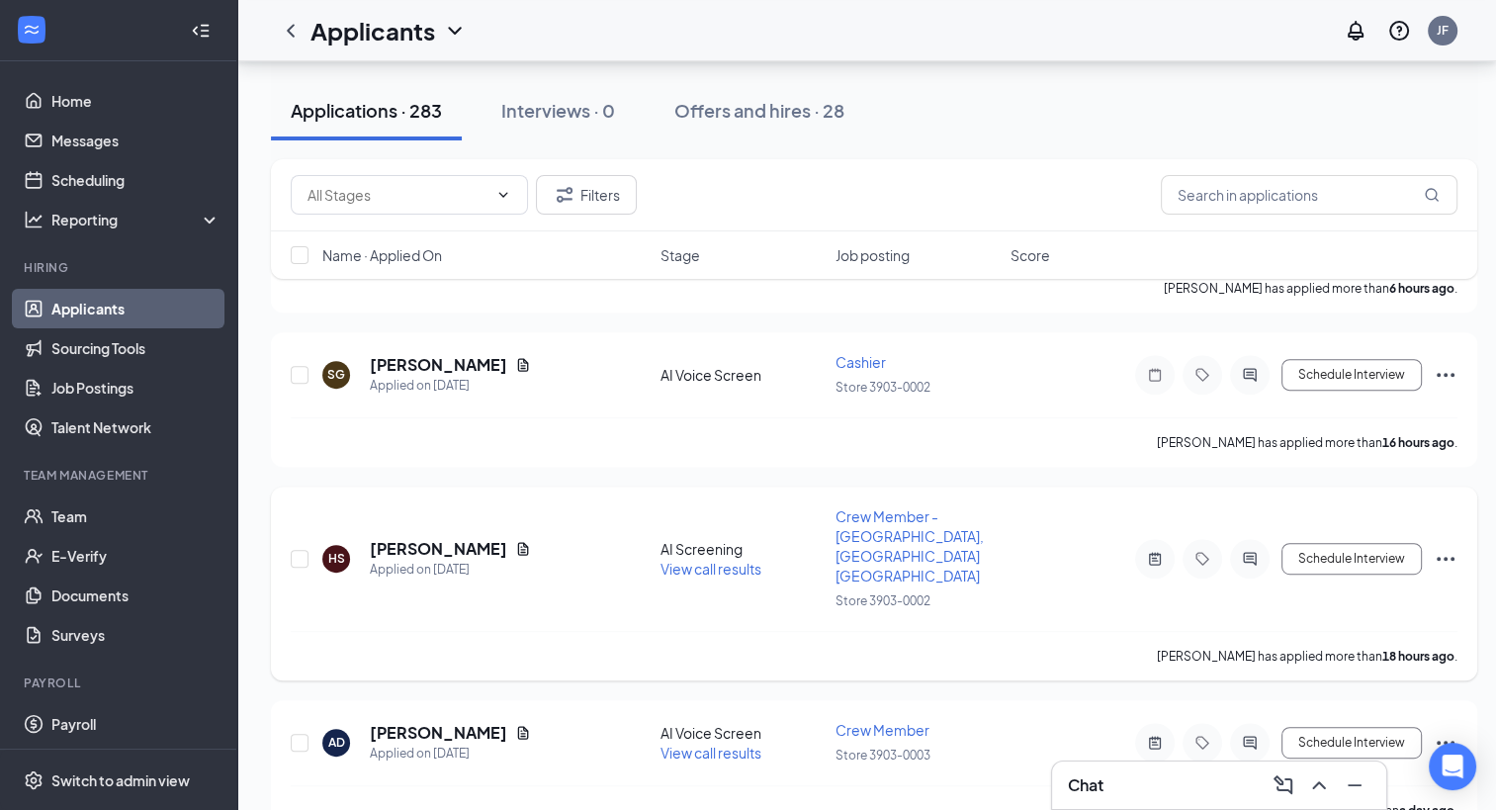
scroll to position [791, 0]
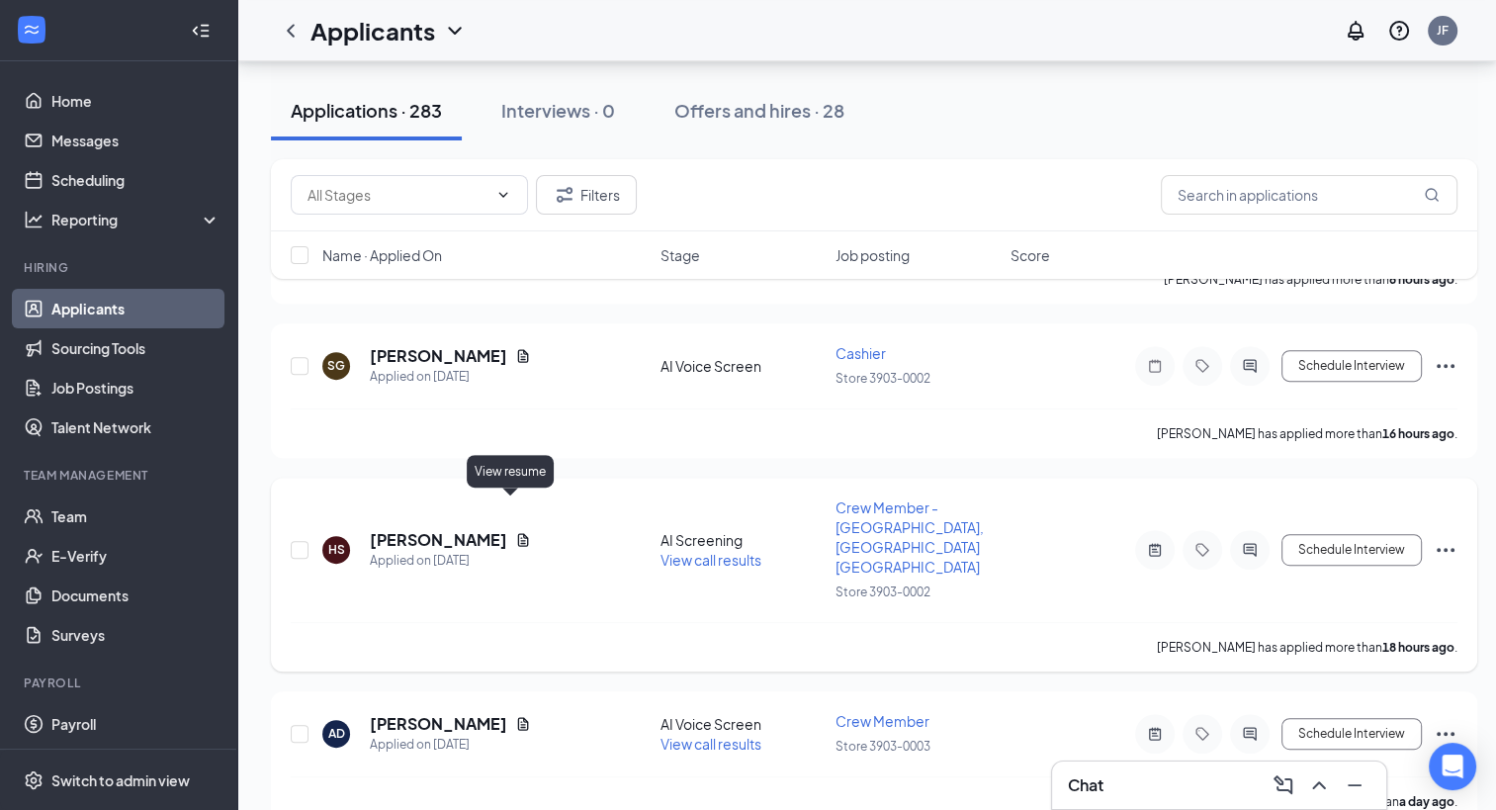
click at [515, 532] on icon "Document" at bounding box center [523, 540] width 16 height 16
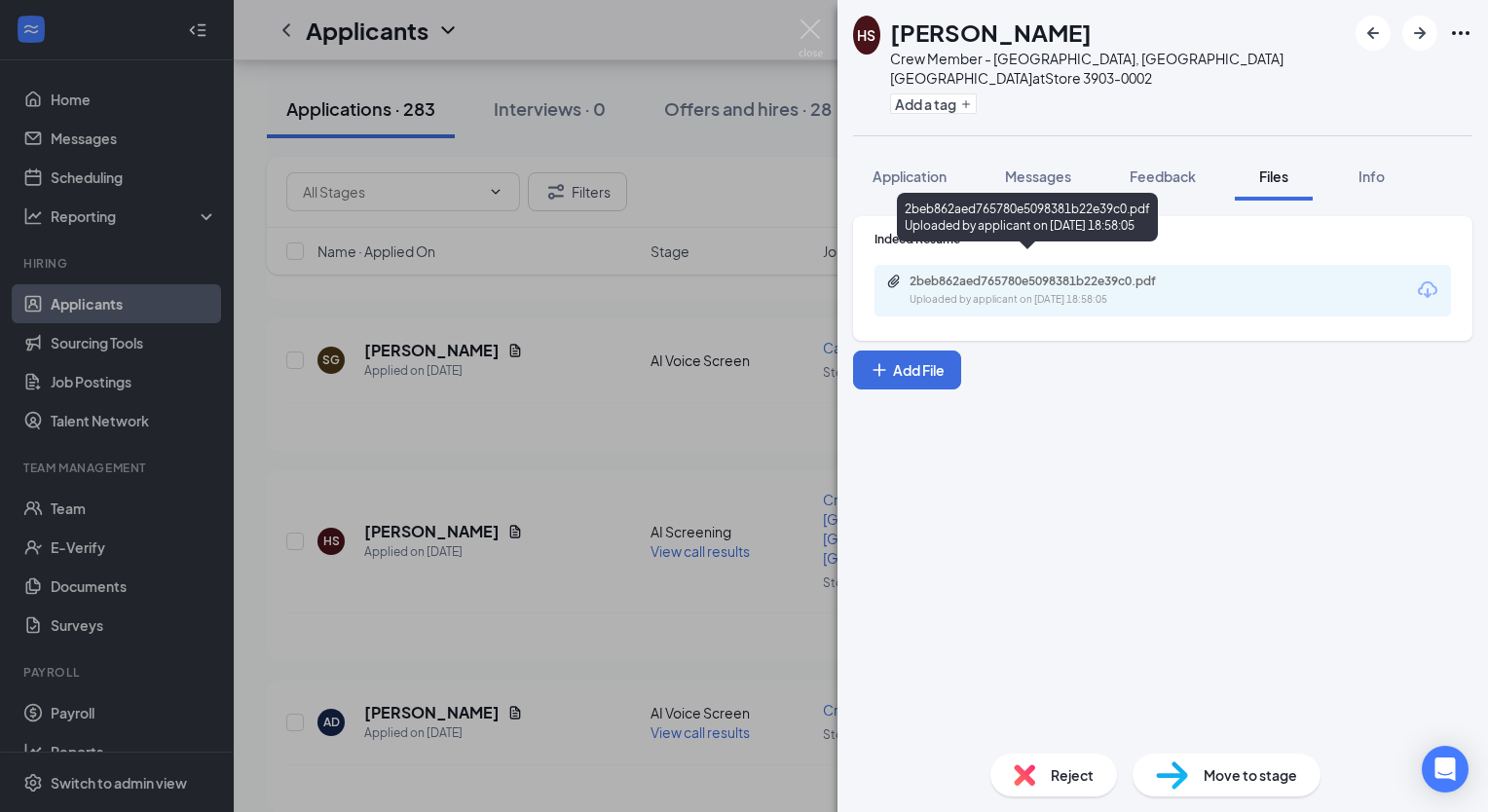
click at [1013, 274] on div "2beb862aed765780e5098381b22e39c0.pdf" at bounding box center [1046, 281] width 273 height 16
click at [818, 37] on img at bounding box center [810, 38] width 25 height 38
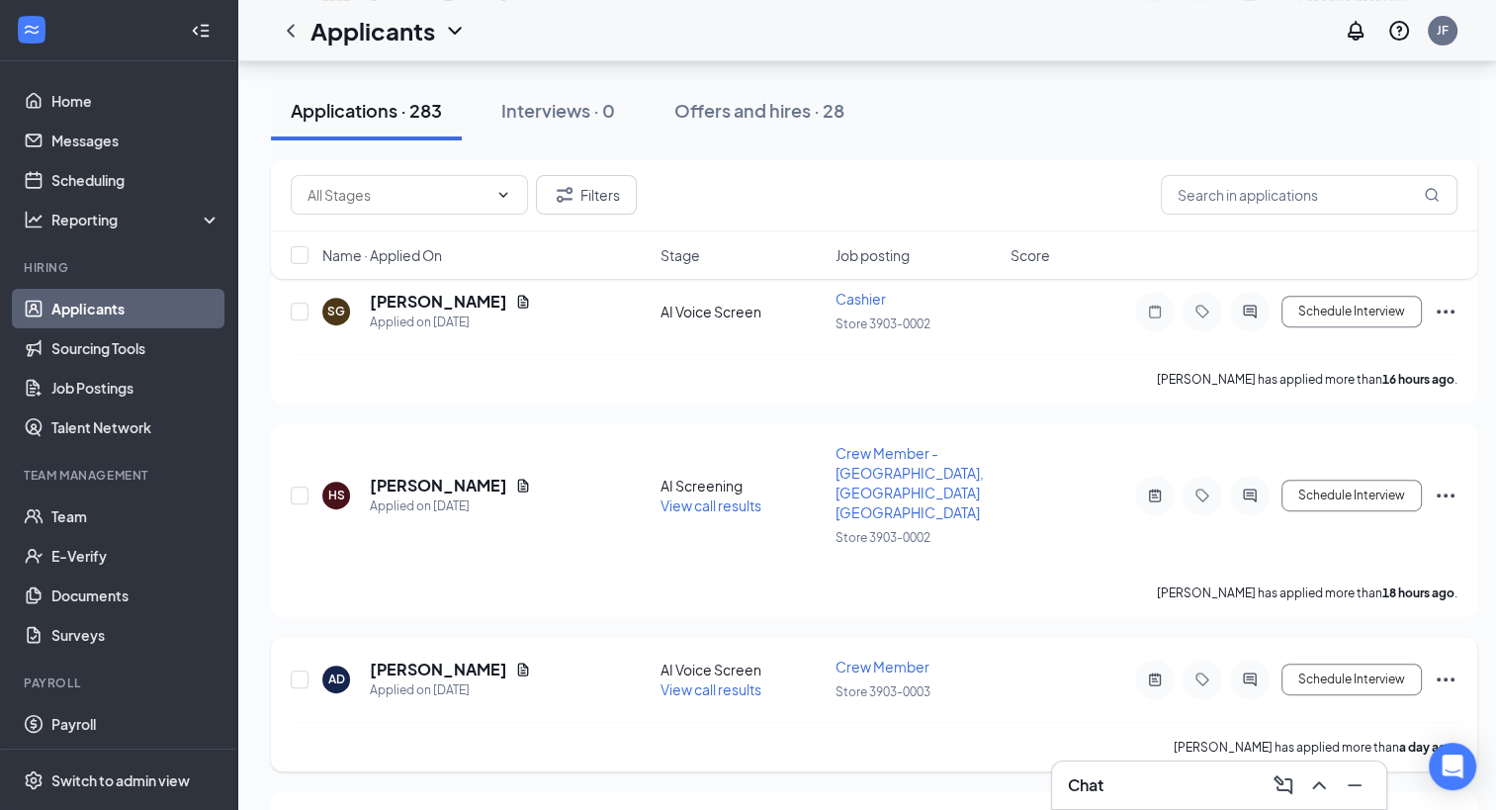
scroll to position [890, 0]
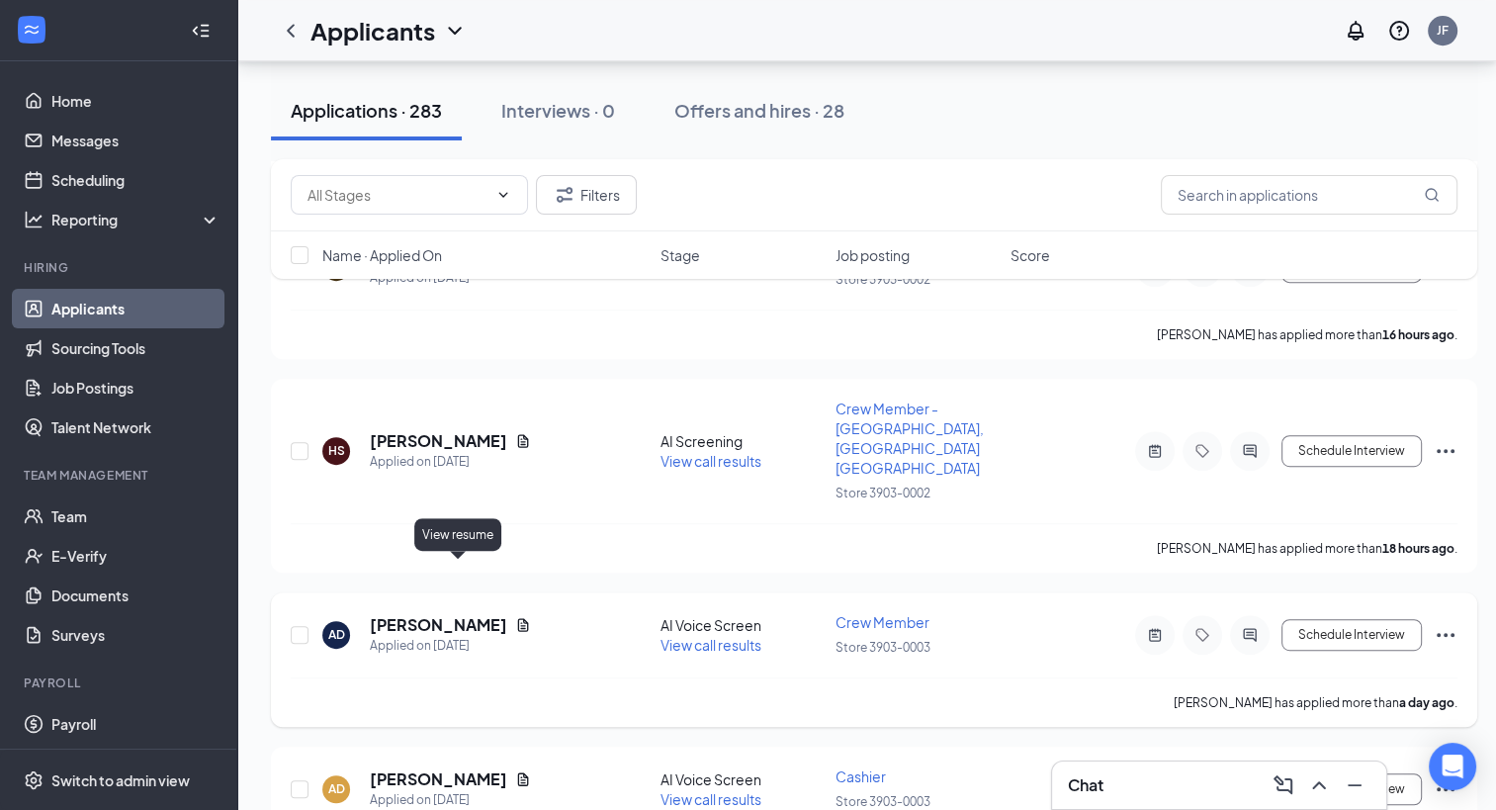
click at [518, 618] on icon "Document" at bounding box center [523, 624] width 11 height 13
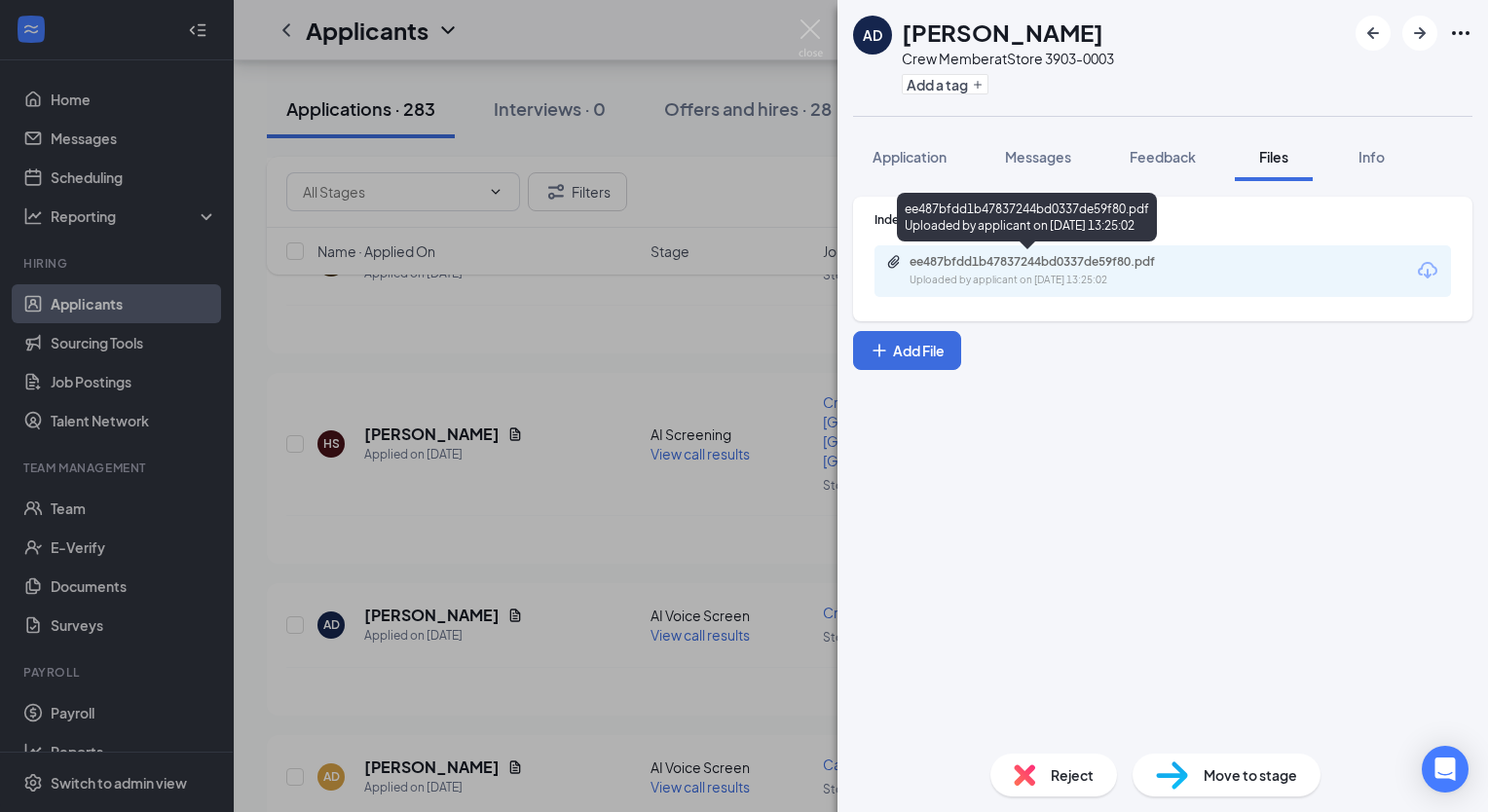
click at [950, 269] on div "ee487bfdd1b47837244bd0337de59f80.pdf" at bounding box center [1046, 262] width 273 height 16
click at [811, 30] on img at bounding box center [810, 38] width 25 height 38
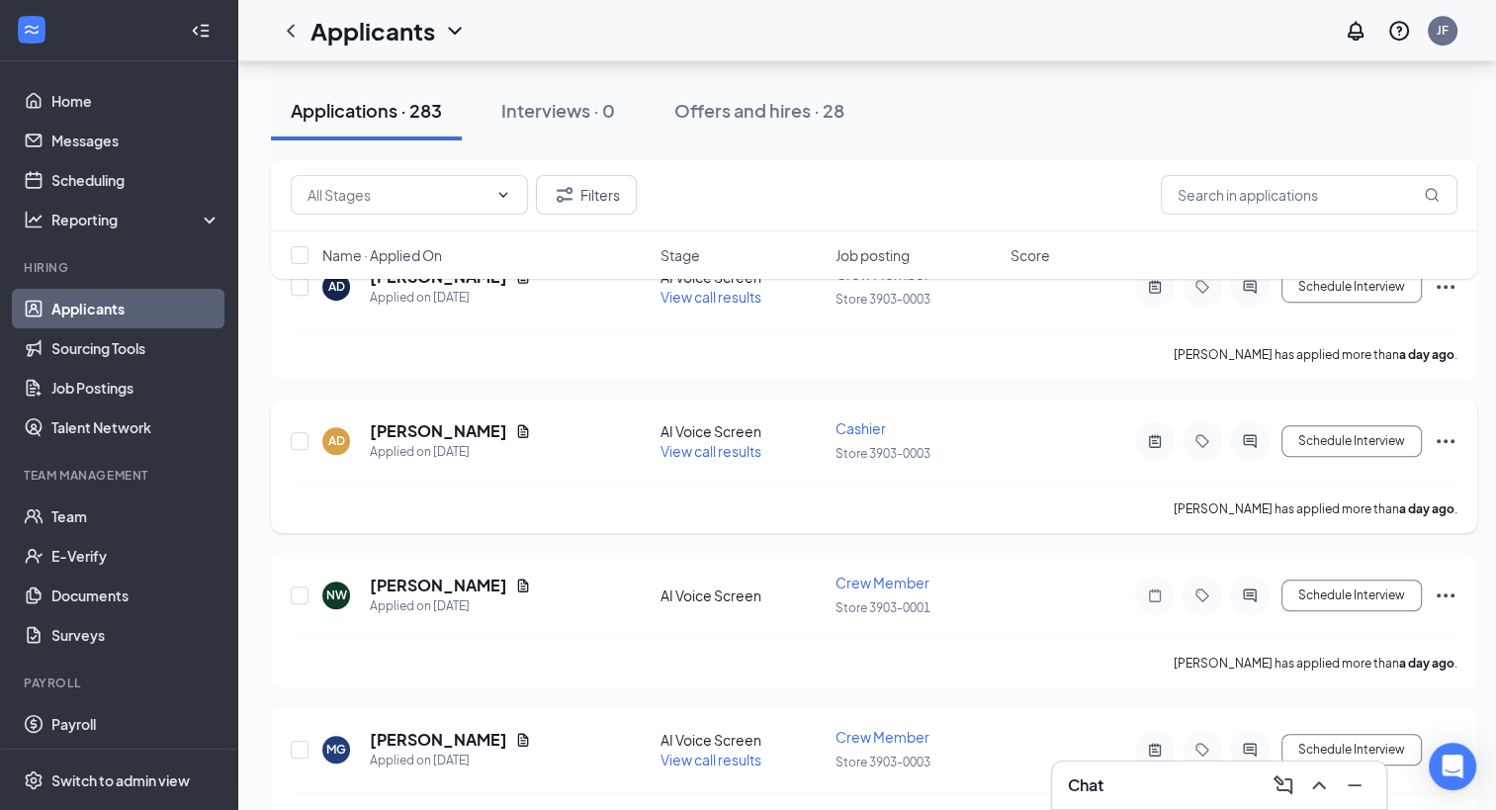
scroll to position [1286, 0]
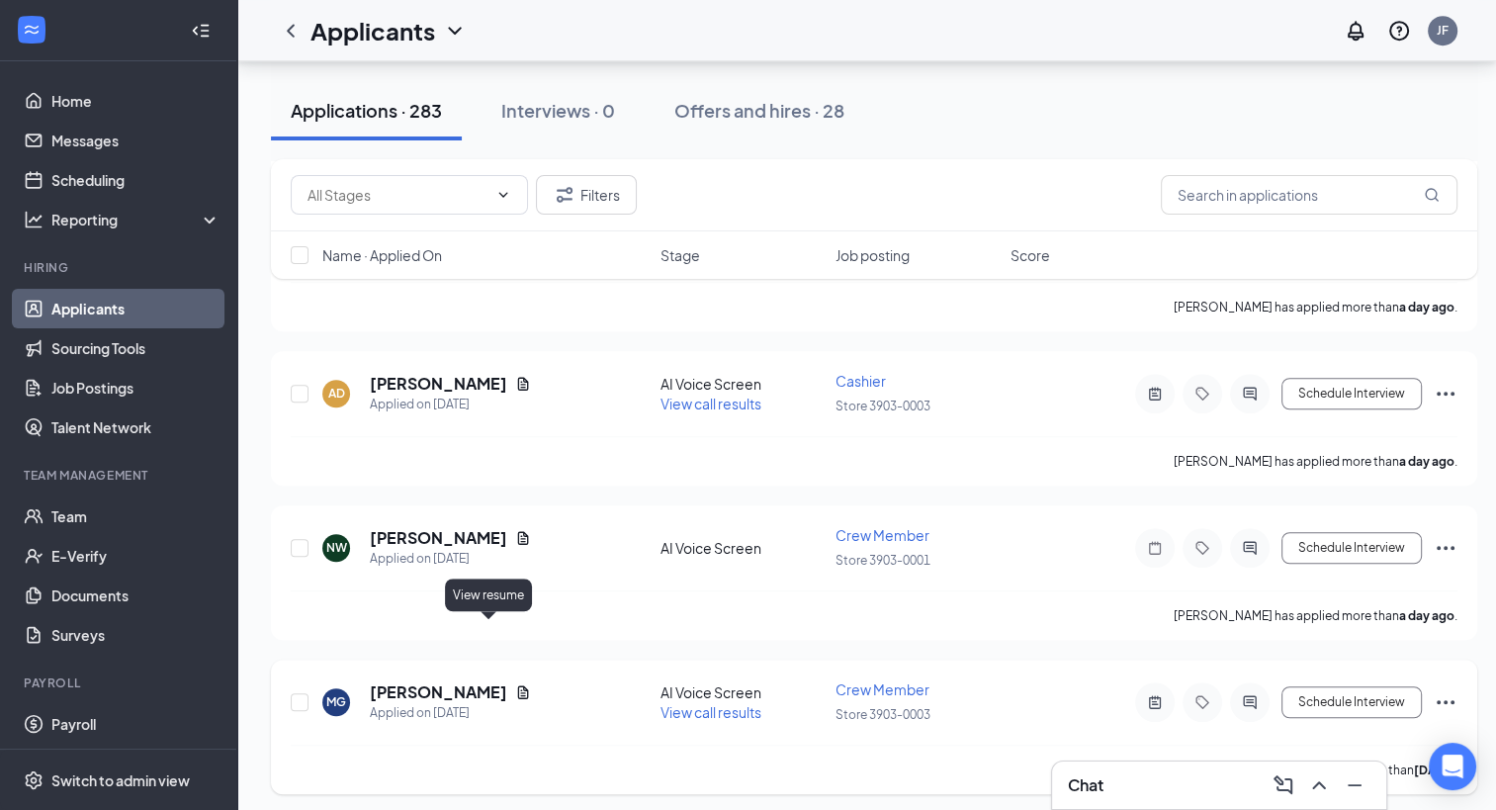
click at [515, 684] on icon "Document" at bounding box center [523, 692] width 16 height 16
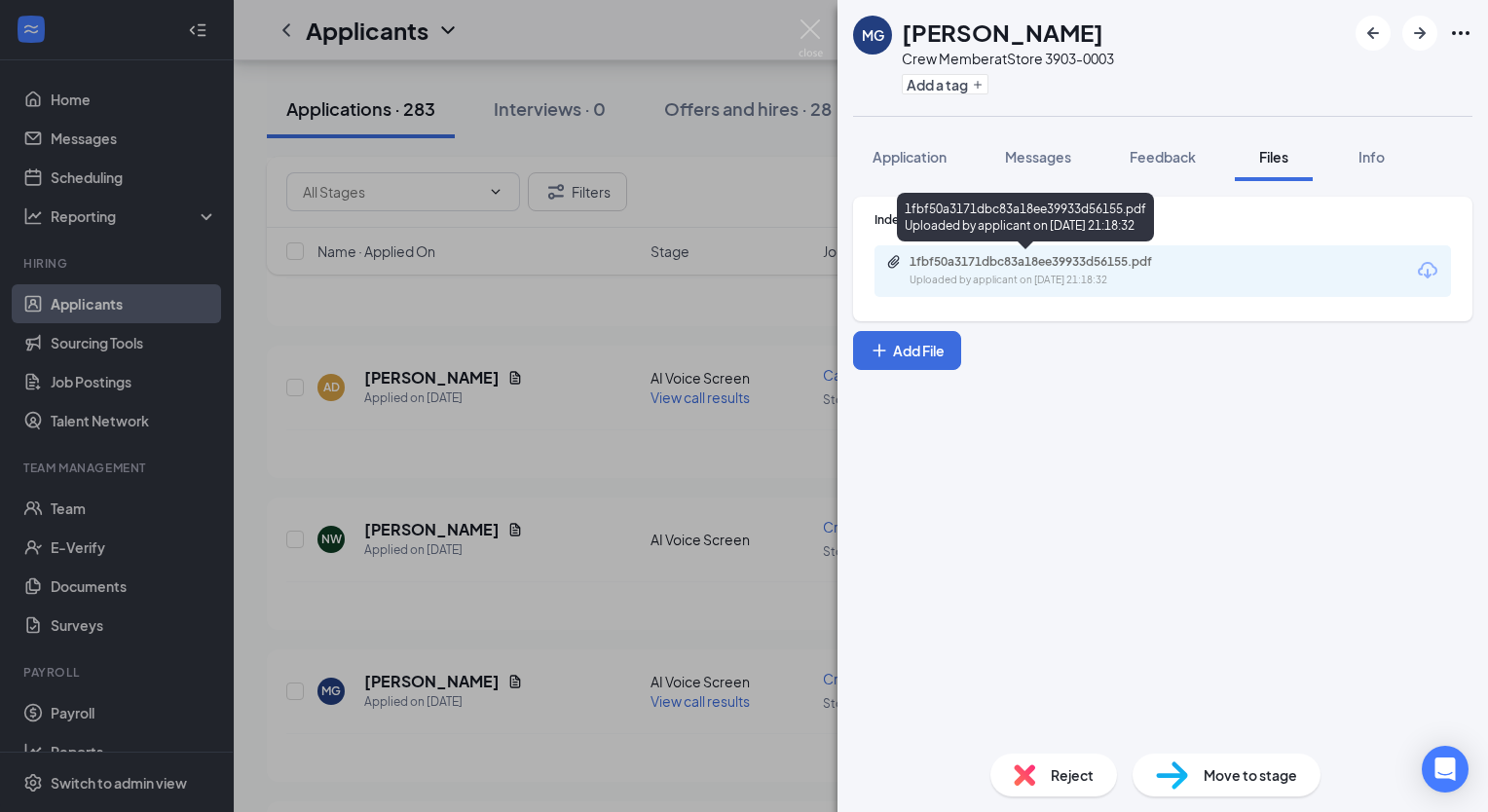
click at [1021, 254] on div "1fbf50a3171dbc83a18ee39933d56155.pdf" at bounding box center [1046, 262] width 273 height 16
click at [807, 29] on img at bounding box center [810, 38] width 25 height 38
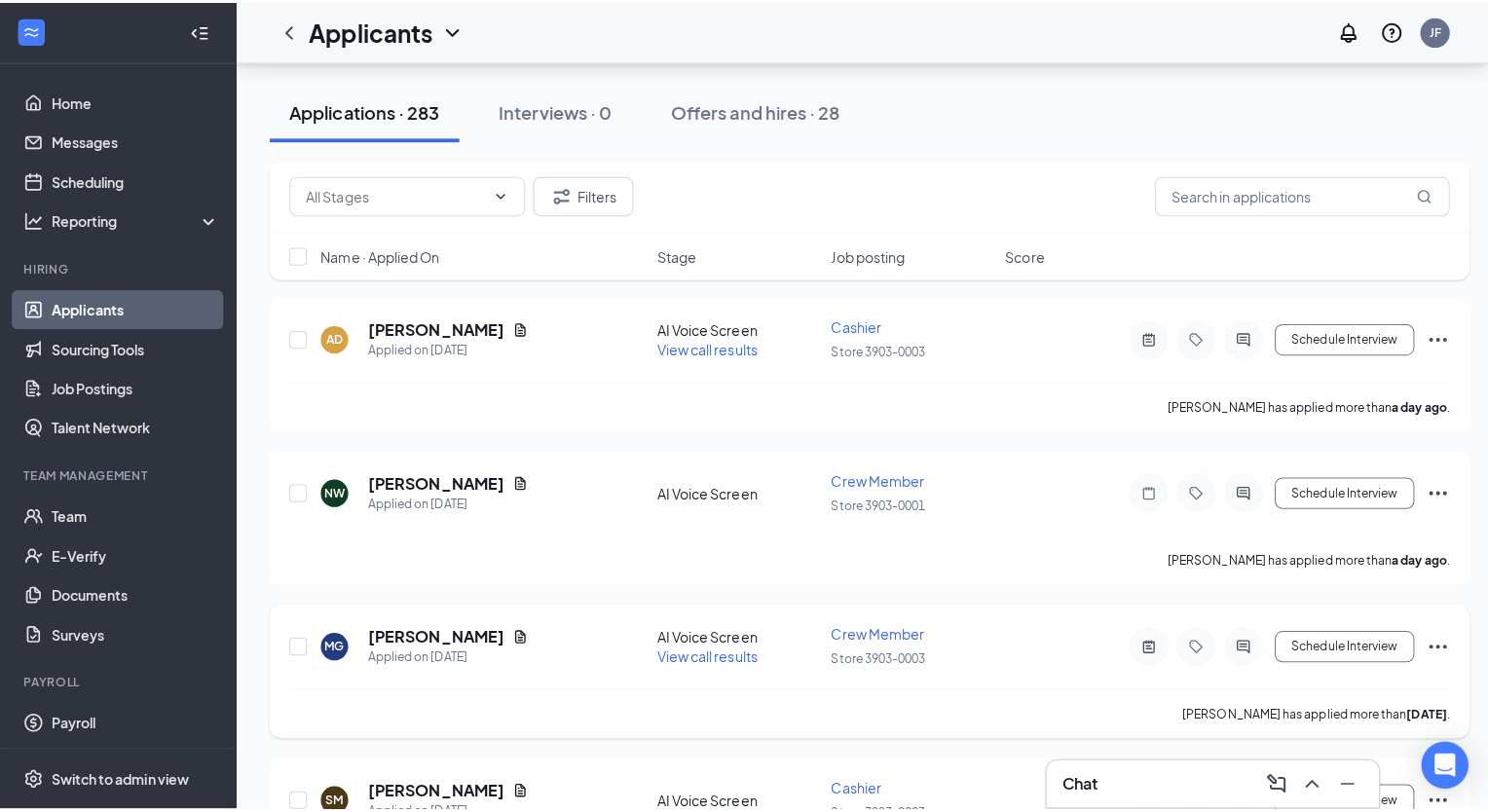
scroll to position [1363, 0]
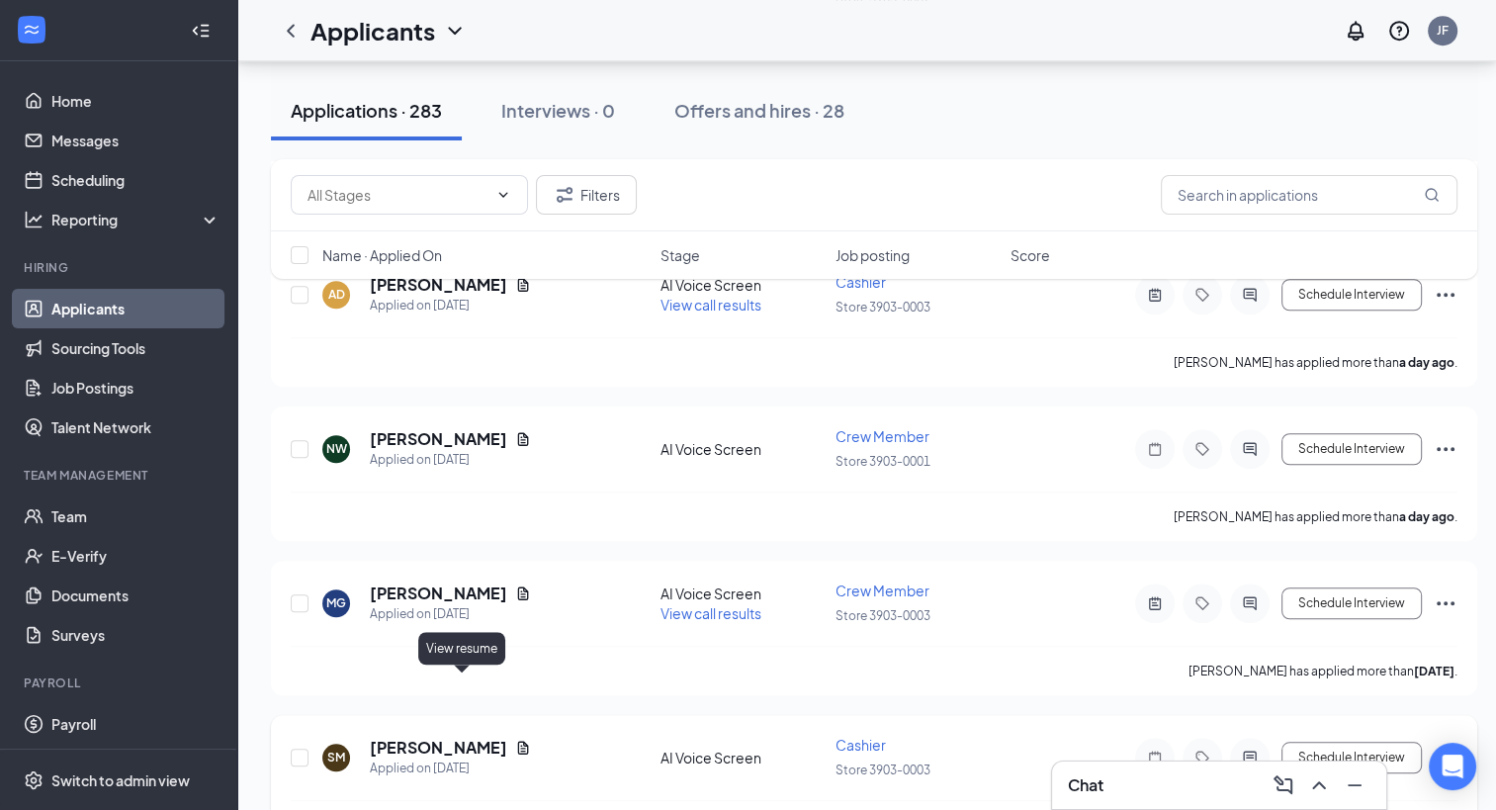
click at [515, 740] on icon "Document" at bounding box center [523, 748] width 16 height 16
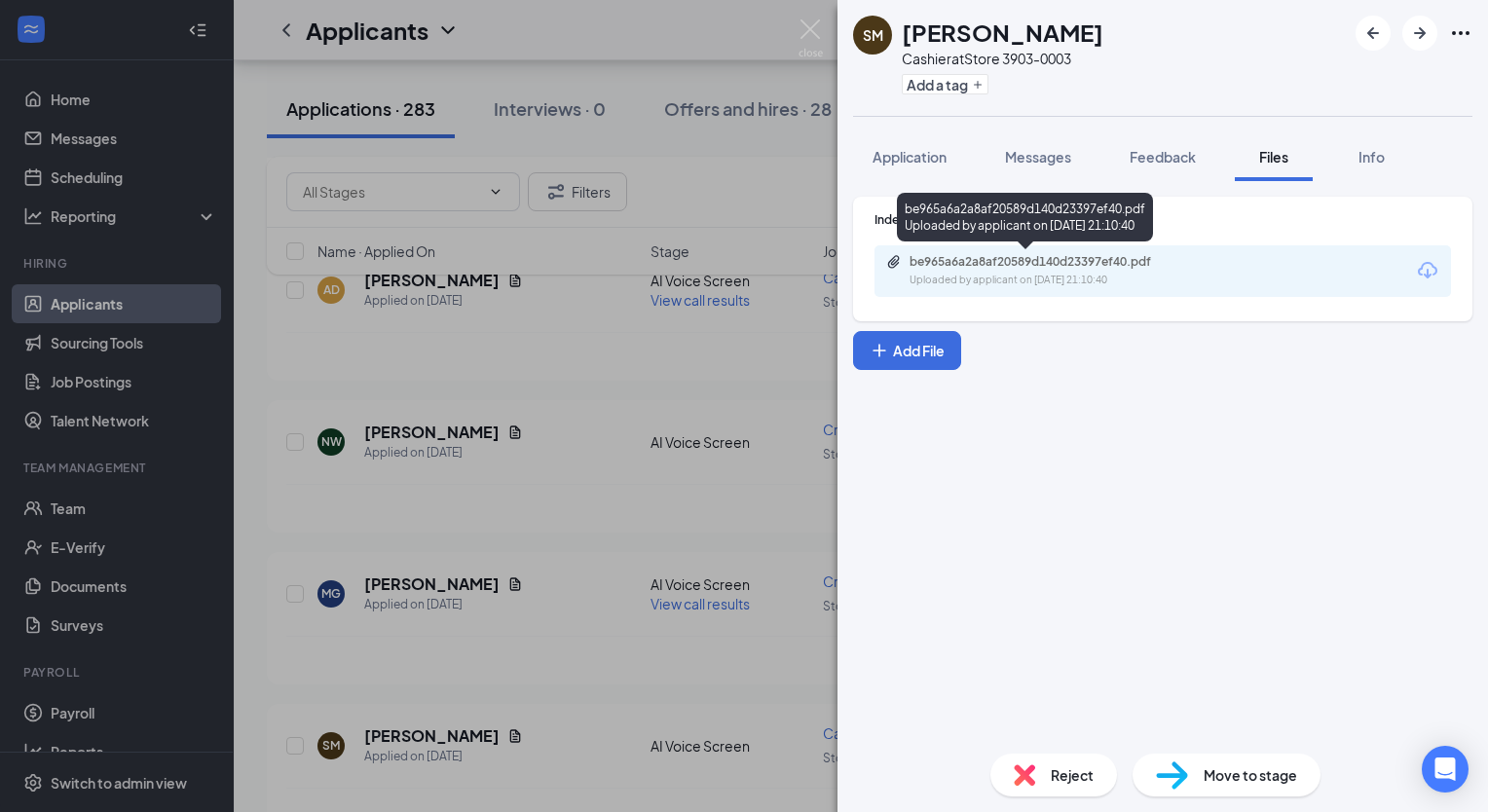
click at [955, 274] on div "Uploaded by applicant on Sep 13, 2025 at 21:10:40" at bounding box center [1056, 281] width 292 height 16
click at [814, 36] on img at bounding box center [810, 38] width 25 height 38
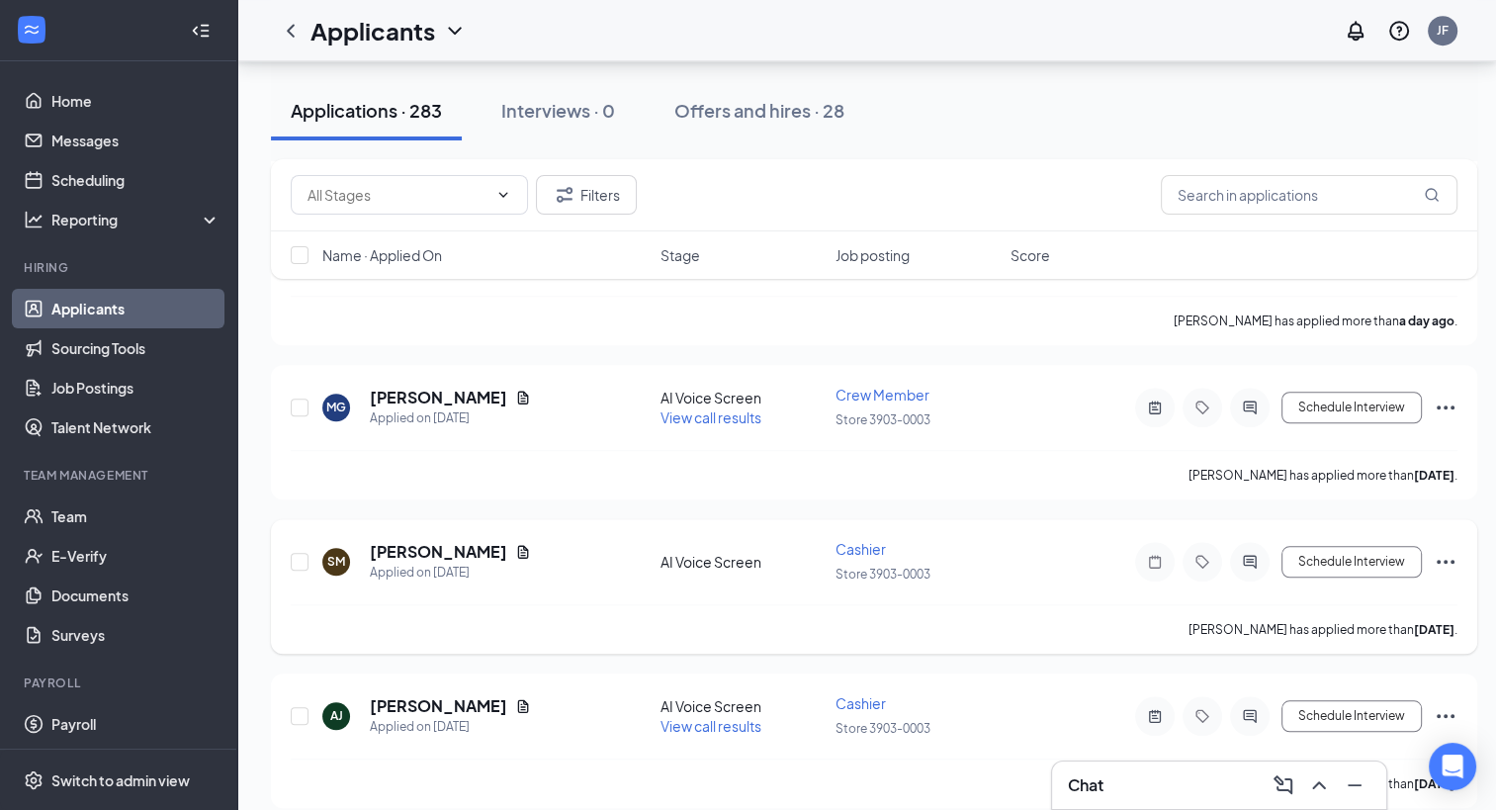
scroll to position [1582, 0]
click at [515, 696] on icon "Document" at bounding box center [523, 704] width 16 height 16
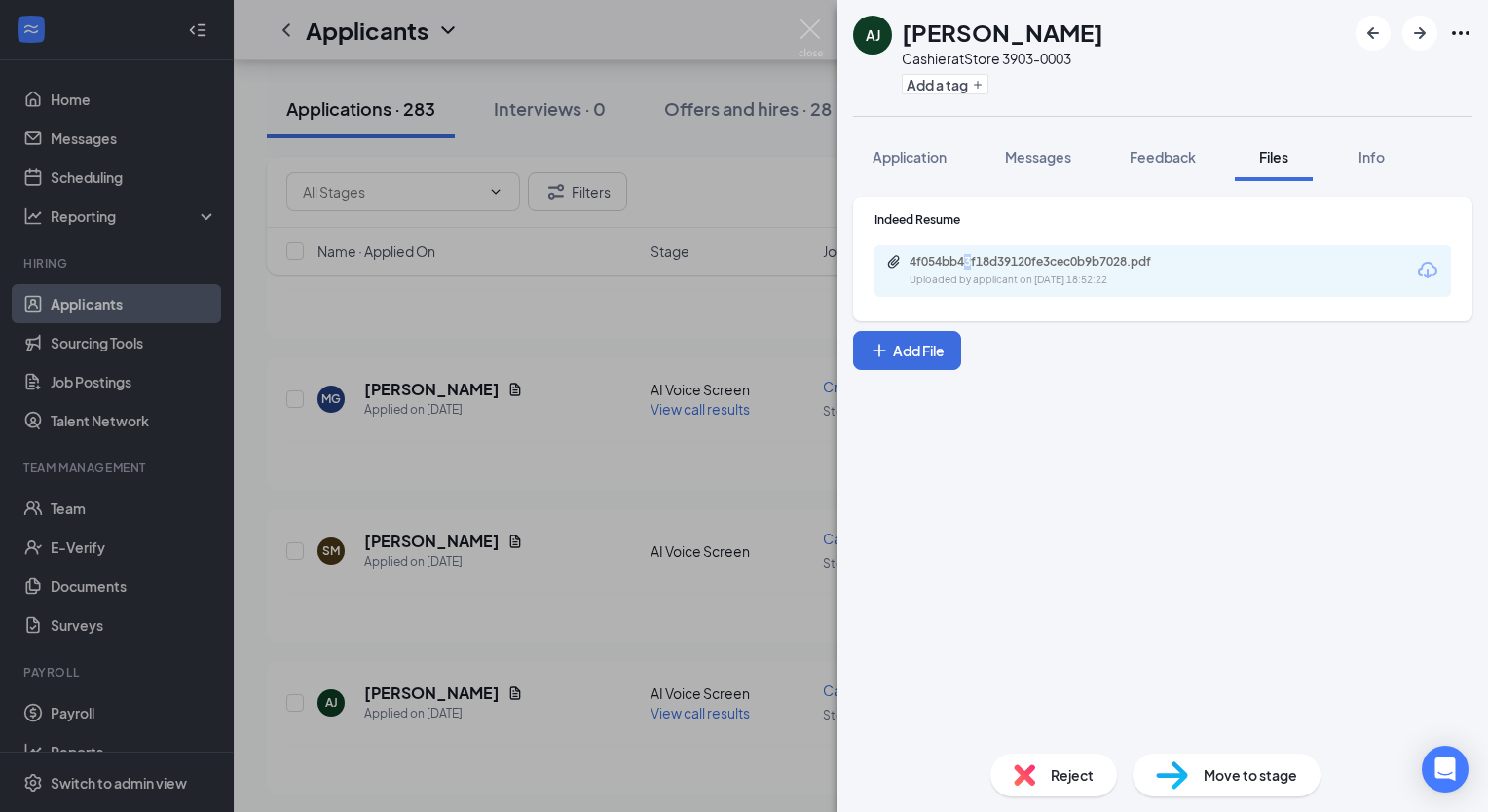
click at [968, 254] on div "4f054bb43f18d39120fe3cec0b9b7028.pdf Uploaded by applicant on Sep 13, 2025 at 1…" at bounding box center [1163, 271] width 577 height 51
click at [975, 260] on div "4f054bb43f18d39120fe3cec0b9b7028.pdf" at bounding box center [1046, 262] width 273 height 16
click at [814, 31] on img at bounding box center [810, 38] width 25 height 38
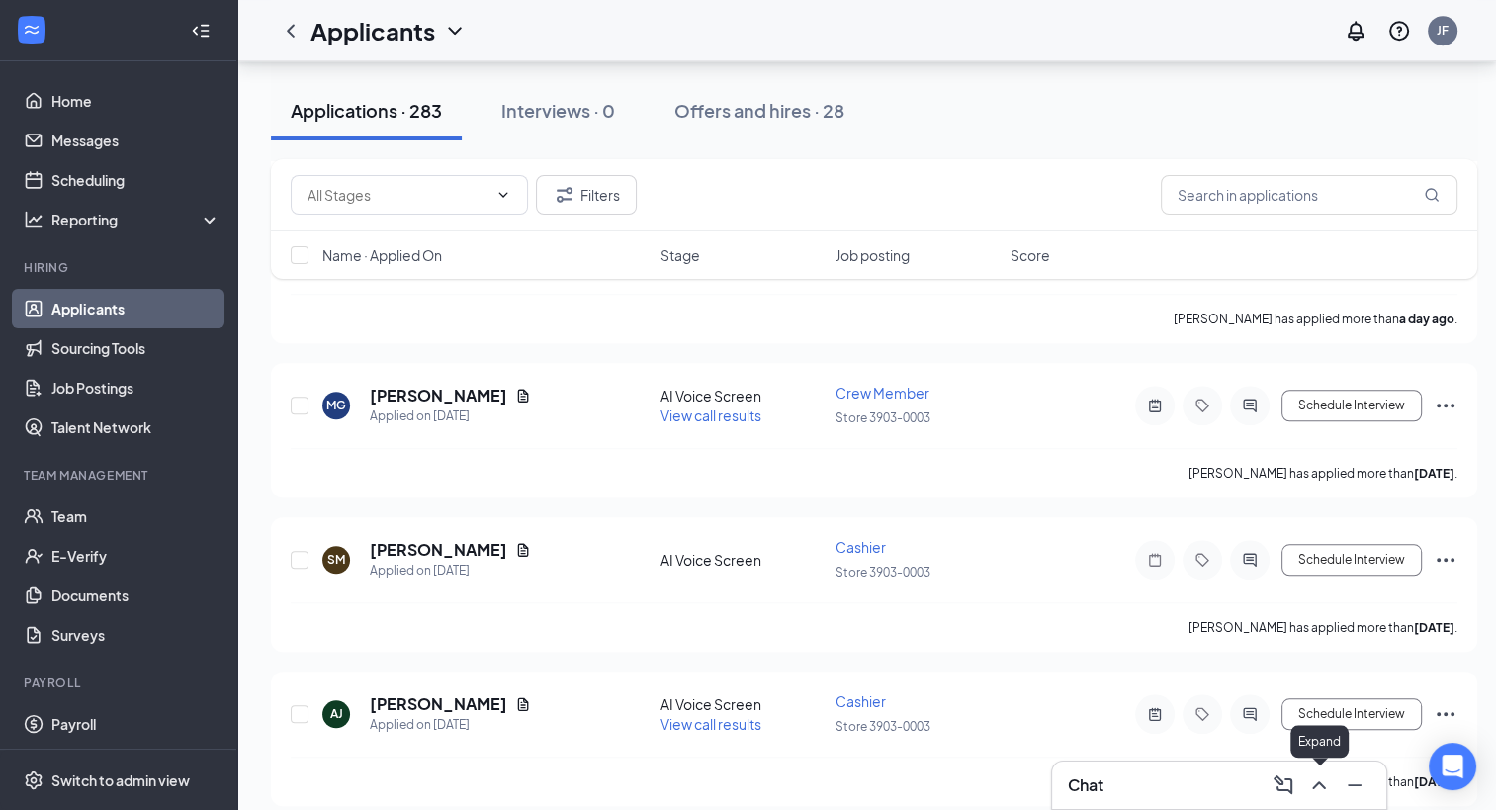
click at [1317, 776] on icon "ChevronUp" at bounding box center [1320, 785] width 24 height 24
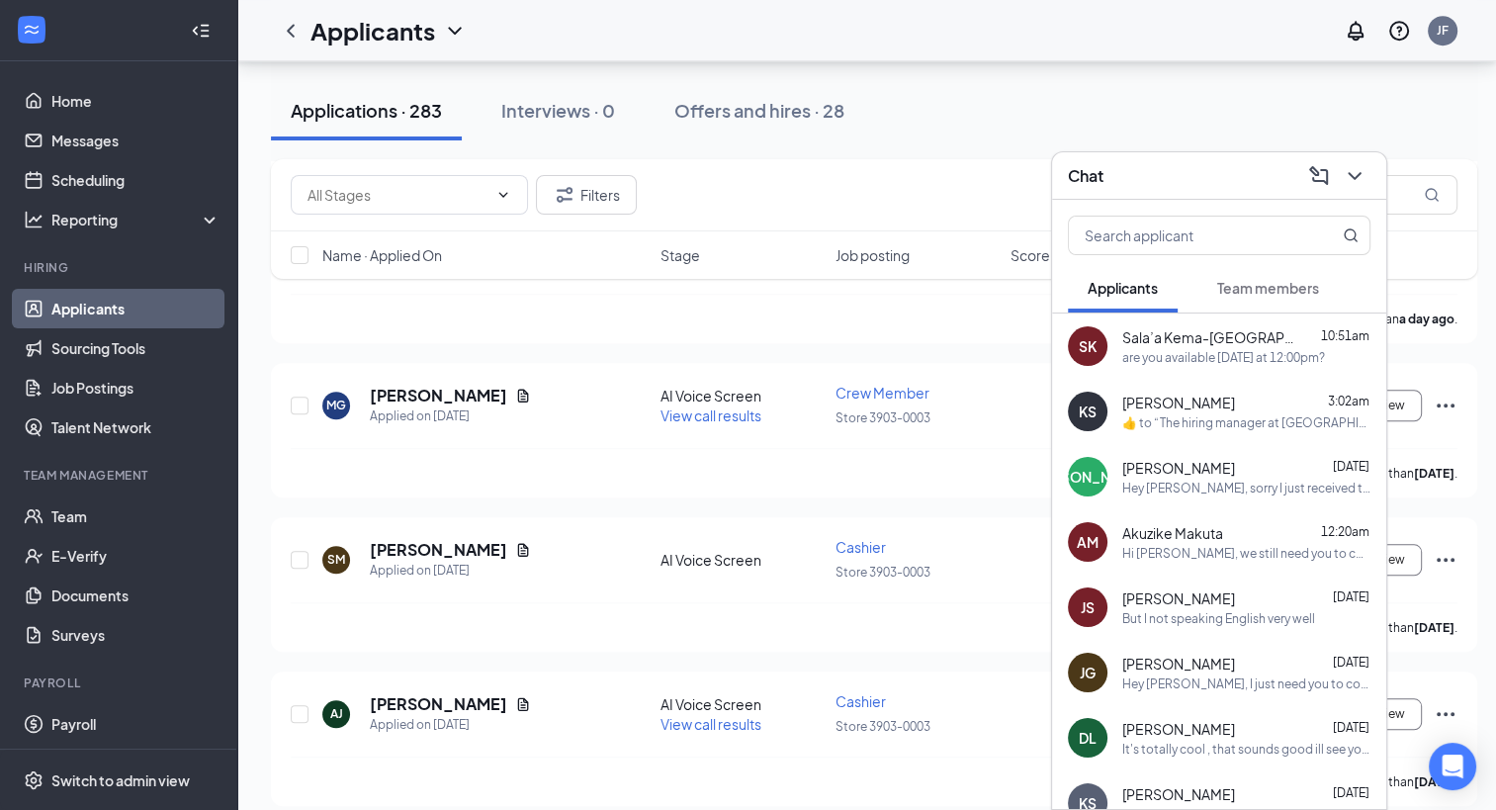
click at [1246, 335] on span "Sala’a Kema-Padua" at bounding box center [1212, 337] width 178 height 20
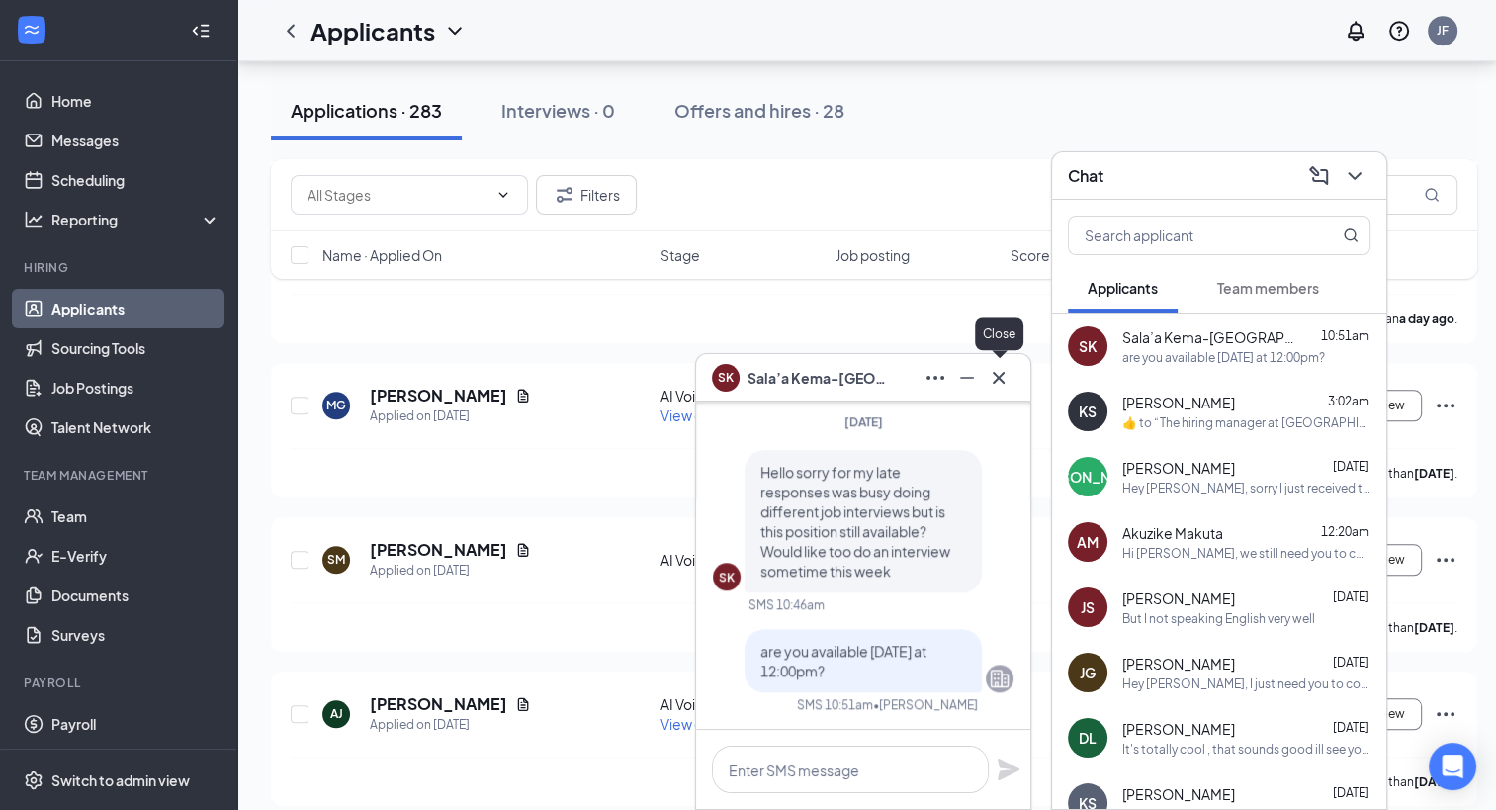
click at [1007, 386] on icon "Cross" at bounding box center [999, 378] width 24 height 24
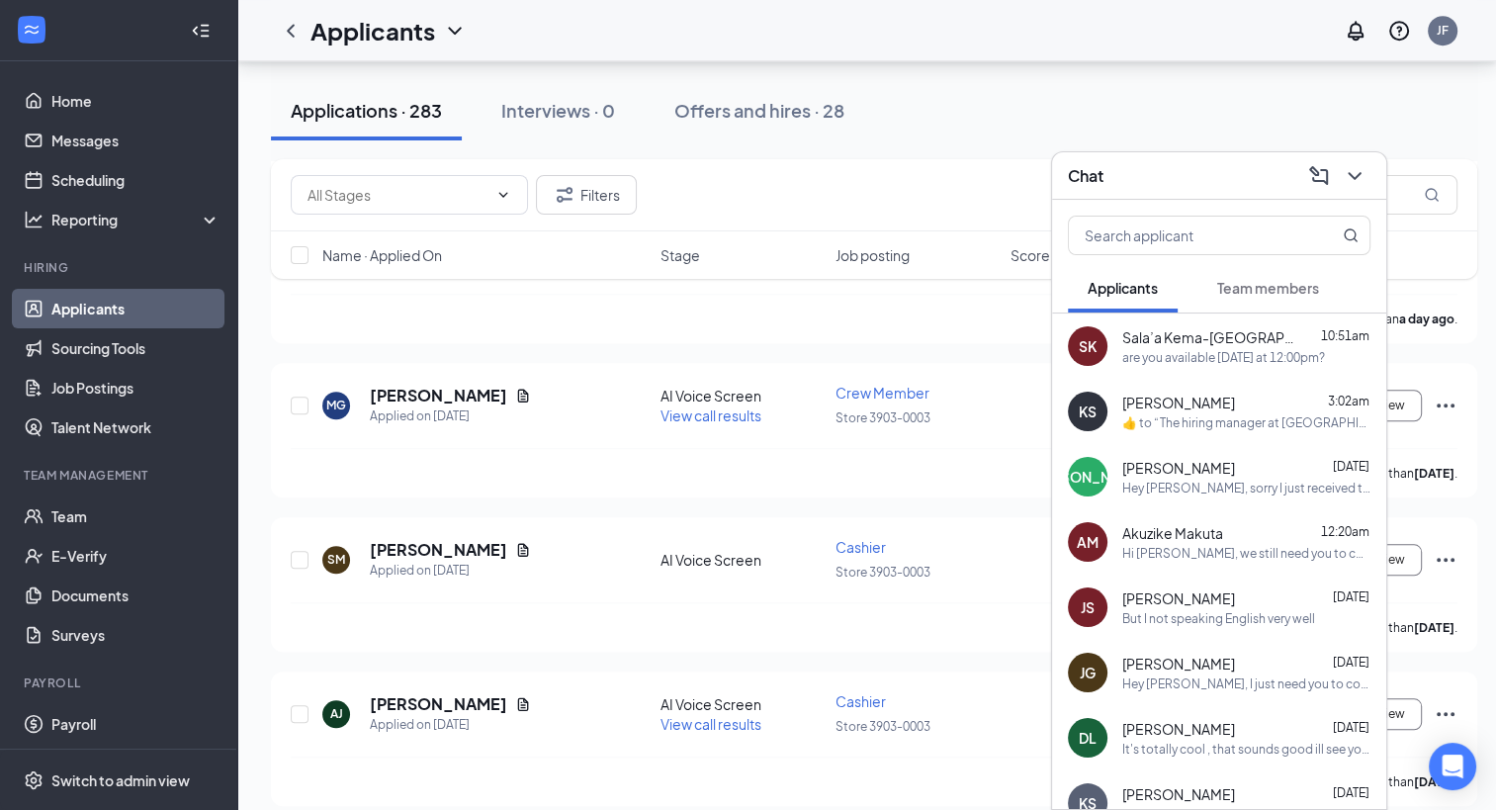
click at [1281, 291] on span "Team members" at bounding box center [1269, 288] width 102 height 18
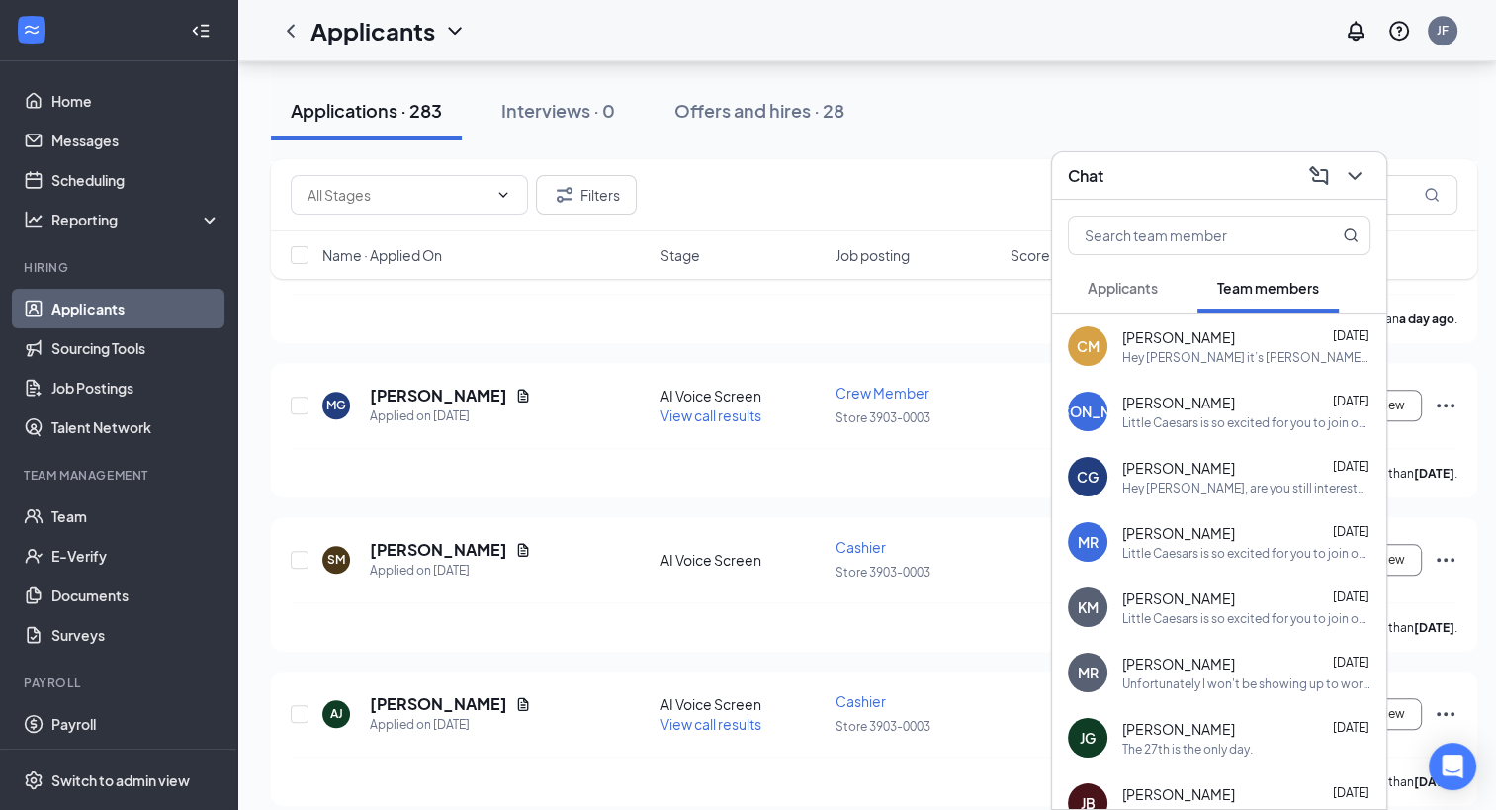
click at [1105, 286] on span "Applicants" at bounding box center [1123, 288] width 70 height 18
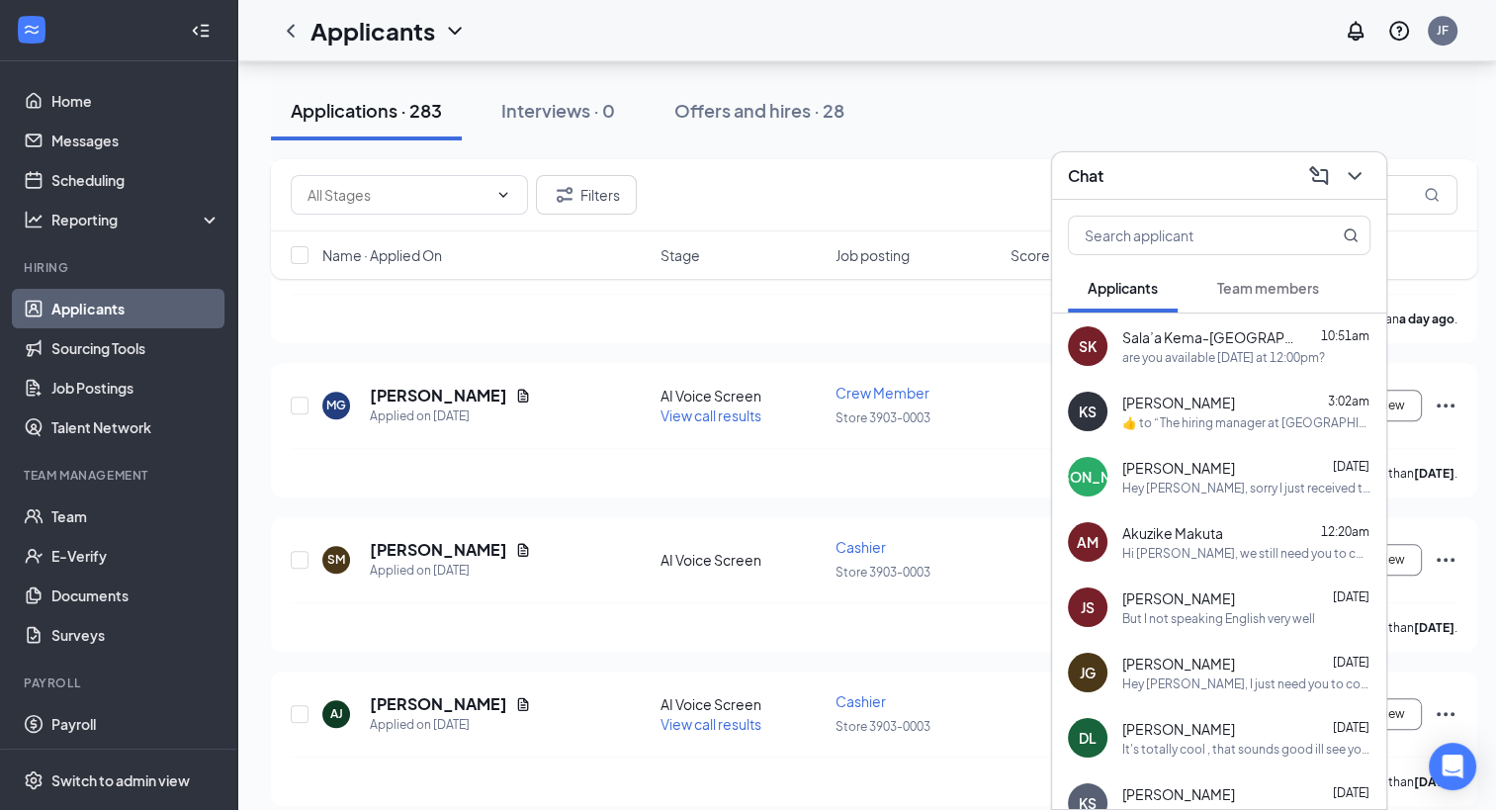
click at [1321, 297] on button "Team members" at bounding box center [1268, 287] width 141 height 49
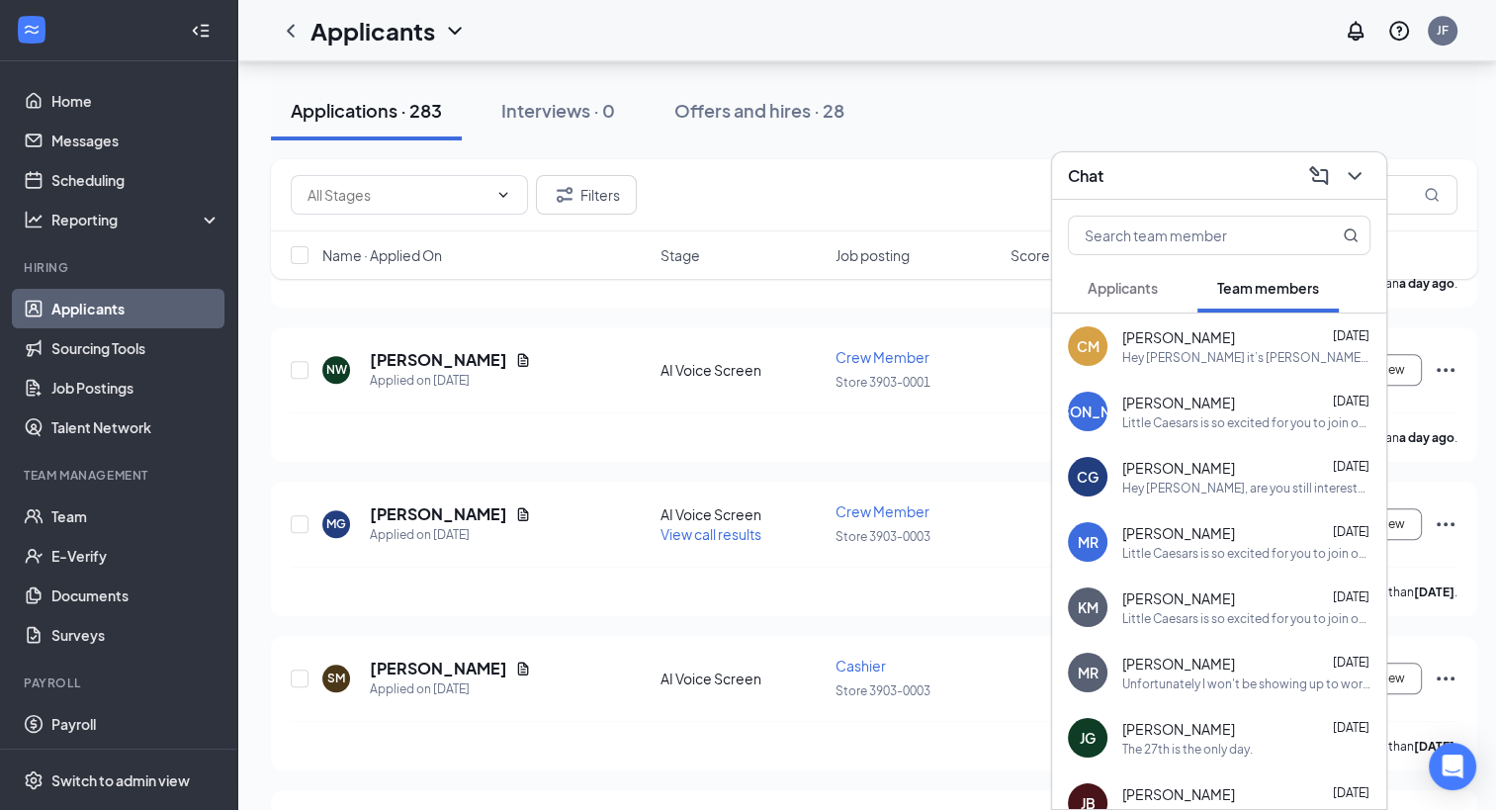
scroll to position [1286, 0]
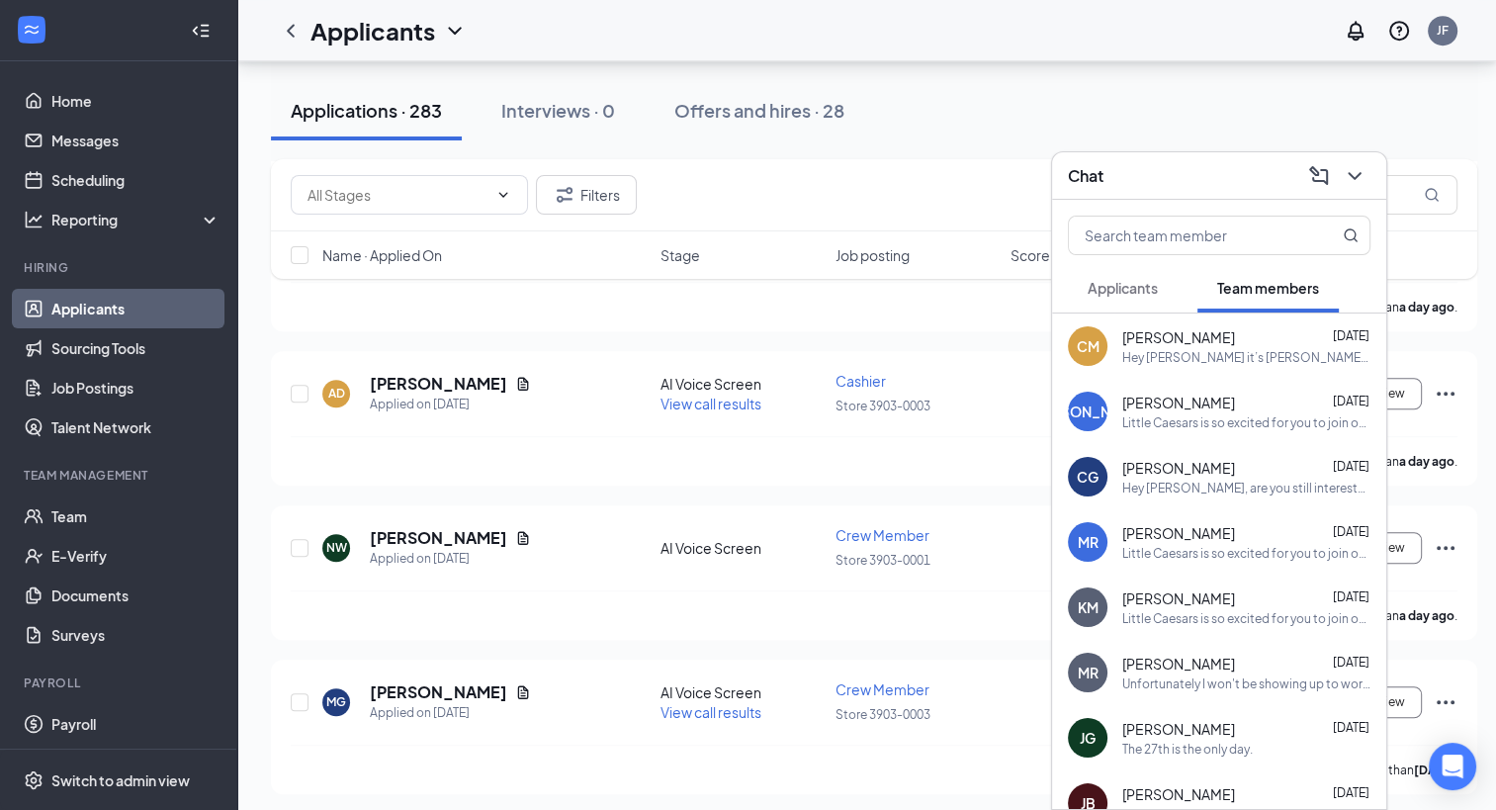
click at [1157, 292] on span "Applicants" at bounding box center [1123, 288] width 70 height 18
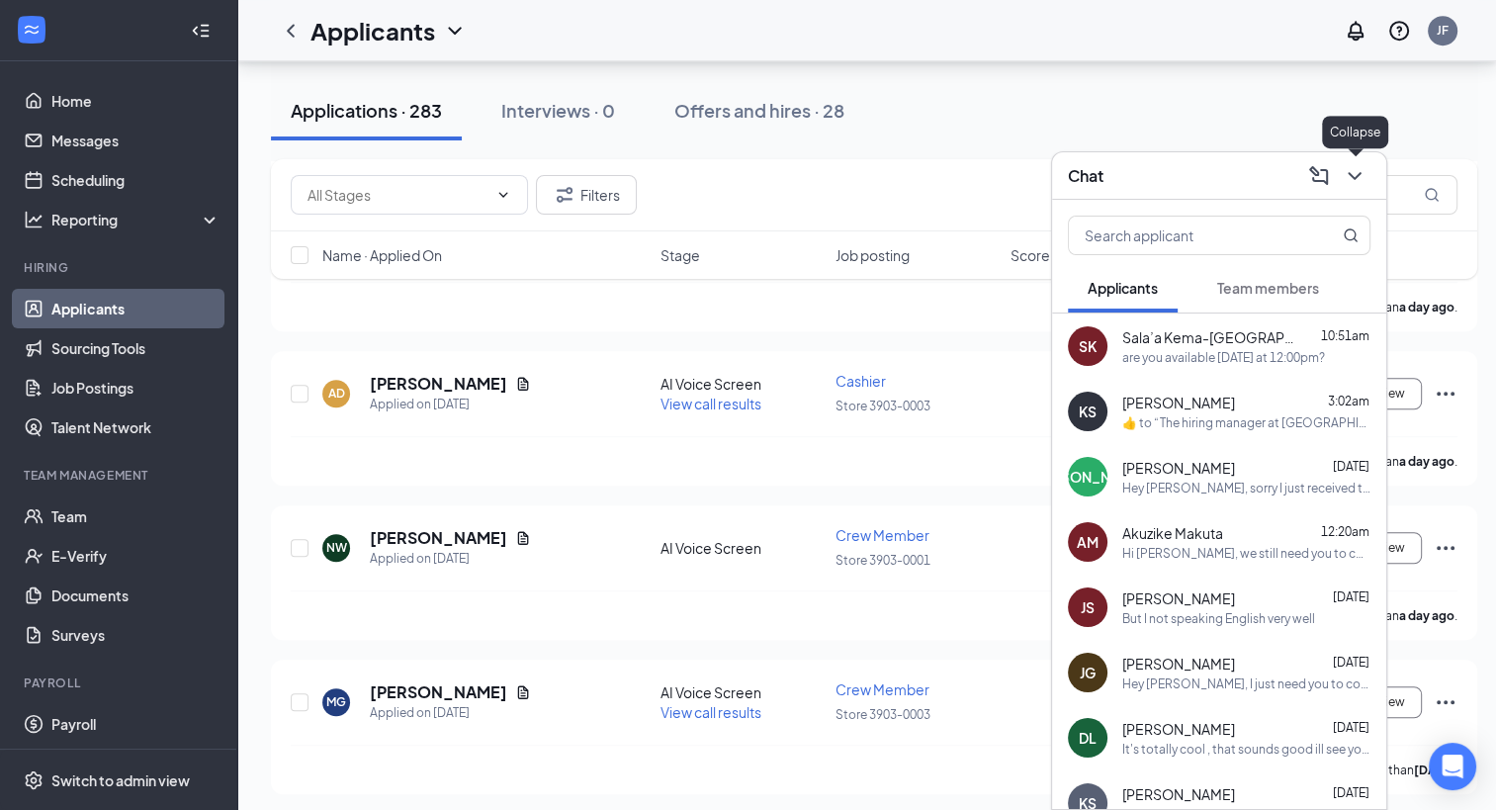
click at [1349, 172] on icon "ChevronDown" at bounding box center [1355, 176] width 24 height 24
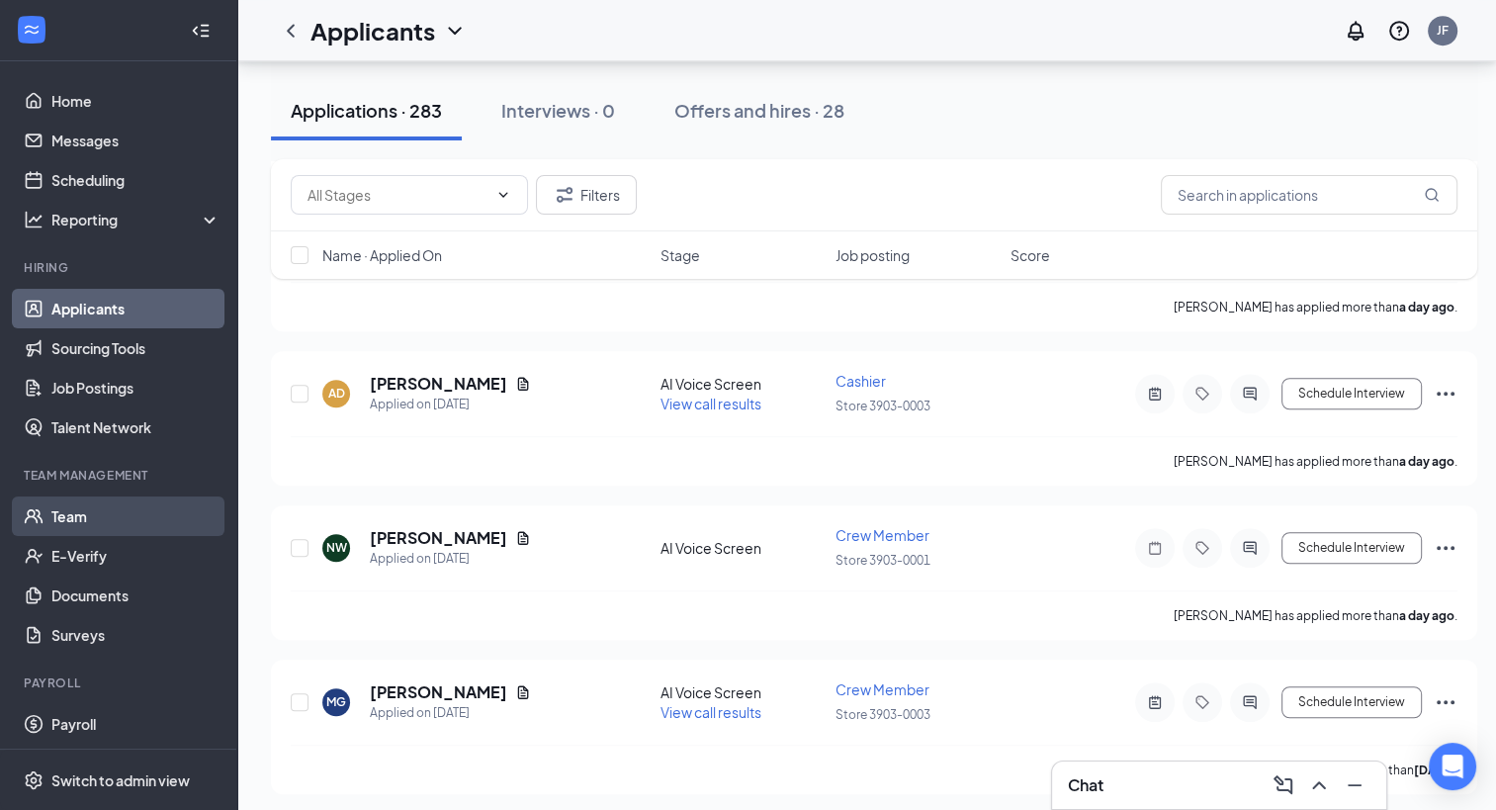
click at [65, 513] on link "Team" at bounding box center [135, 516] width 169 height 40
